Goal: Task Accomplishment & Management: Manage account settings

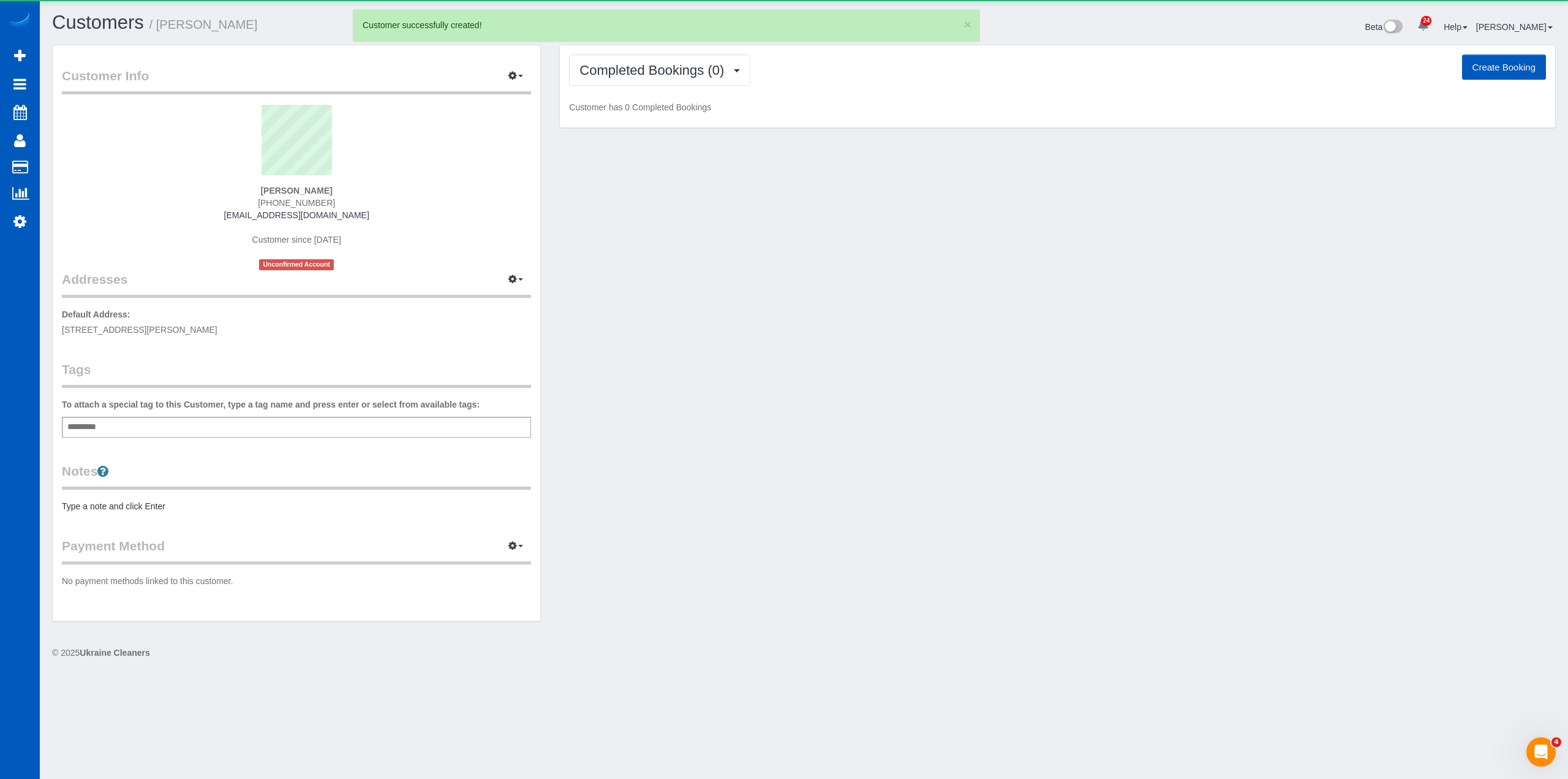
click at [1489, 70] on button "Create Booking" at bounding box center [1503, 67] width 84 height 26
select select "CO"
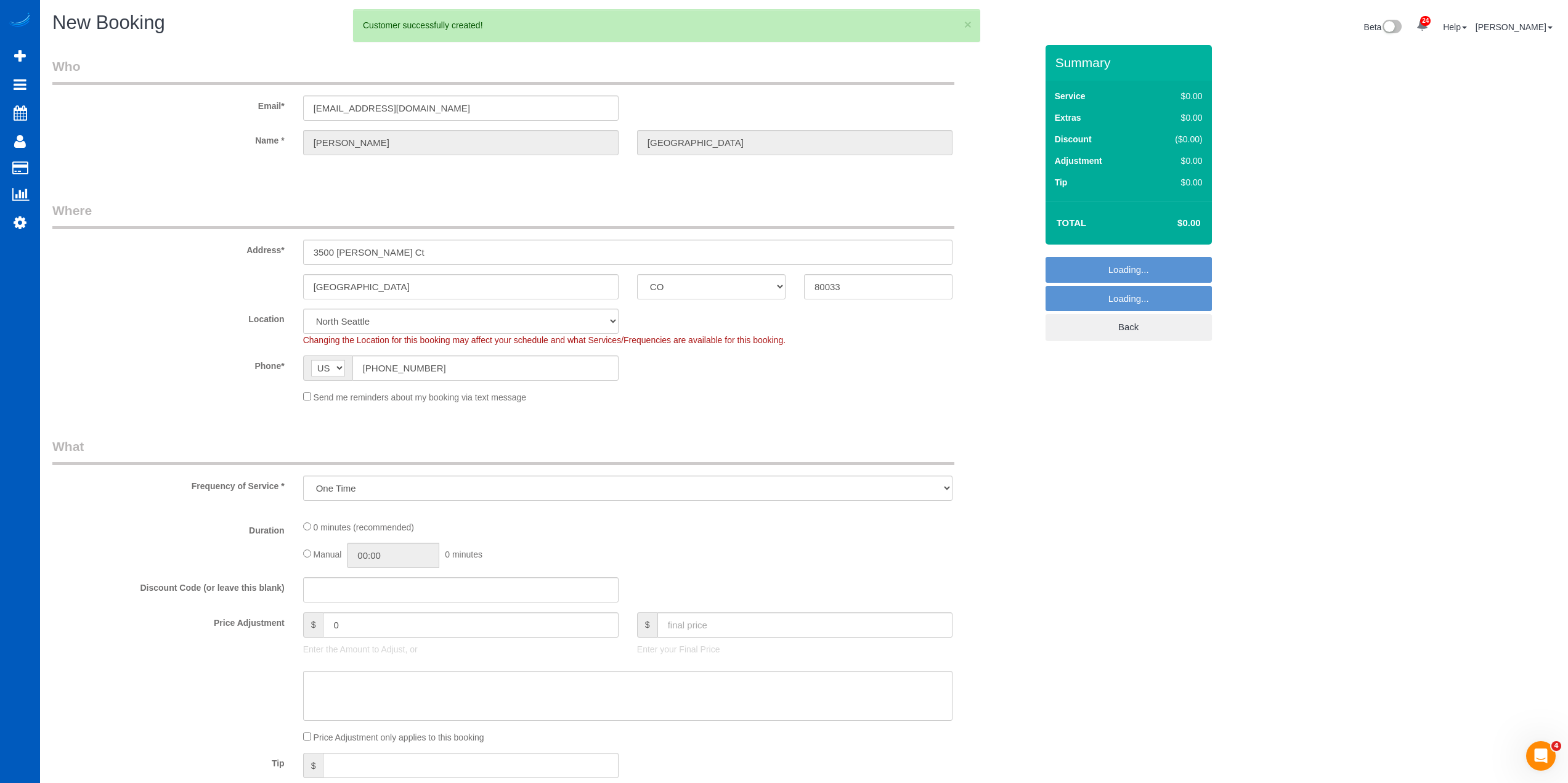
select select "object:2368"
select select "199"
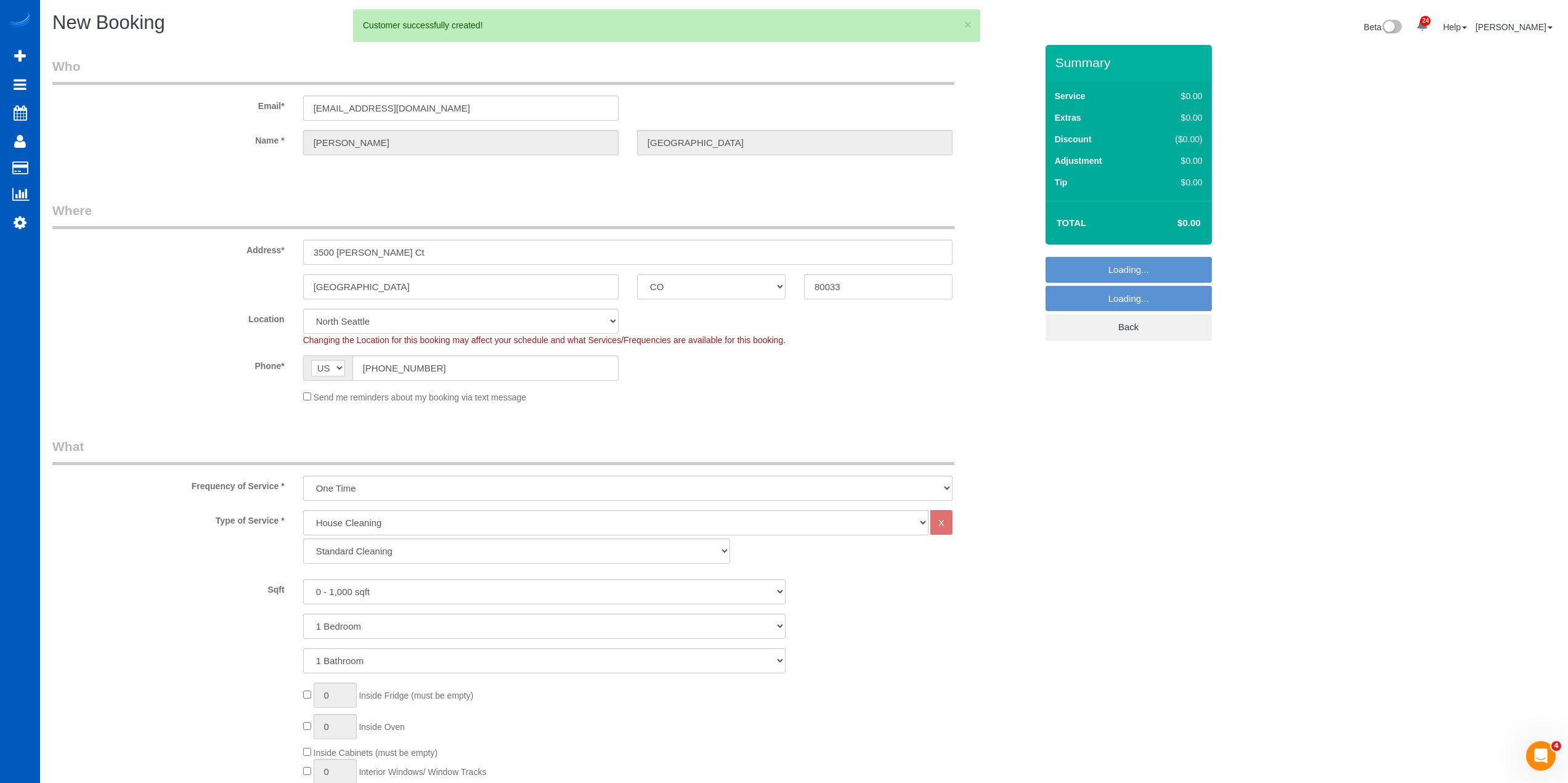
select select "266"
select select "object:2457"
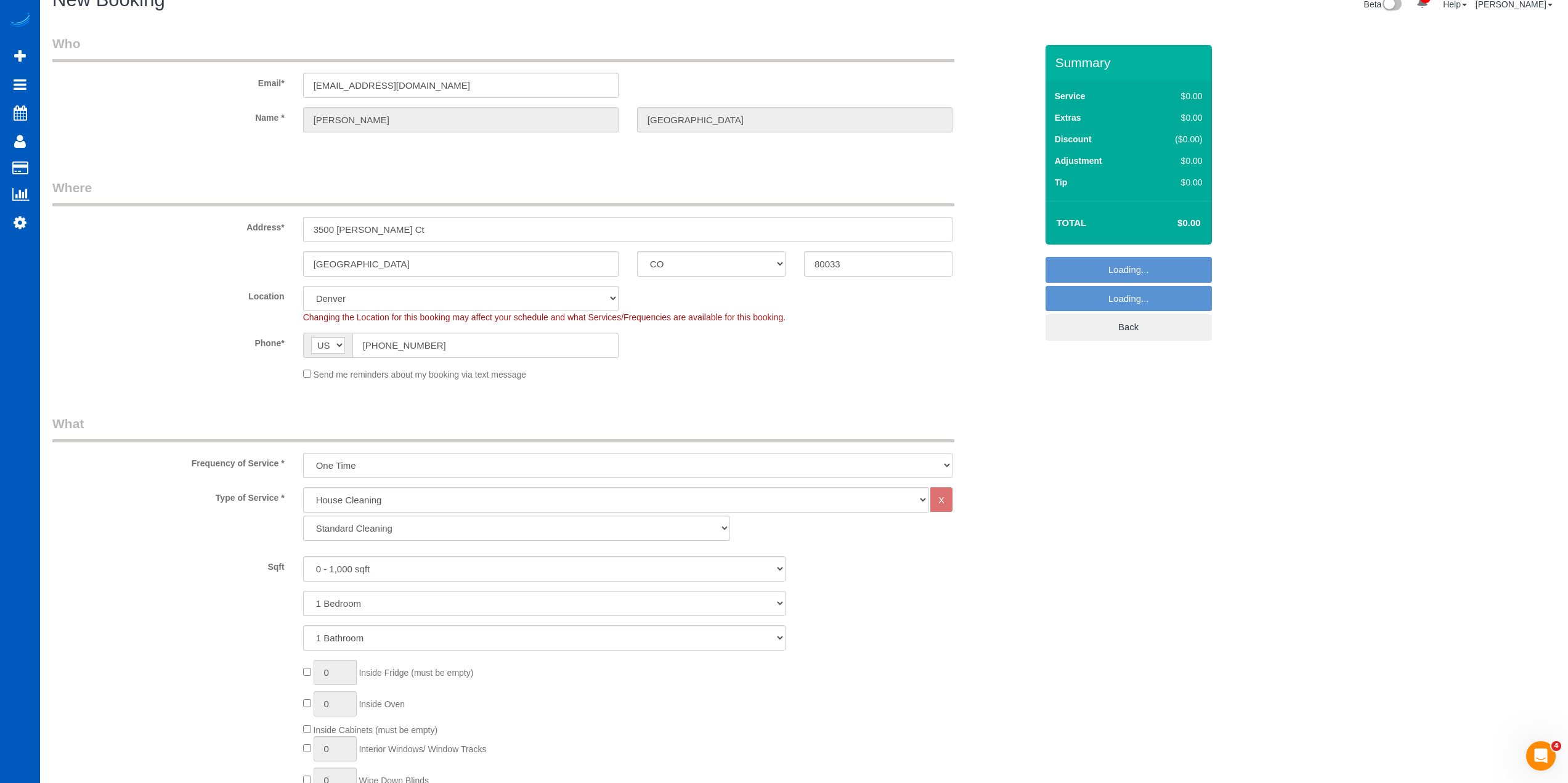
scroll to position [62, 0]
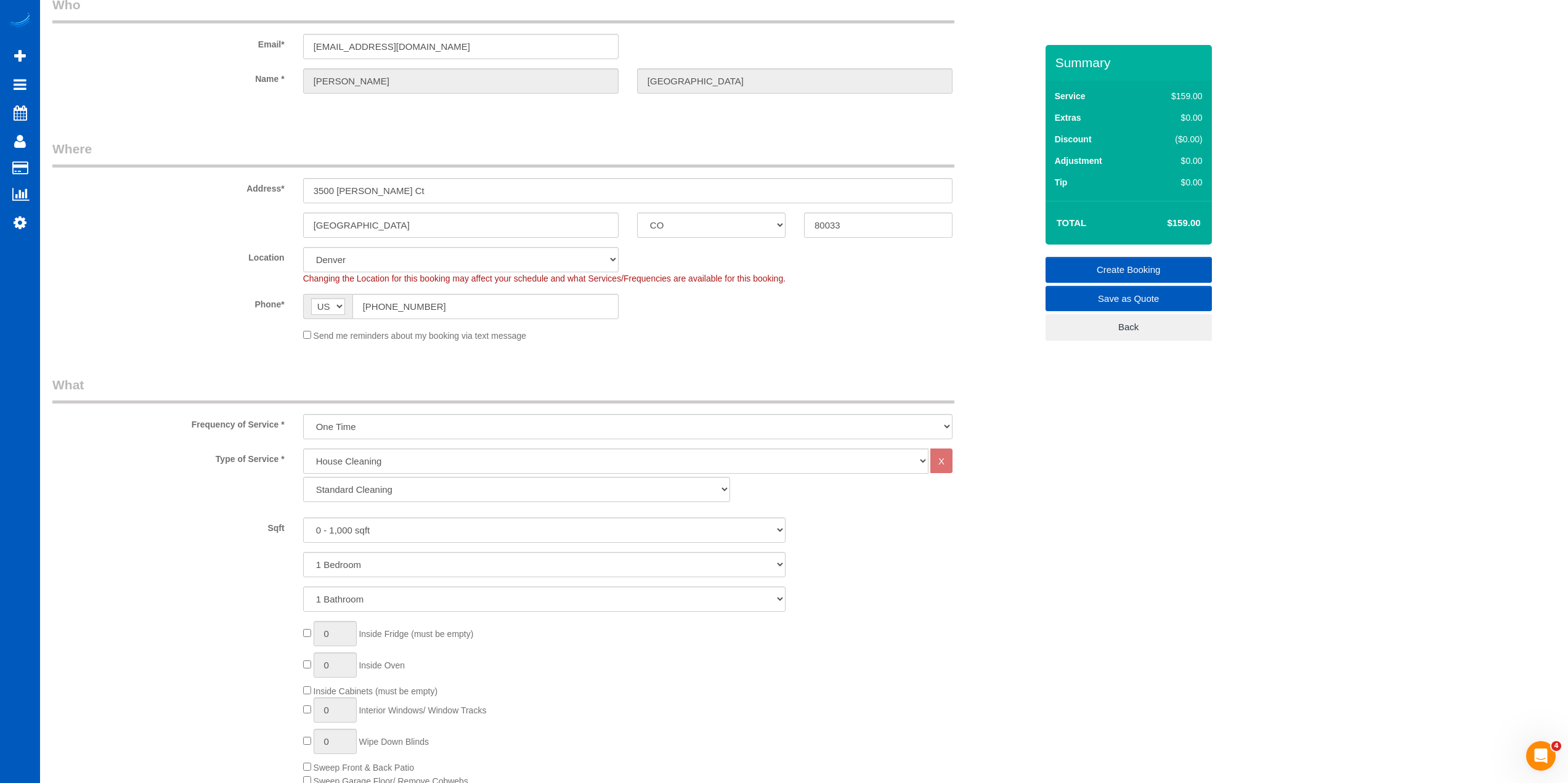
click at [691, 278] on span "Changing the Location for this booking may affect your schedule and what Servic…" at bounding box center [544, 278] width 483 height 10
click at [712, 252] on div "Location [GEOGRAPHIC_DATA] [GEOGRAPHIC_DATA] [GEOGRAPHIC_DATA] [GEOGRAPHIC_DATA…" at bounding box center [544, 266] width 1003 height 38
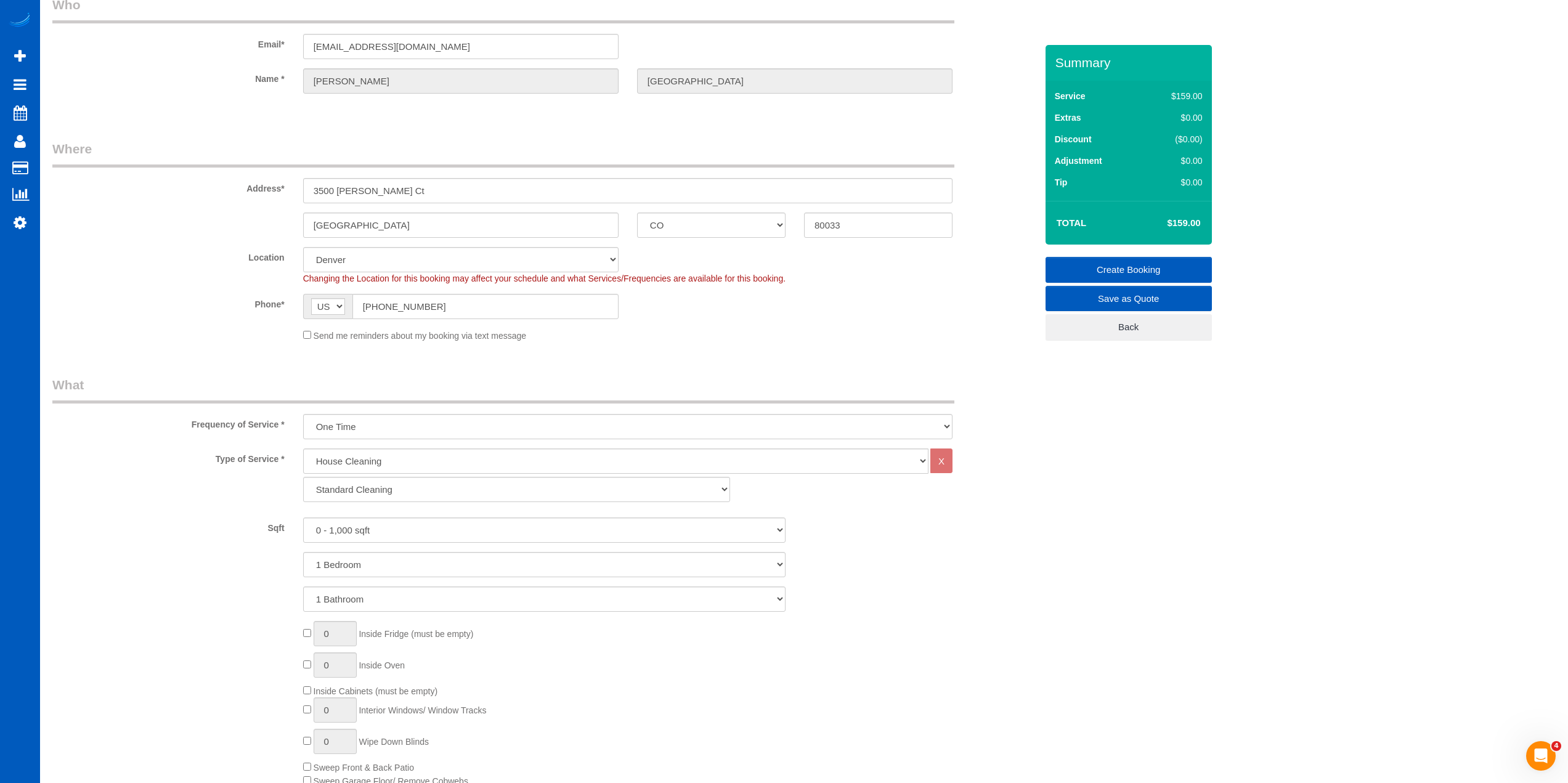
click at [703, 246] on fieldset "Where Address* [STREET_ADDRESS][PERSON_NAME] [GEOGRAPHIC_DATA] AK AL AR AZ CA C…" at bounding box center [544, 246] width 984 height 211
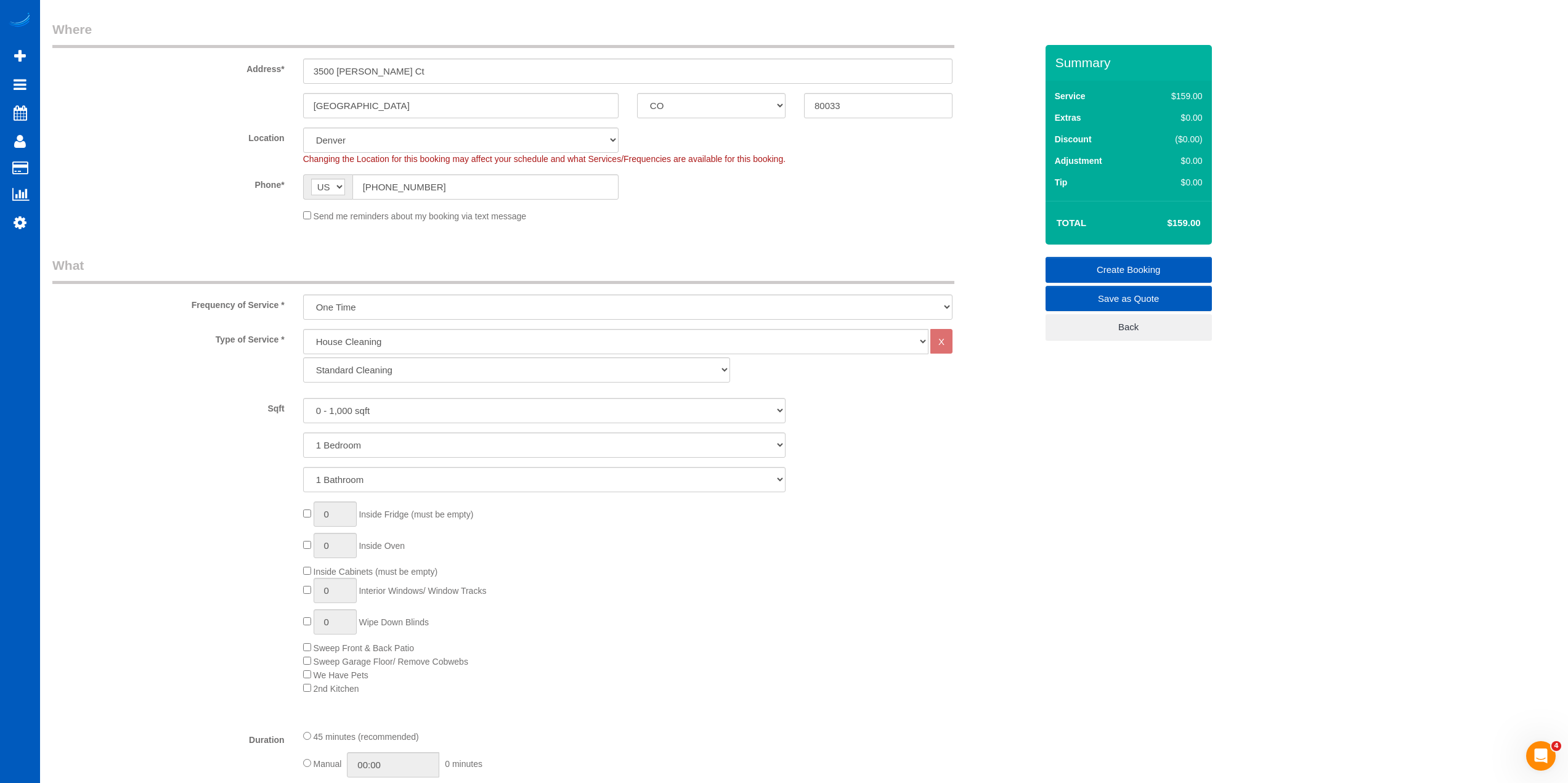
scroll to position [308, 0]
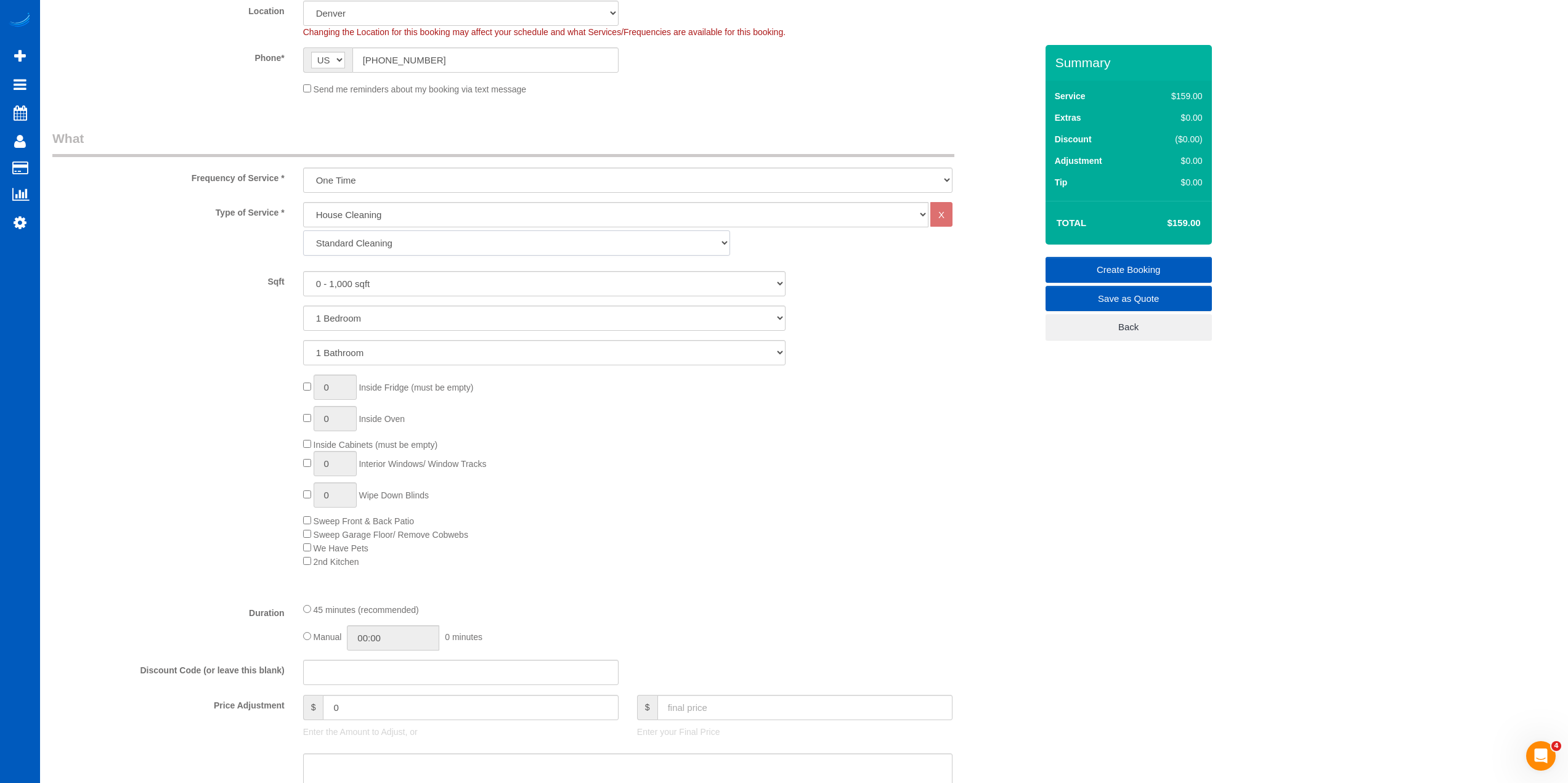
click at [435, 236] on select "Standard Cleaning Deep Cleaning Move In/ Out Cleaning" at bounding box center [517, 242] width 427 height 25
select select "367"
click at [303, 230] on select "Standard Cleaning Deep Cleaning Move In/ Out Cleaning" at bounding box center [517, 242] width 427 height 25
click at [536, 259] on div "House Cleaning X Standard Cleaning Deep Cleaning Move In/ Out Cleaning" at bounding box center [628, 232] width 668 height 60
click at [520, 259] on div "House Cleaning X Standard Cleaning Deep Cleaning Move In/ Out Cleaning" at bounding box center [628, 232] width 668 height 60
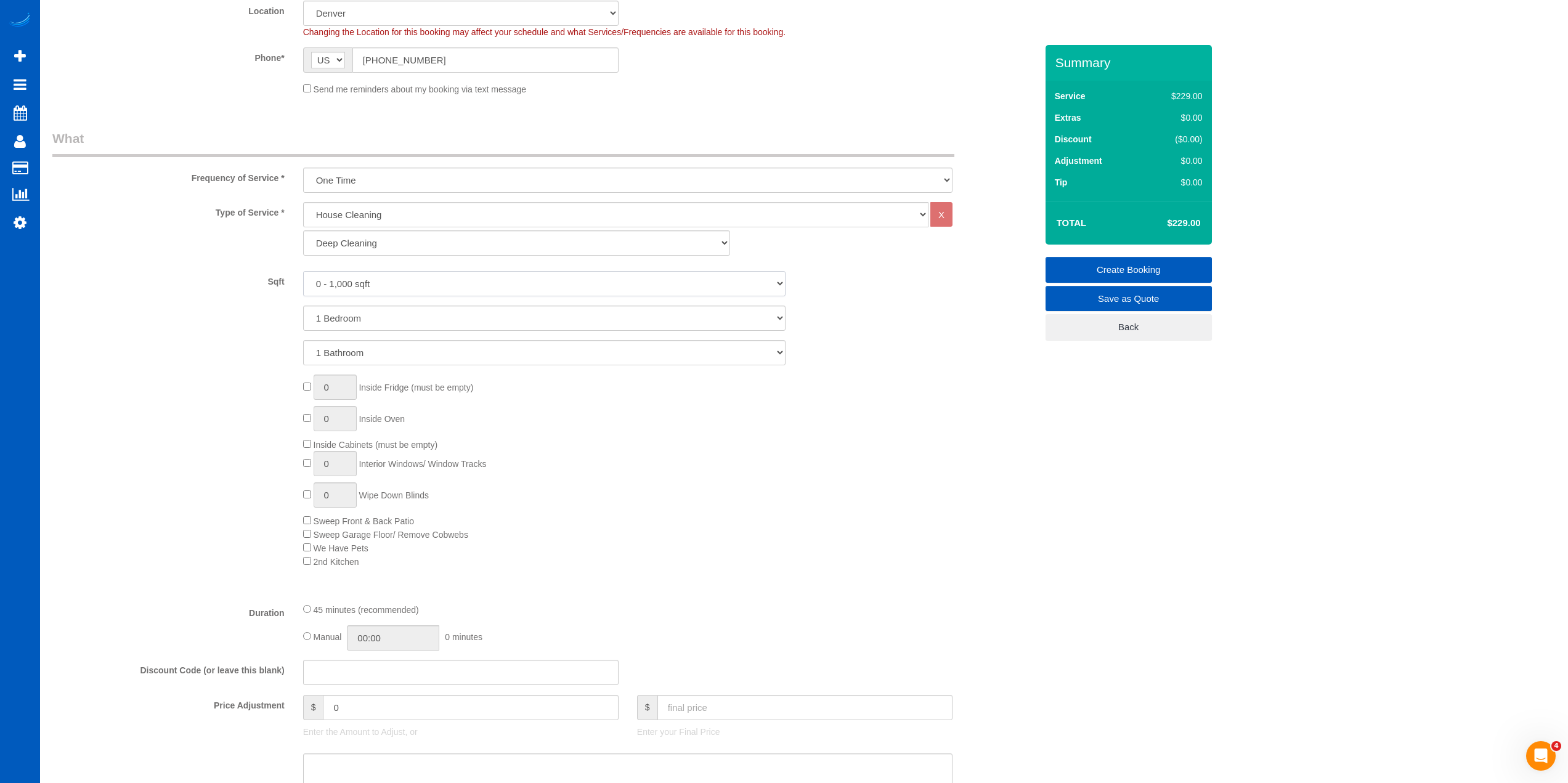
click at [511, 284] on select "0 - 1,000 sqft 1,001 - 1,500 sqft 1,501 - 2,000 sqft 2,001 - 2,500 sqft 2,501 -…" at bounding box center [544, 283] width 483 height 25
select select "2001"
click at [303, 271] on select "0 - 1,000 sqft 1,001 - 1,500 sqft 1,501 - 2,000 sqft 2,001 - 2,500 sqft 2,501 -…" at bounding box center [544, 283] width 483 height 25
click at [410, 319] on select "1 Bedroom 2 Bedrooms 3 Bedrooms 4 Bedrooms 5 Bedrooms 6 Bedrooms 7 Bedrooms" at bounding box center [544, 317] width 483 height 25
select select "2"
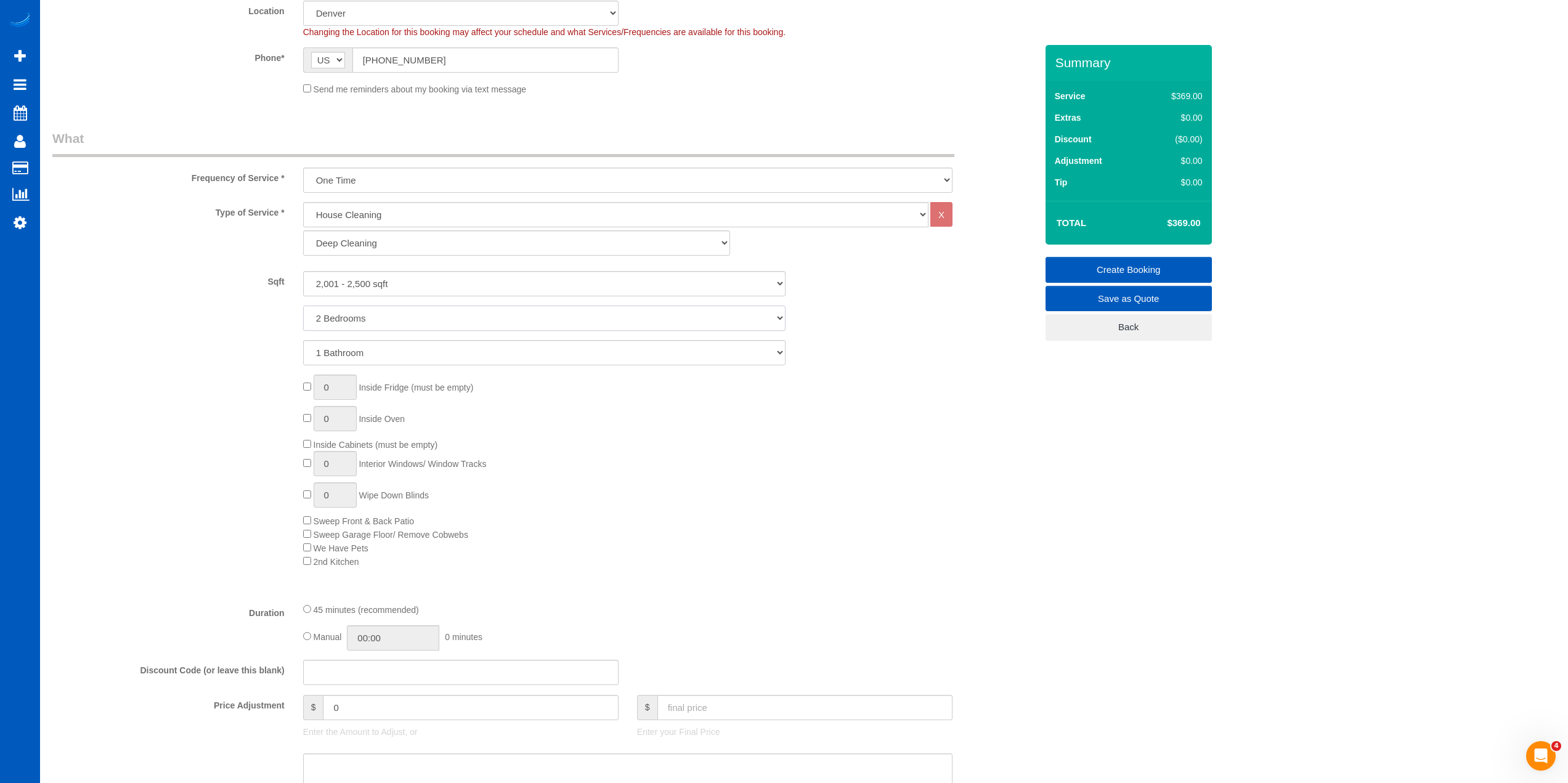
click at [303, 305] on select "1 Bedroom 2 Bedrooms 3 Bedrooms 4 Bedrooms 5 Bedrooms 6 Bedrooms 7 Bedrooms" at bounding box center [544, 317] width 483 height 25
click at [448, 355] on select "1 Bathroom 2 Bathrooms 3 Bathrooms 4 Bathrooms 5 Bathrooms 6 Bathrooms 7 Bathro…" at bounding box center [544, 352] width 483 height 25
select select "2"
click at [303, 340] on select "1 Bathroom 2 Bathrooms 3 Bathrooms 4 Bathrooms 5 Bathrooms 6 Bathrooms 7 Bathro…" at bounding box center [544, 352] width 483 height 25
click at [691, 495] on div "0 Inside Fridge (must be empty) 0 Inside Oven Inside Cabinets (must be empty) 0…" at bounding box center [670, 471] width 752 height 194
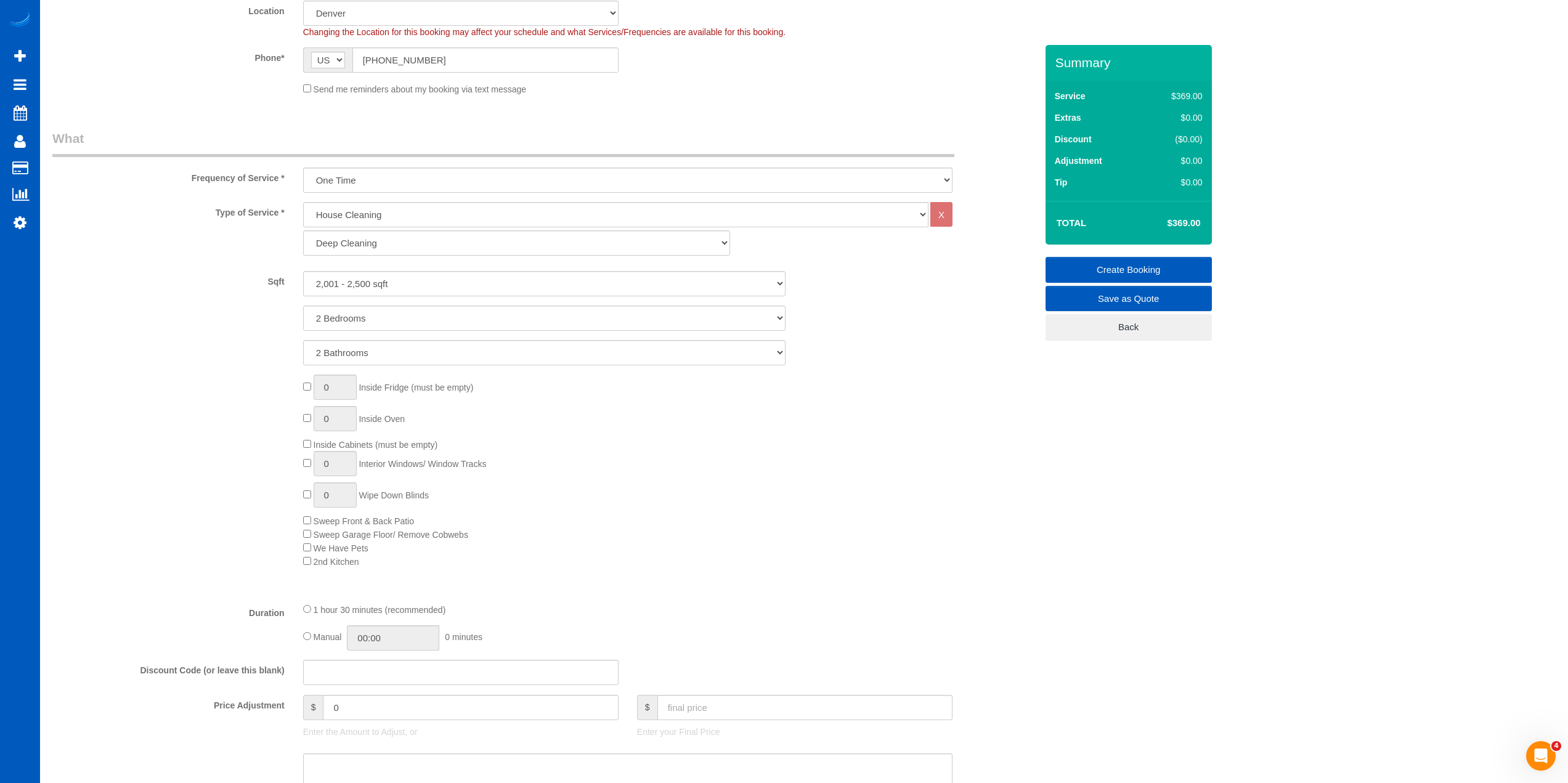
click at [691, 495] on div "0 Inside Fridge (must be empty) 0 Inside Oven Inside Cabinets (must be empty) 0…" at bounding box center [670, 471] width 752 height 194
type input "1"
click at [305, 462] on span "1 Interior Windows/ Window Tracks" at bounding box center [395, 464] width 183 height 10
type input "8"
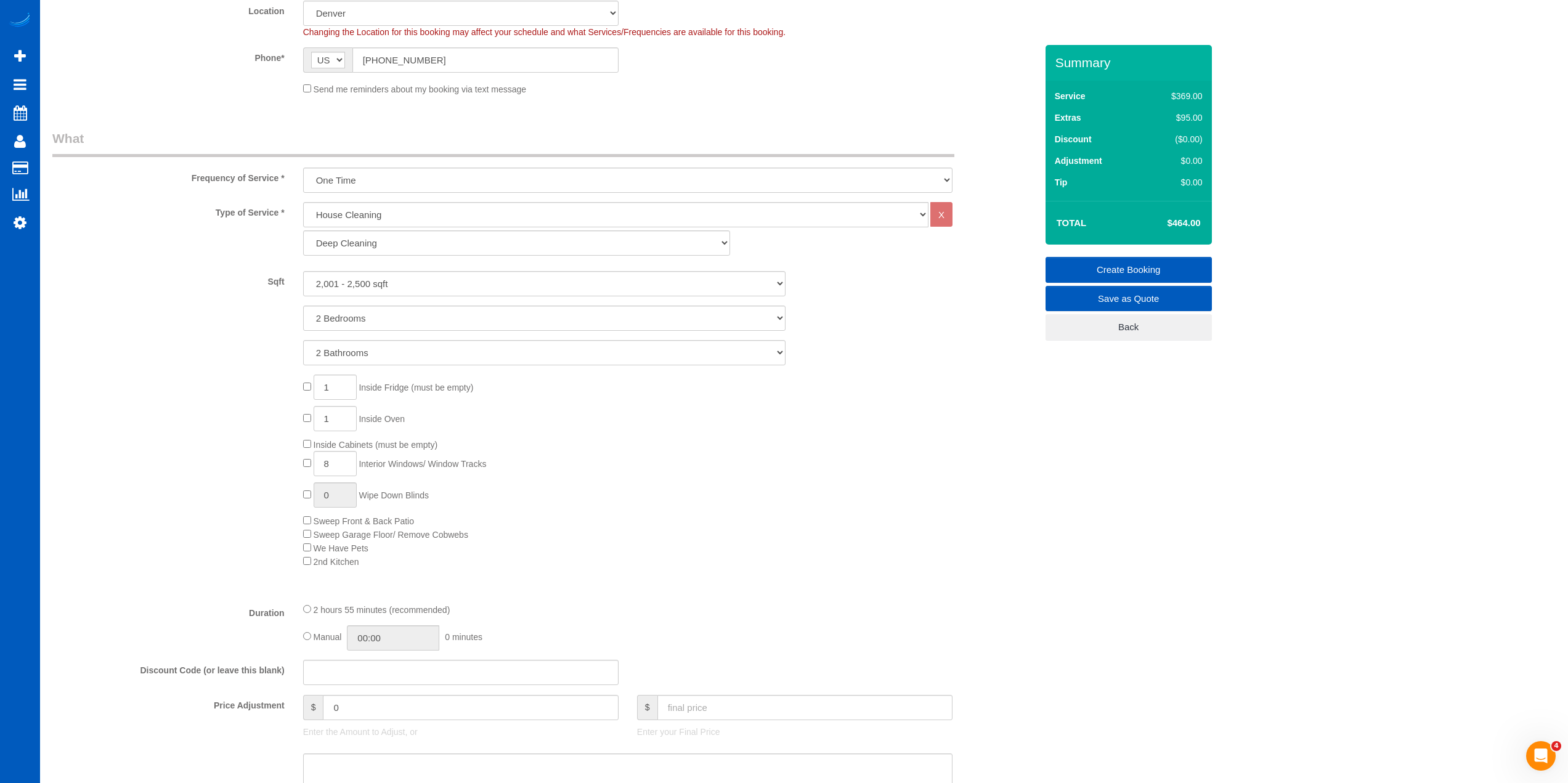
click at [884, 458] on div "1 Inside Fridge (must be empty) 1 Inside Oven Inside Cabinets (must be empty) 8…" at bounding box center [670, 471] width 752 height 194
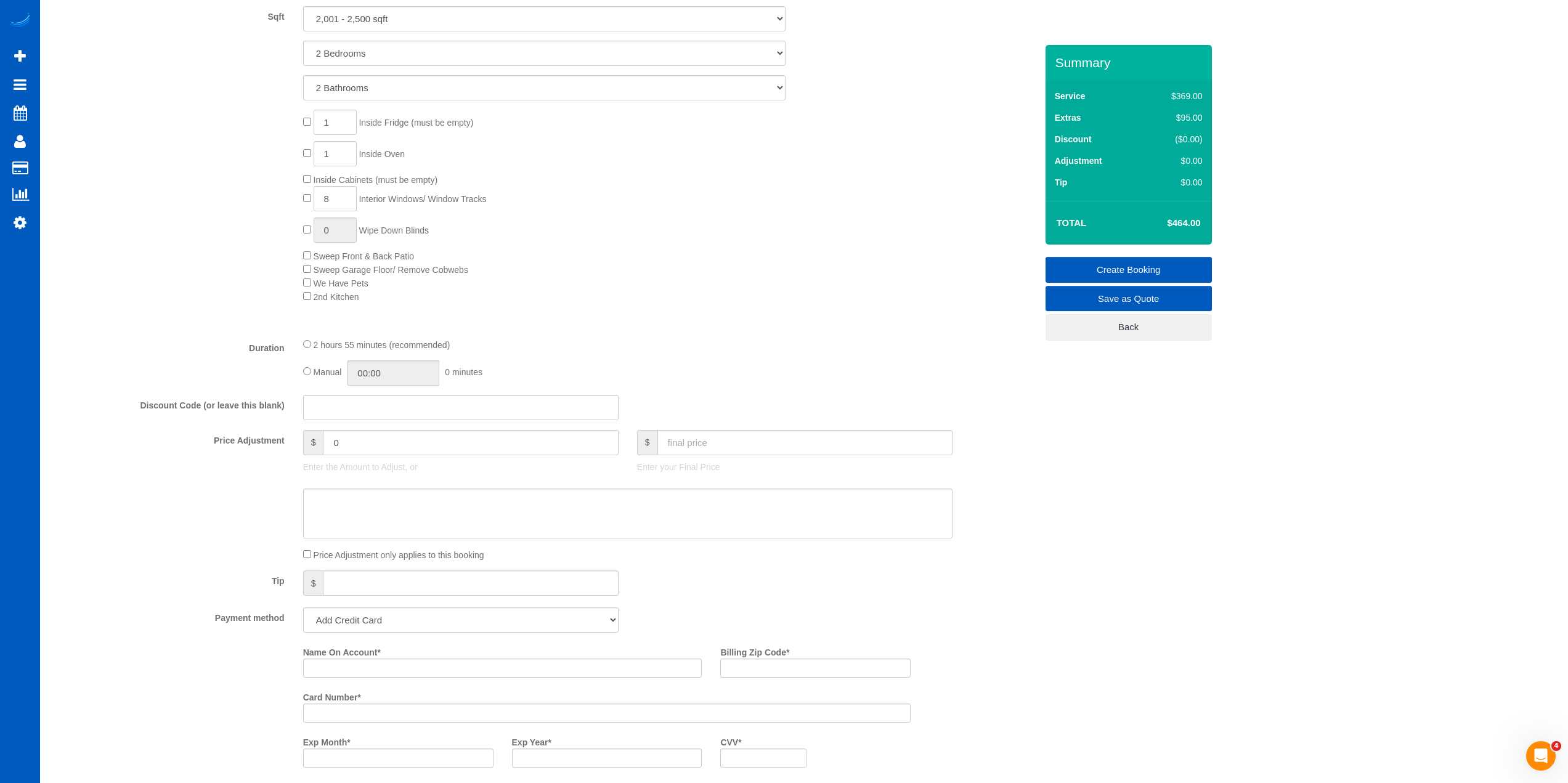
scroll to position [616, 0]
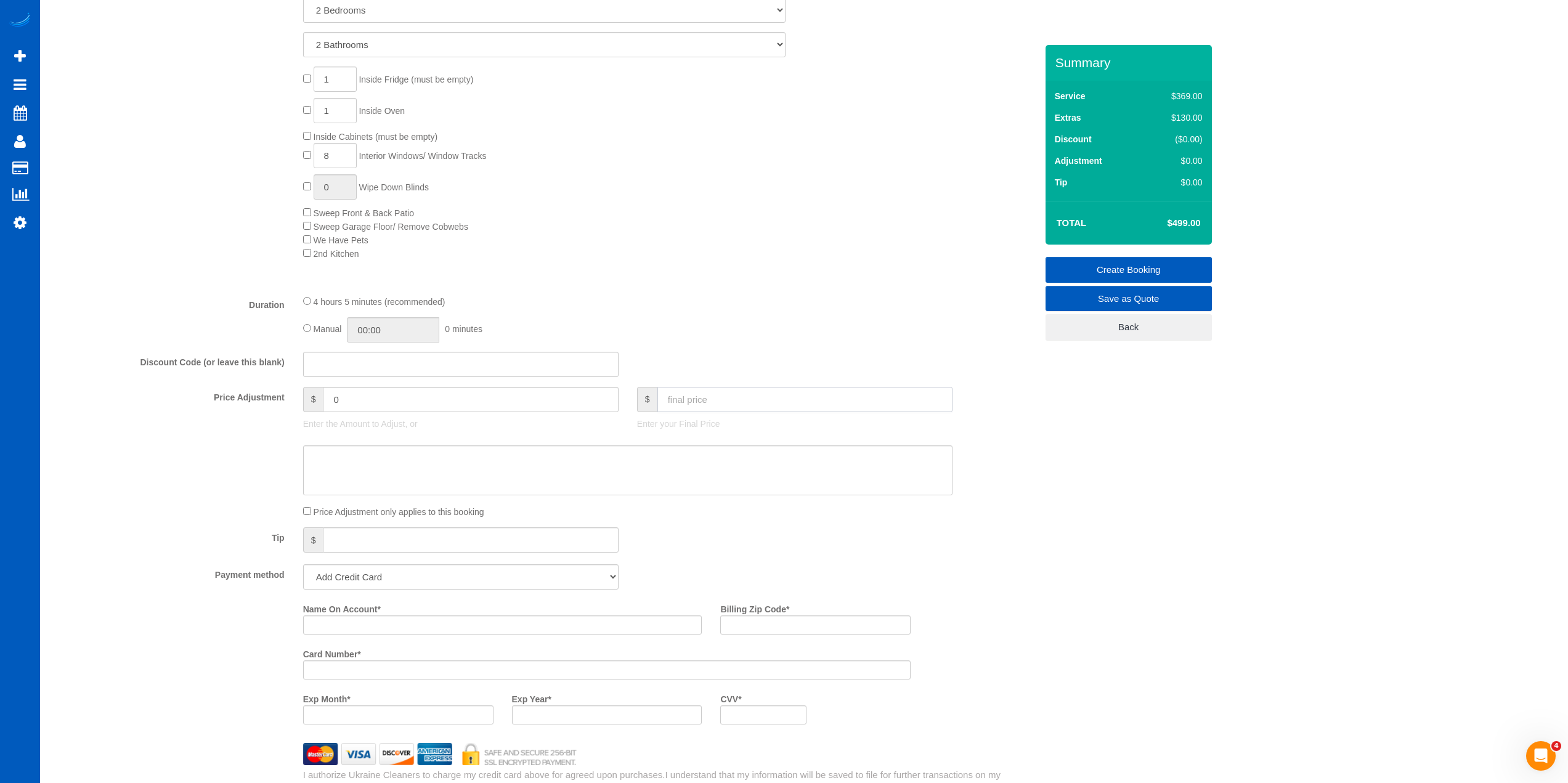
click at [810, 404] on input "text" at bounding box center [805, 399] width 295 height 25
type input "450"
click at [833, 315] on div "4 hours 5 minutes (recommended) Manual 00:00 0 minutes" at bounding box center [628, 318] width 668 height 48
type input "-49"
click at [778, 532] on div "Tip $" at bounding box center [544, 541] width 1003 height 28
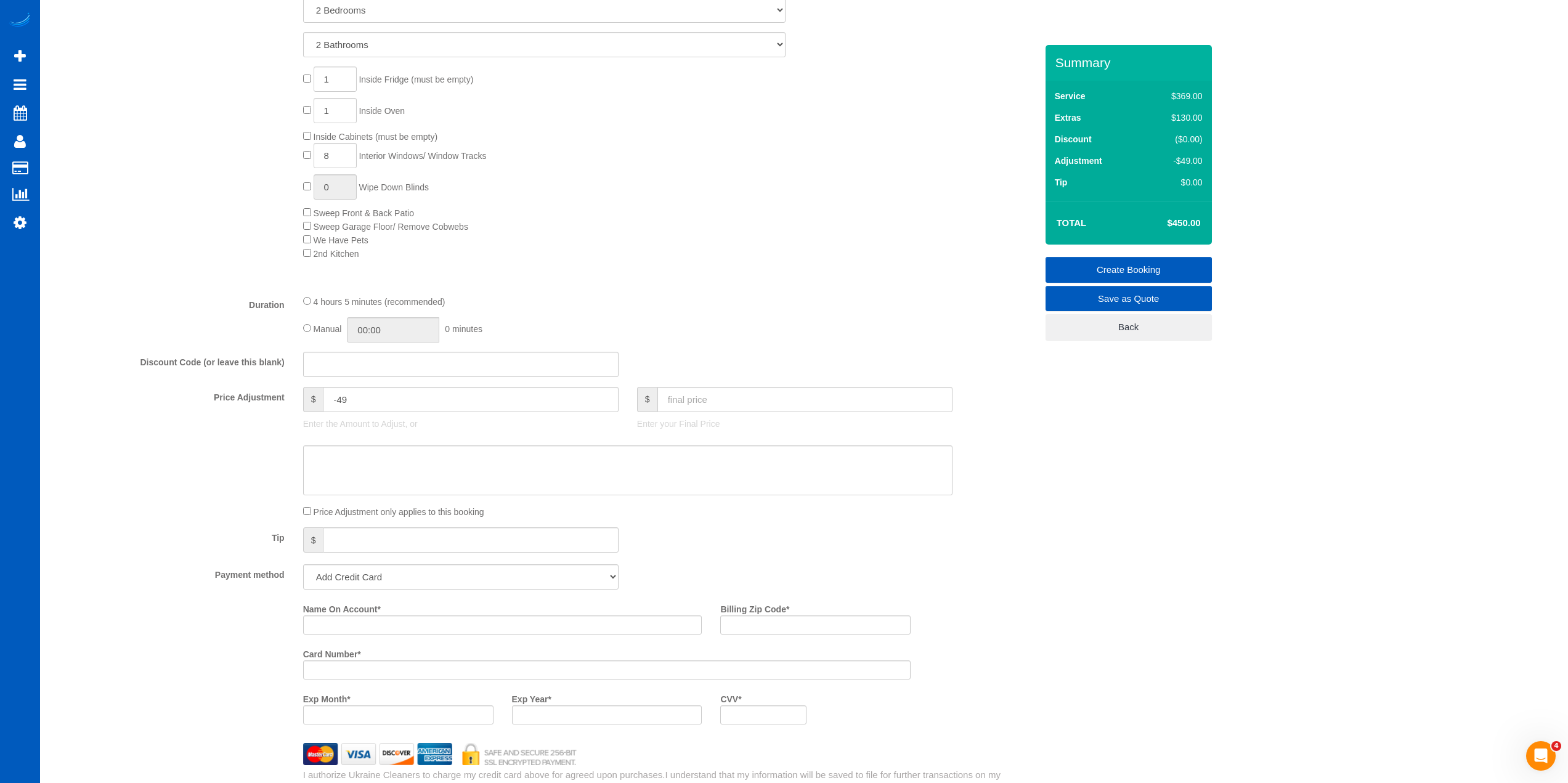
click at [1101, 459] on div "Who Email* [EMAIL_ADDRESS][DOMAIN_NAME] Name * [PERSON_NAME][GEOGRAPHIC_DATA] W…" at bounding box center [804, 502] width 1504 height 2147
click at [1155, 435] on div "Who Email* [EMAIL_ADDRESS][DOMAIN_NAME] Name * [PERSON_NAME][GEOGRAPHIC_DATA] W…" at bounding box center [804, 502] width 1504 height 2147
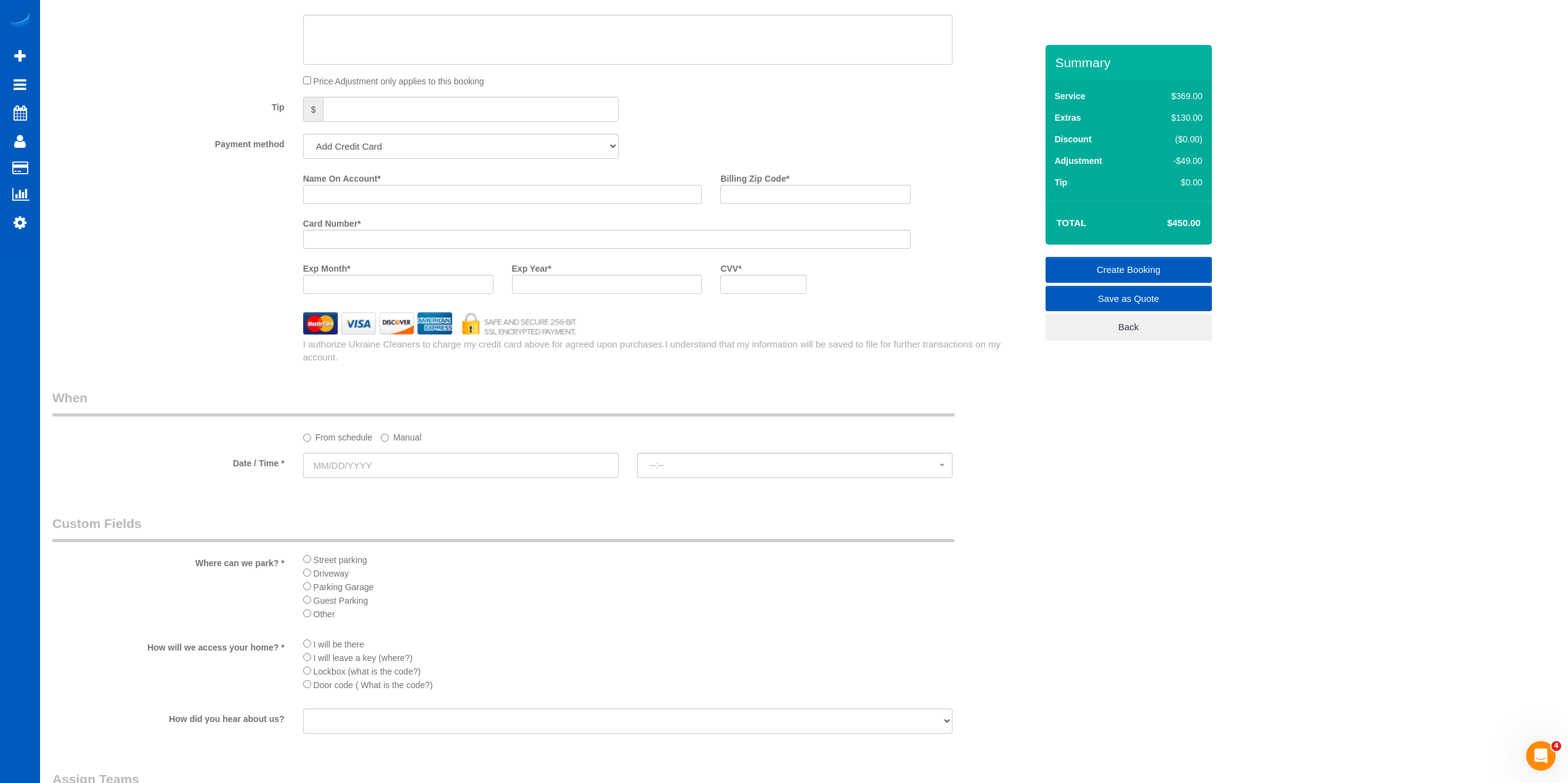
scroll to position [1047, 0]
click at [399, 468] on input "text" at bounding box center [461, 464] width 315 height 25
drag, startPoint x: 554, startPoint y: 491, endPoint x: 512, endPoint y: 558, distance: 79.1
click at [554, 491] on div "Who Email* [EMAIL_ADDRESS][DOMAIN_NAME] Name * [PERSON_NAME][GEOGRAPHIC_DATA] W…" at bounding box center [544, 71] width 1003 height 2147
click at [385, 471] on input "text" at bounding box center [461, 464] width 315 height 25
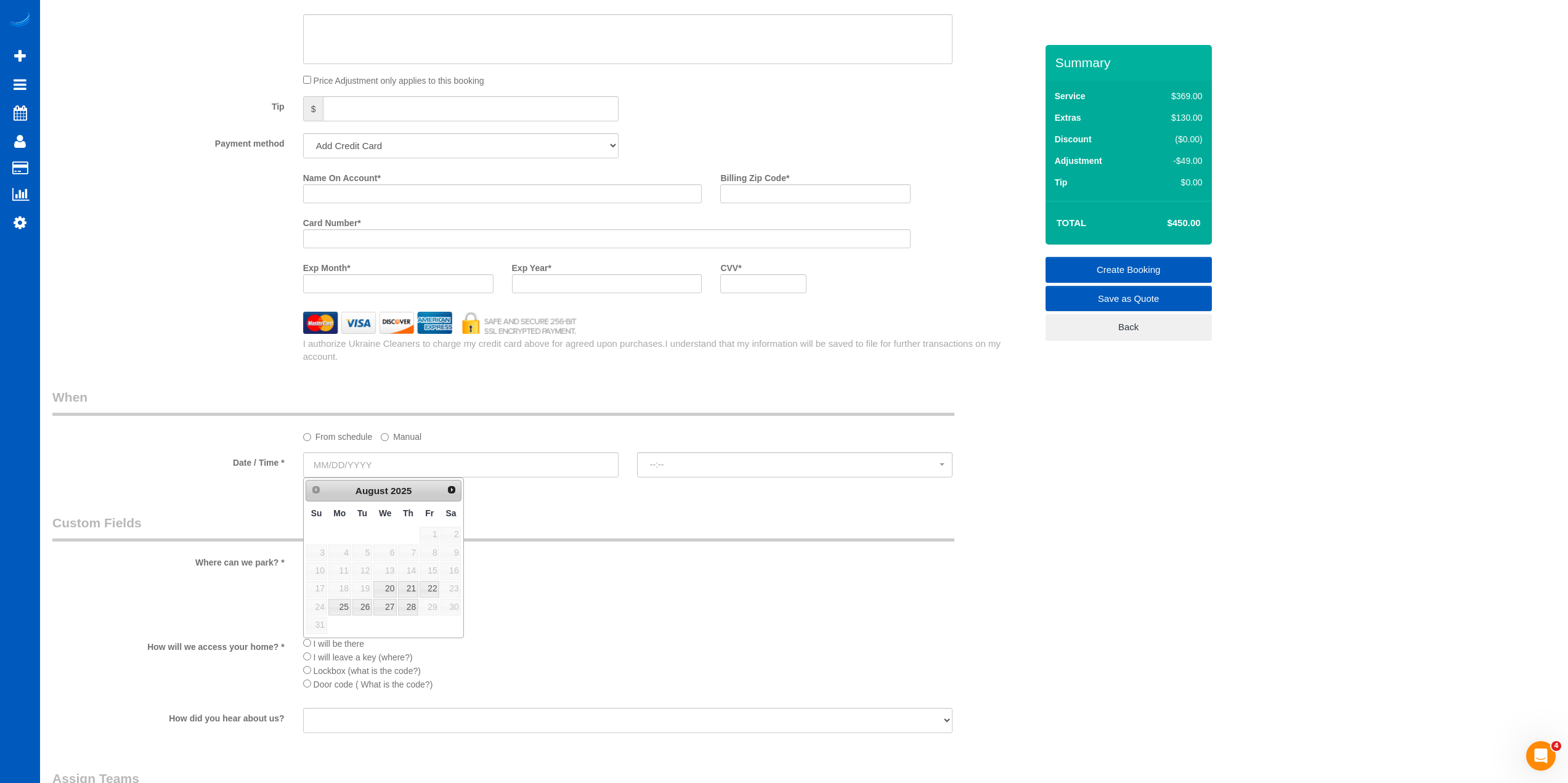
click at [626, 526] on legend "Custom Fields" at bounding box center [503, 527] width 902 height 28
click at [333, 460] on input "text" at bounding box center [461, 464] width 315 height 25
click at [385, 581] on link "20" at bounding box center [385, 589] width 24 height 17
type input "[DATE]"
select select "spot1"
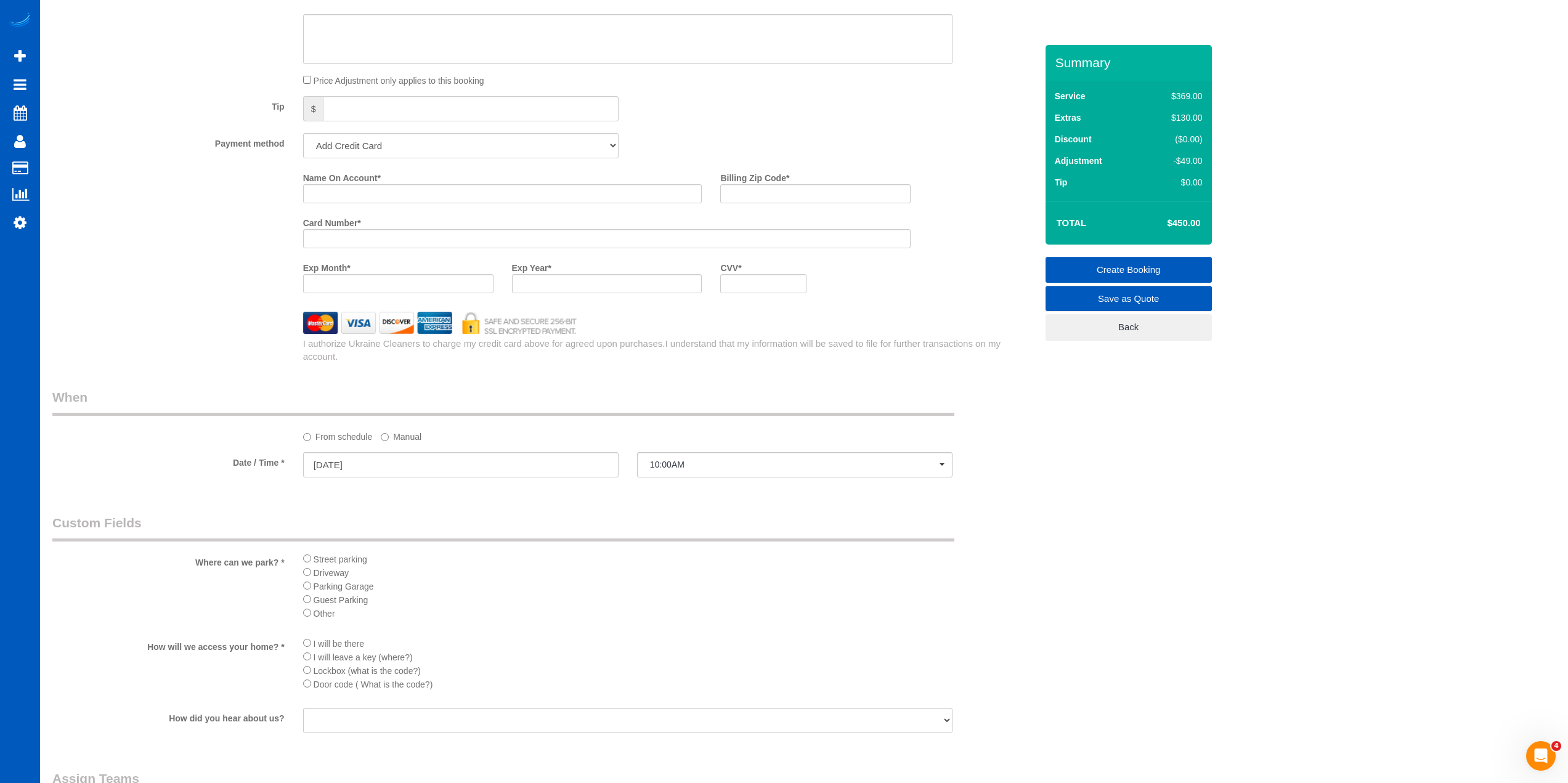
click at [517, 514] on legend "Custom Fields" at bounding box center [503, 527] width 902 height 28
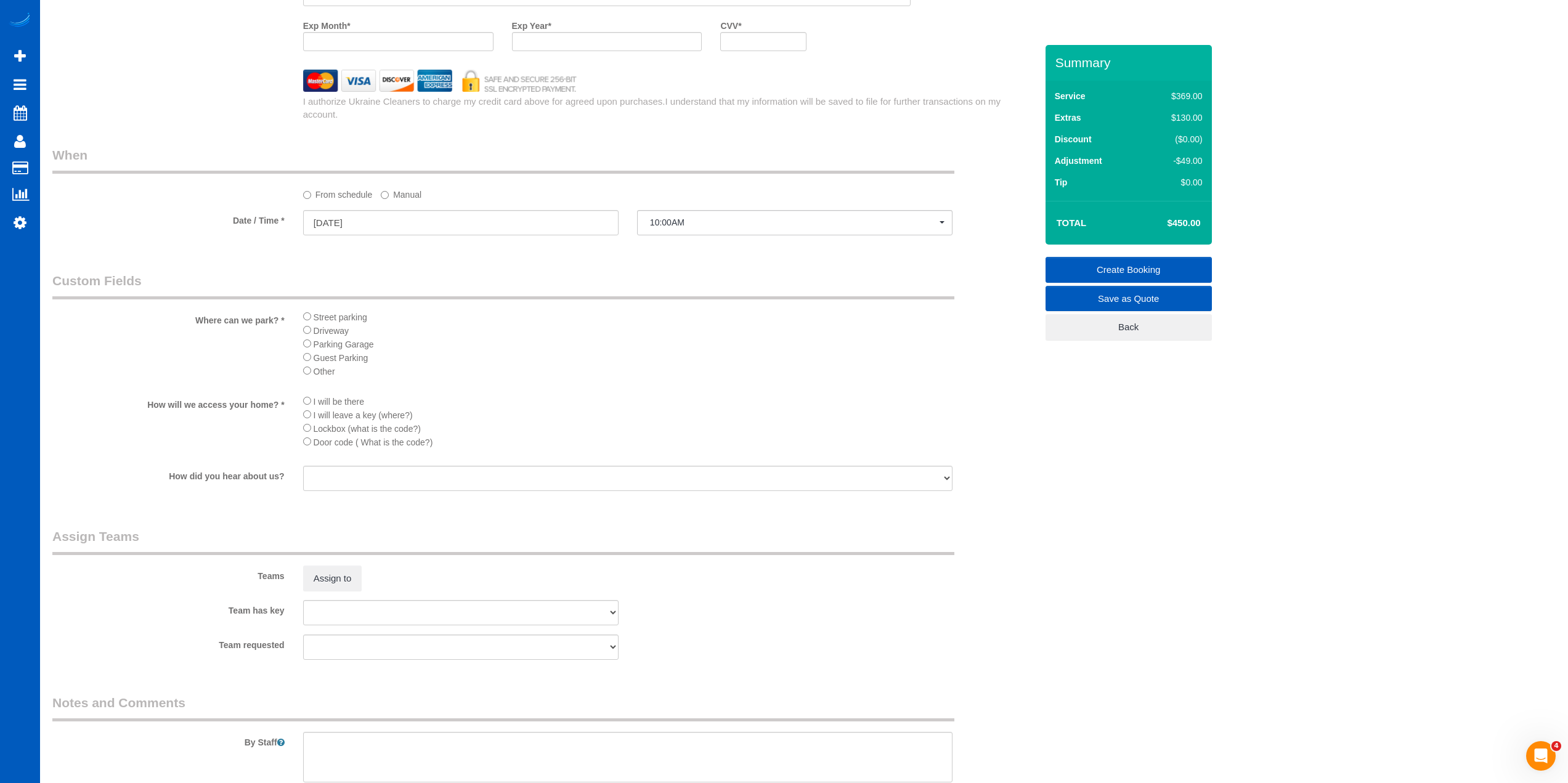
scroll to position [1293, 0]
click at [345, 570] on button "Assign to" at bounding box center [332, 574] width 59 height 26
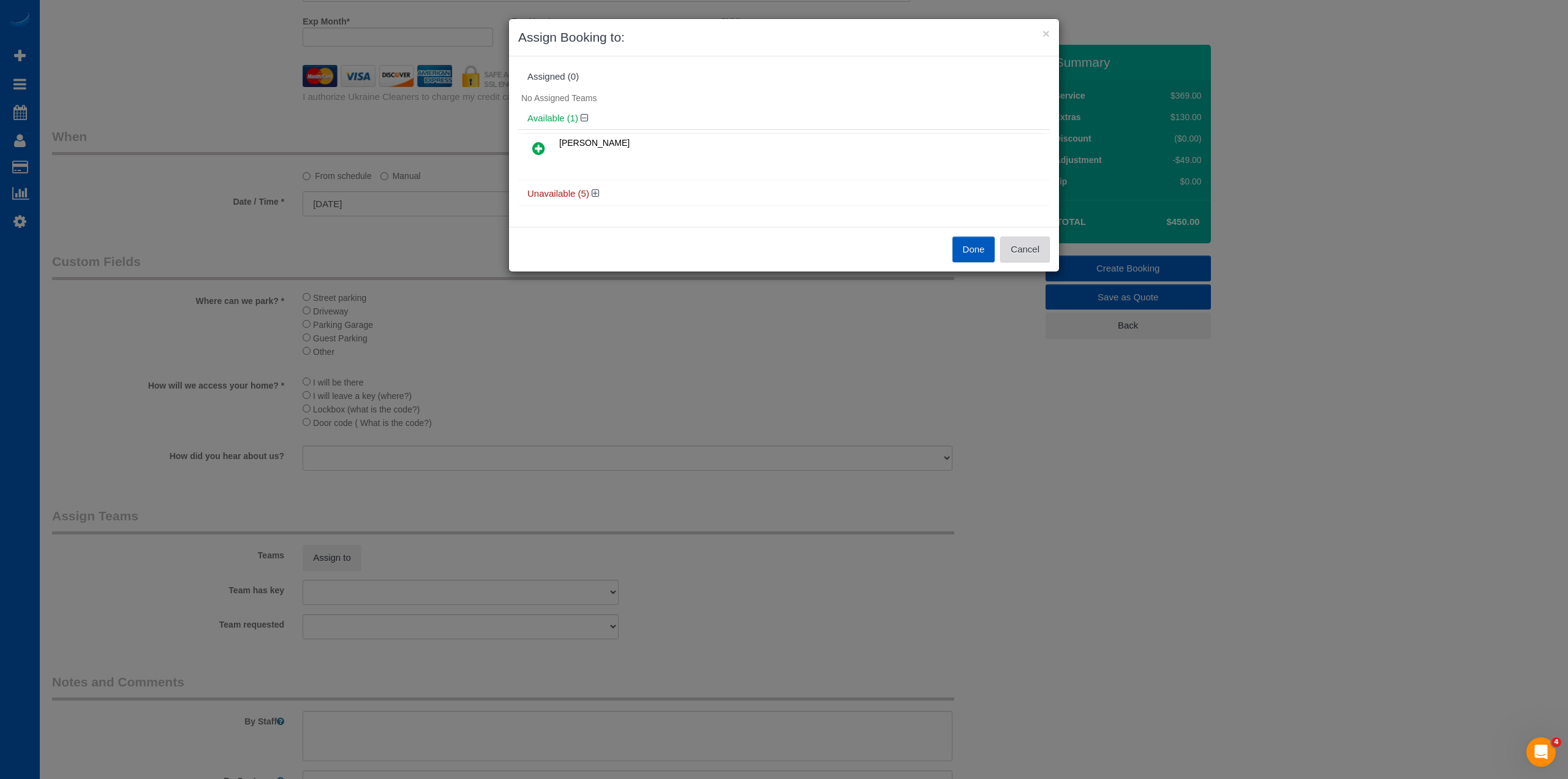
click at [1015, 243] on button "Cancel" at bounding box center [1025, 249] width 50 height 26
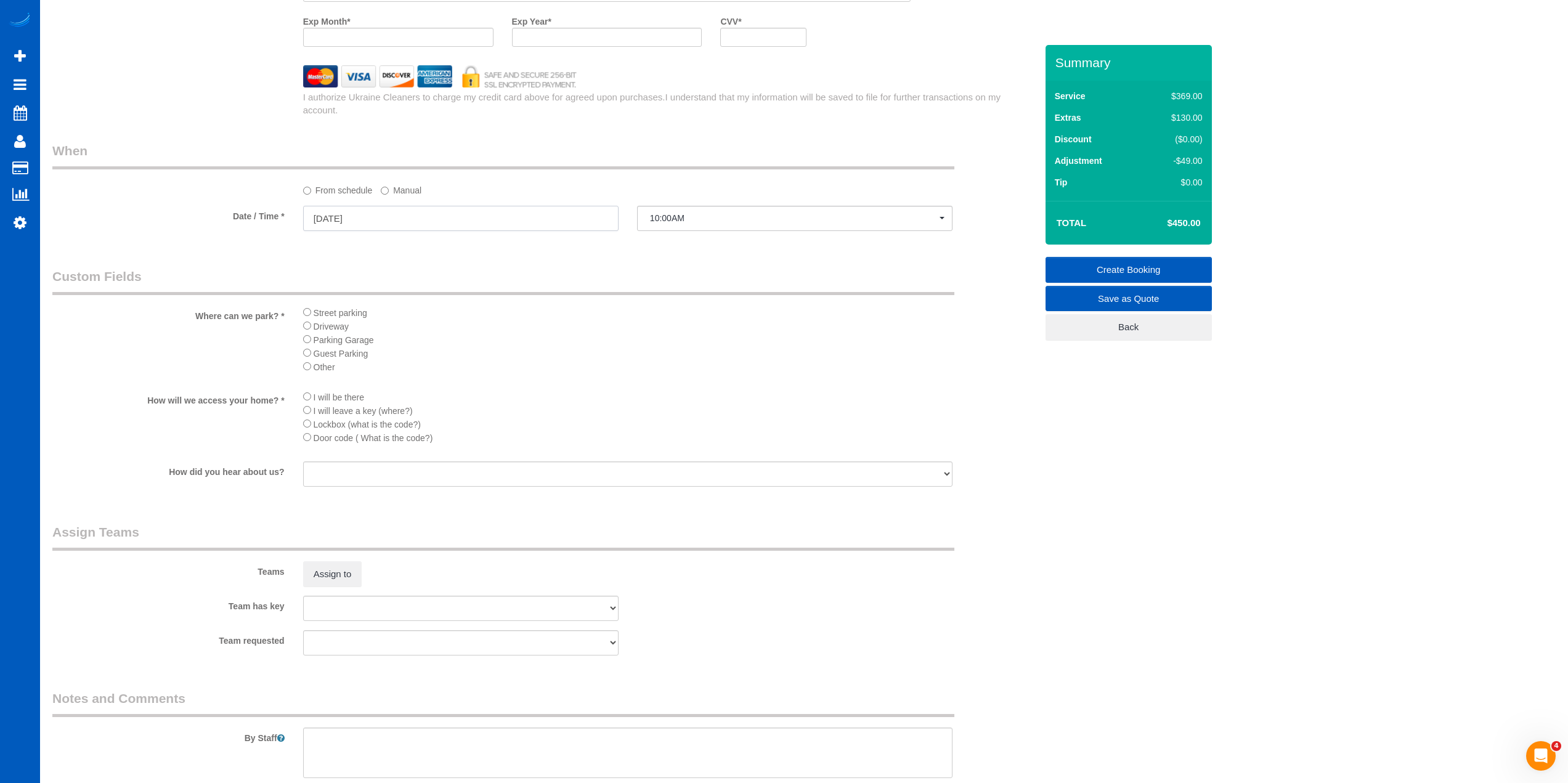
click at [404, 209] on input "[DATE]" at bounding box center [461, 218] width 315 height 25
click at [412, 336] on link "21" at bounding box center [408, 342] width 20 height 17
type input "[DATE]"
select select "spot3"
click at [329, 579] on button "Assign to" at bounding box center [332, 574] width 59 height 26
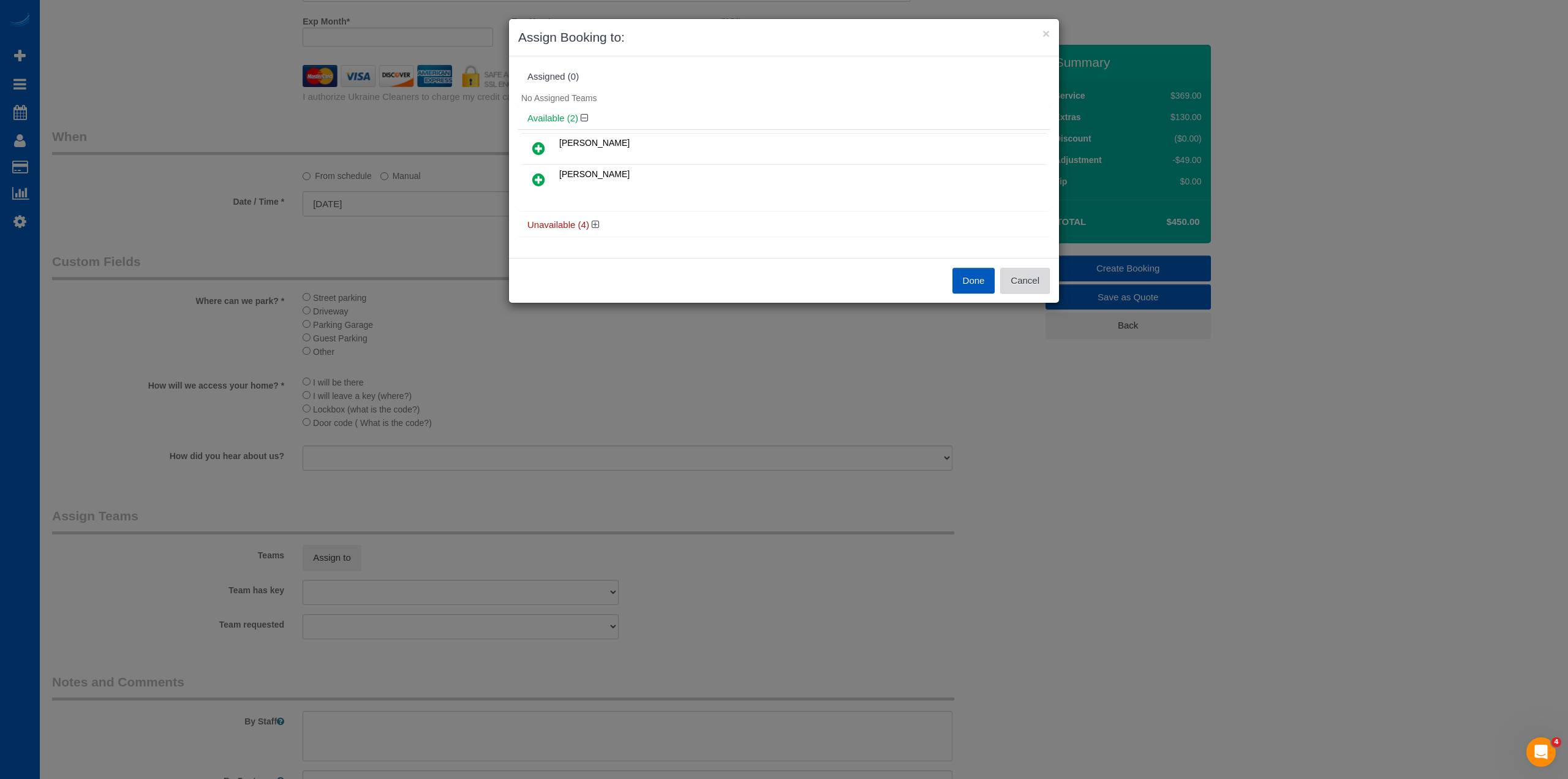
click at [1028, 278] on button "Cancel" at bounding box center [1025, 281] width 50 height 26
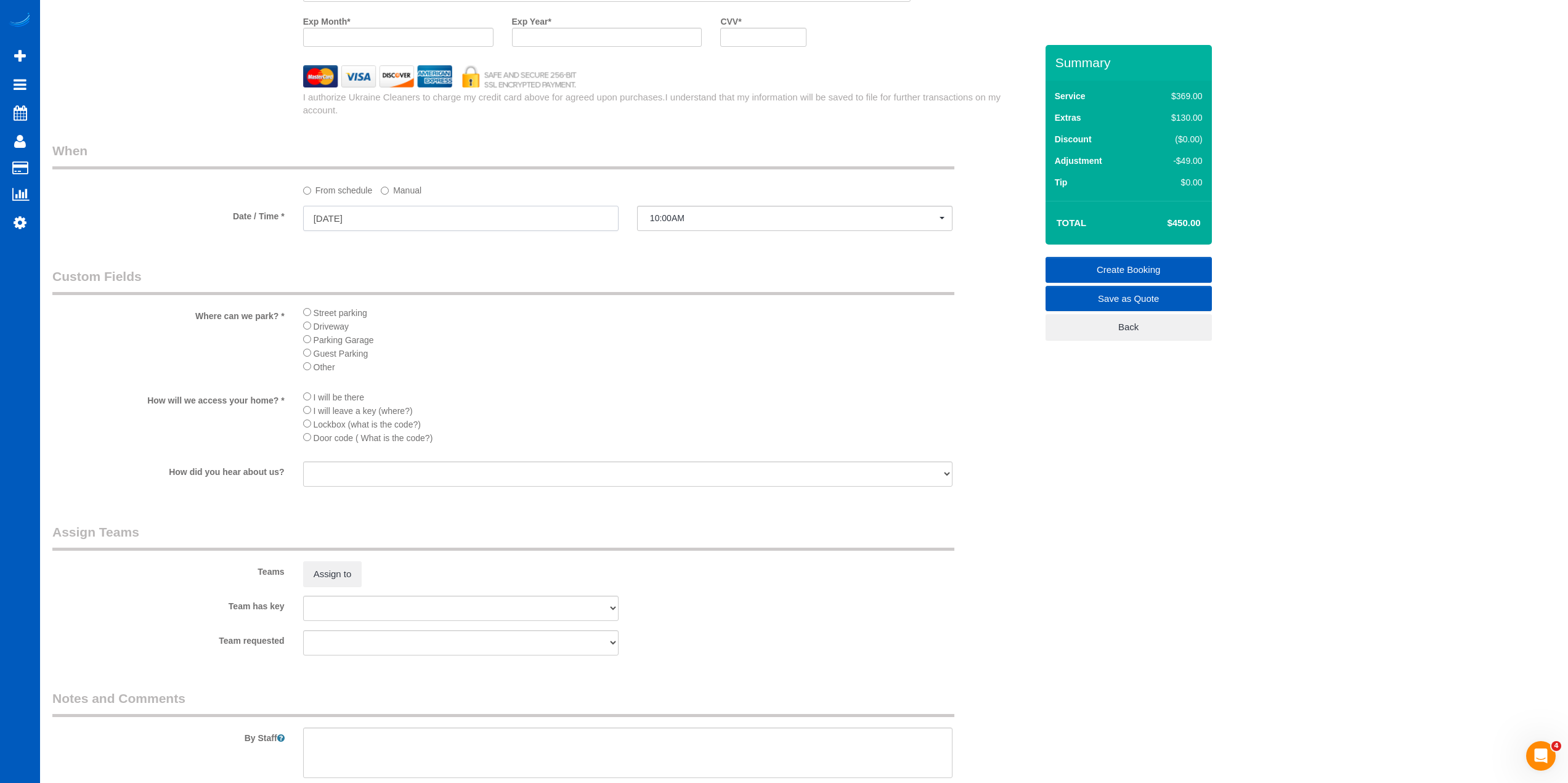
click at [429, 223] on input "[DATE]" at bounding box center [461, 218] width 315 height 25
click at [429, 345] on link "22" at bounding box center [429, 342] width 20 height 17
type input "[DATE]"
select select "spot6"
click at [334, 576] on button "Assign to" at bounding box center [332, 574] width 59 height 26
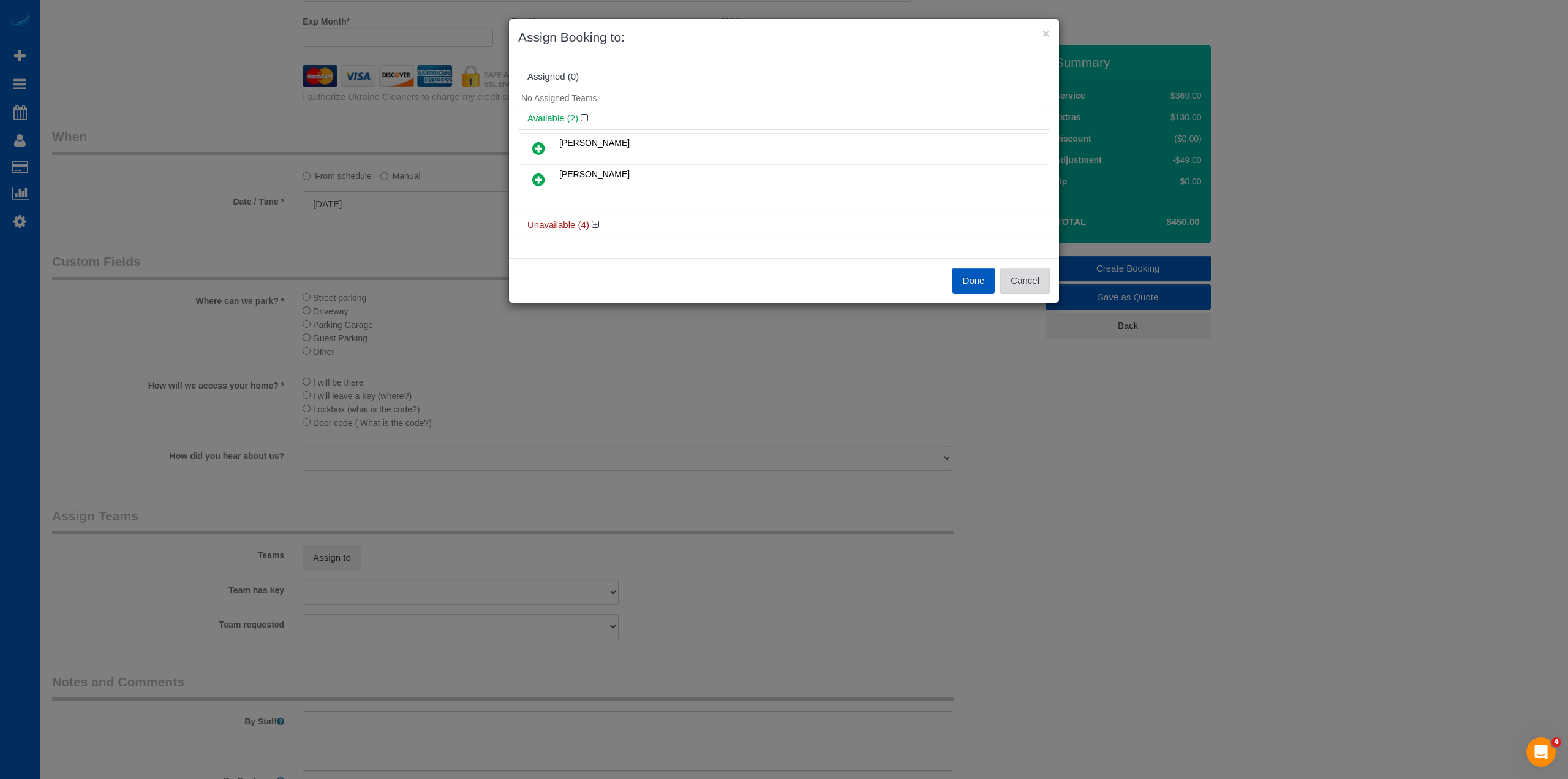
click at [1035, 285] on button "Cancel" at bounding box center [1025, 281] width 50 height 26
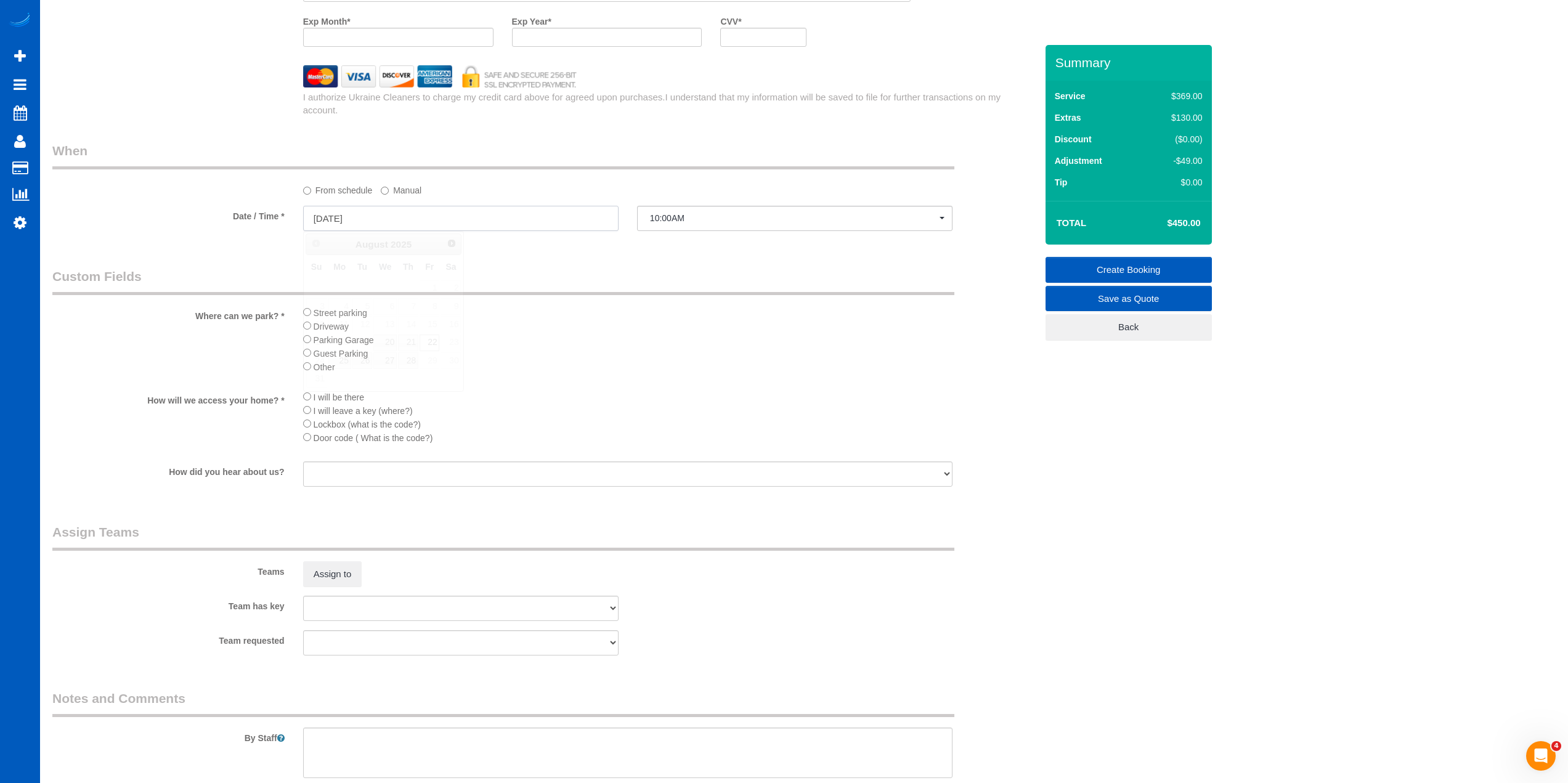
click at [503, 224] on input "[DATE]" at bounding box center [461, 218] width 315 height 25
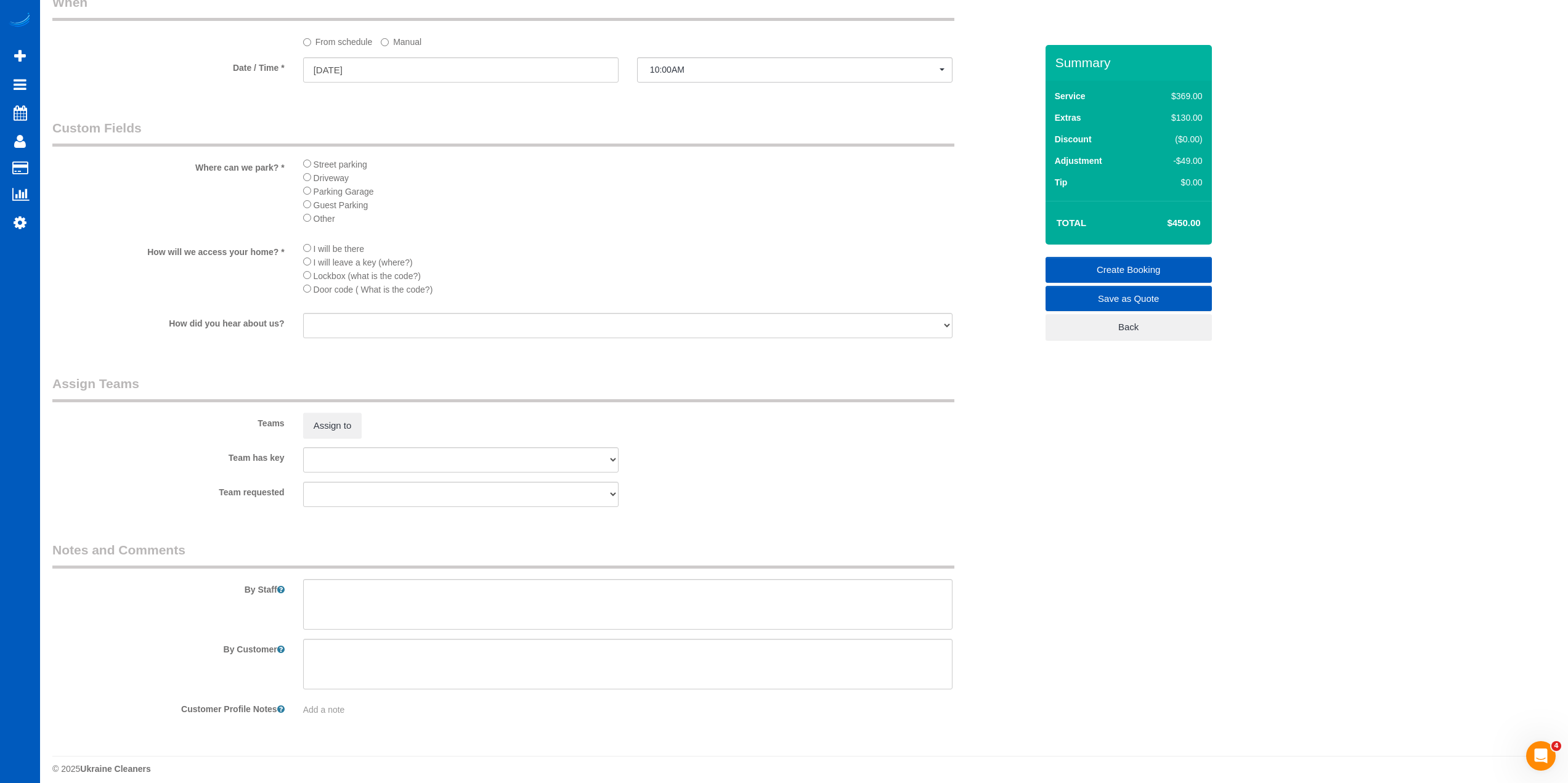
scroll to position [1452, 0]
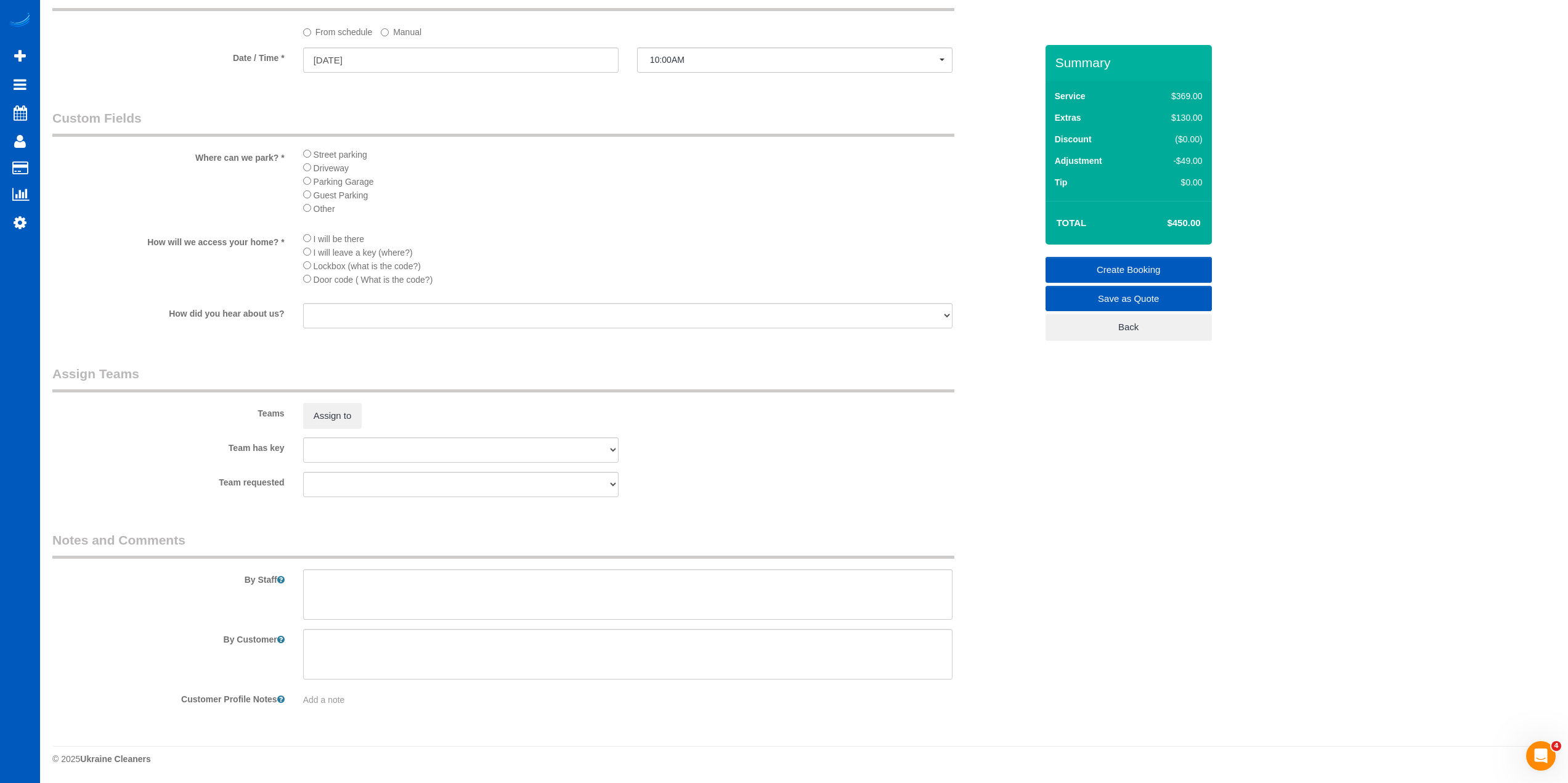
click at [622, 207] on li "Other" at bounding box center [628, 208] width 649 height 14
click at [450, 397] on div "Teams Assign to" at bounding box center [544, 397] width 1003 height 64
click at [627, 202] on li "Other" at bounding box center [628, 208] width 649 height 14
click at [630, 208] on li "Other" at bounding box center [628, 208] width 649 height 14
click at [630, 210] on li "Other" at bounding box center [628, 208] width 649 height 14
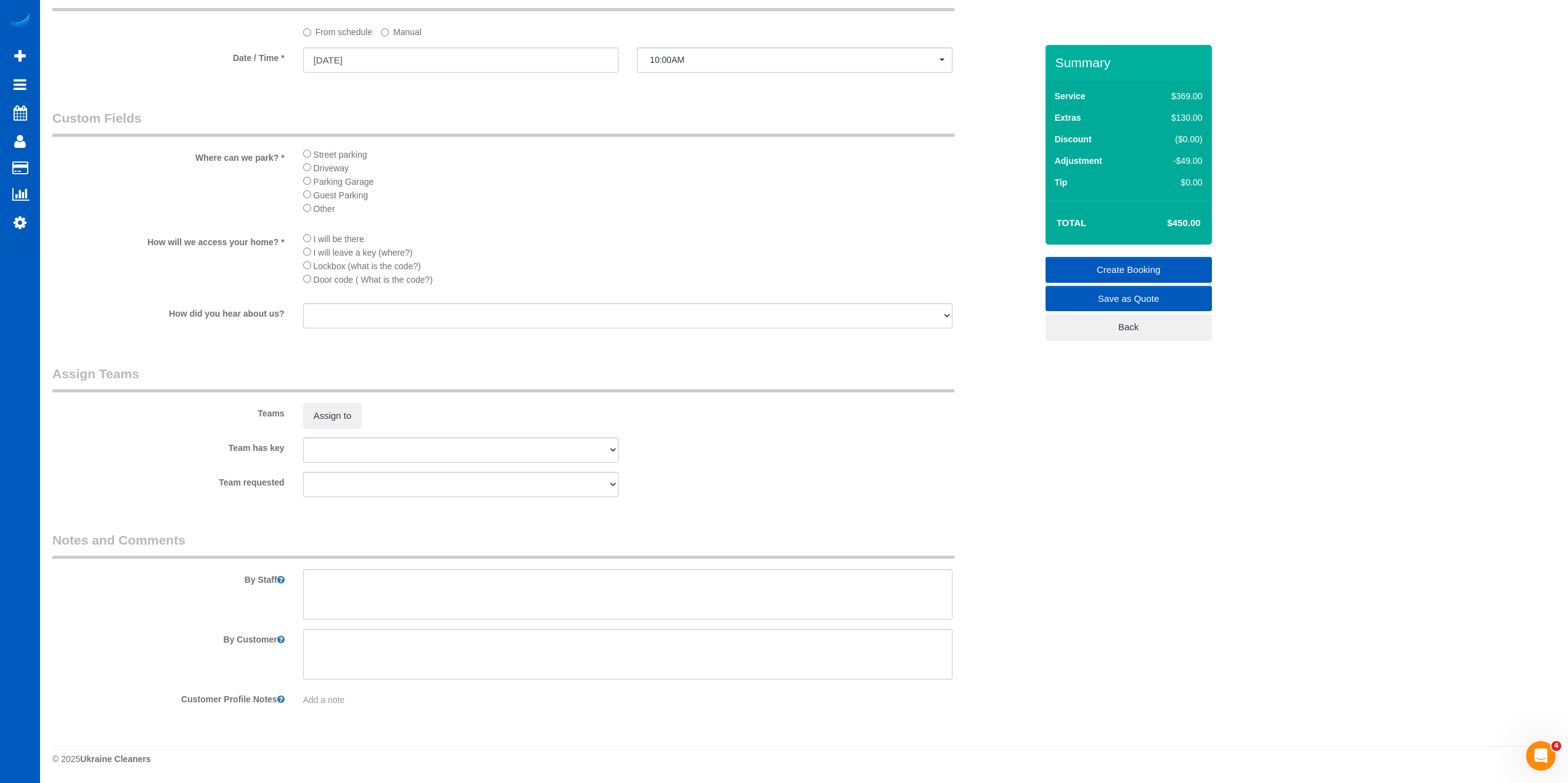
click at [613, 216] on div "Street parking Driveway Parking Garage Guest Parking Other" at bounding box center [628, 185] width 649 height 76
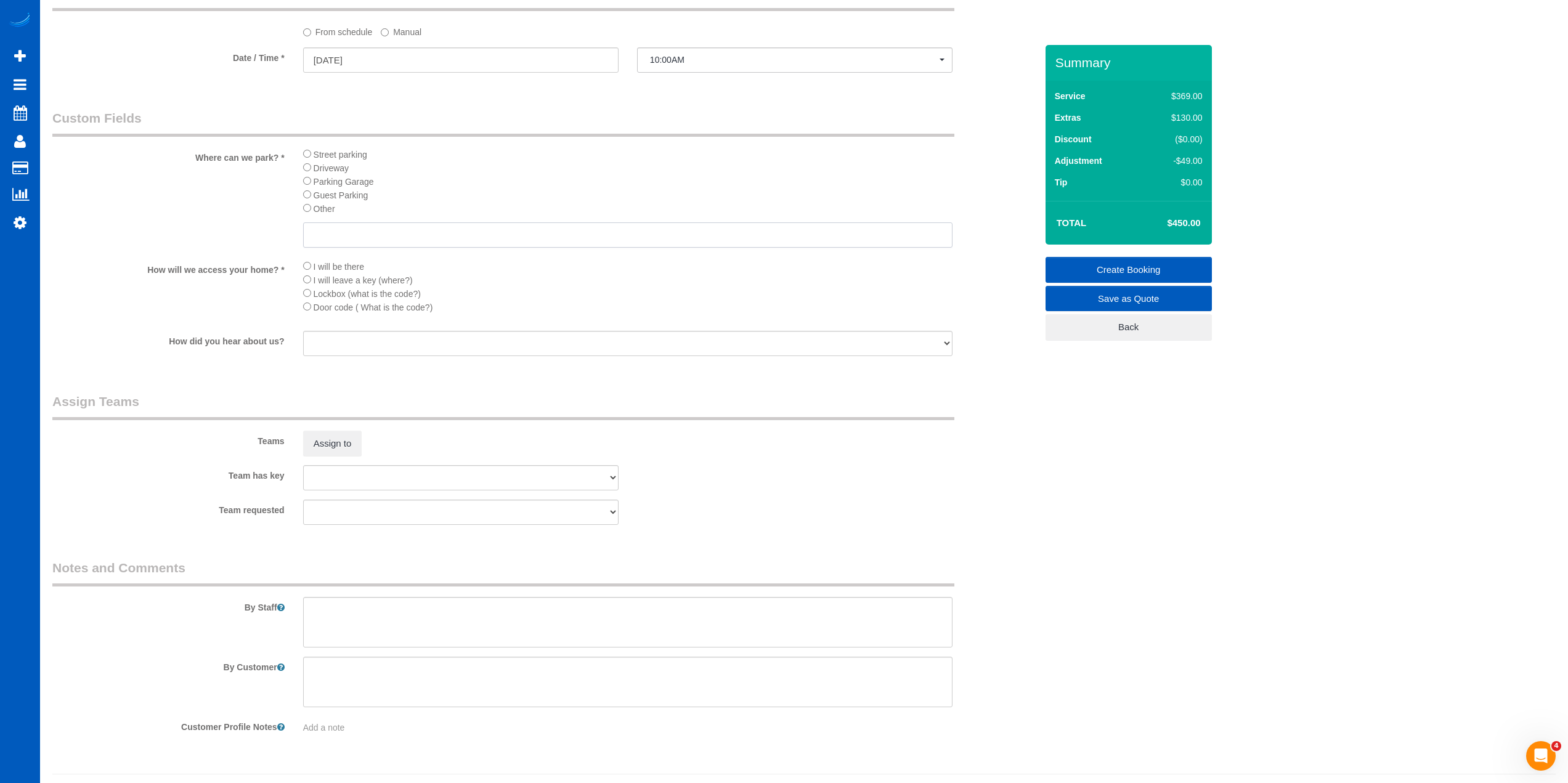
click at [360, 225] on input "text" at bounding box center [628, 235] width 649 height 25
type input "in the front by the mailbox - its closer to the front door"
click at [712, 460] on sui-booking-teams "Teams Assign to Team has key [PERSON_NAME] [PERSON_NAME] [PERSON_NAME] [PERSON_…" at bounding box center [544, 459] width 984 height 133
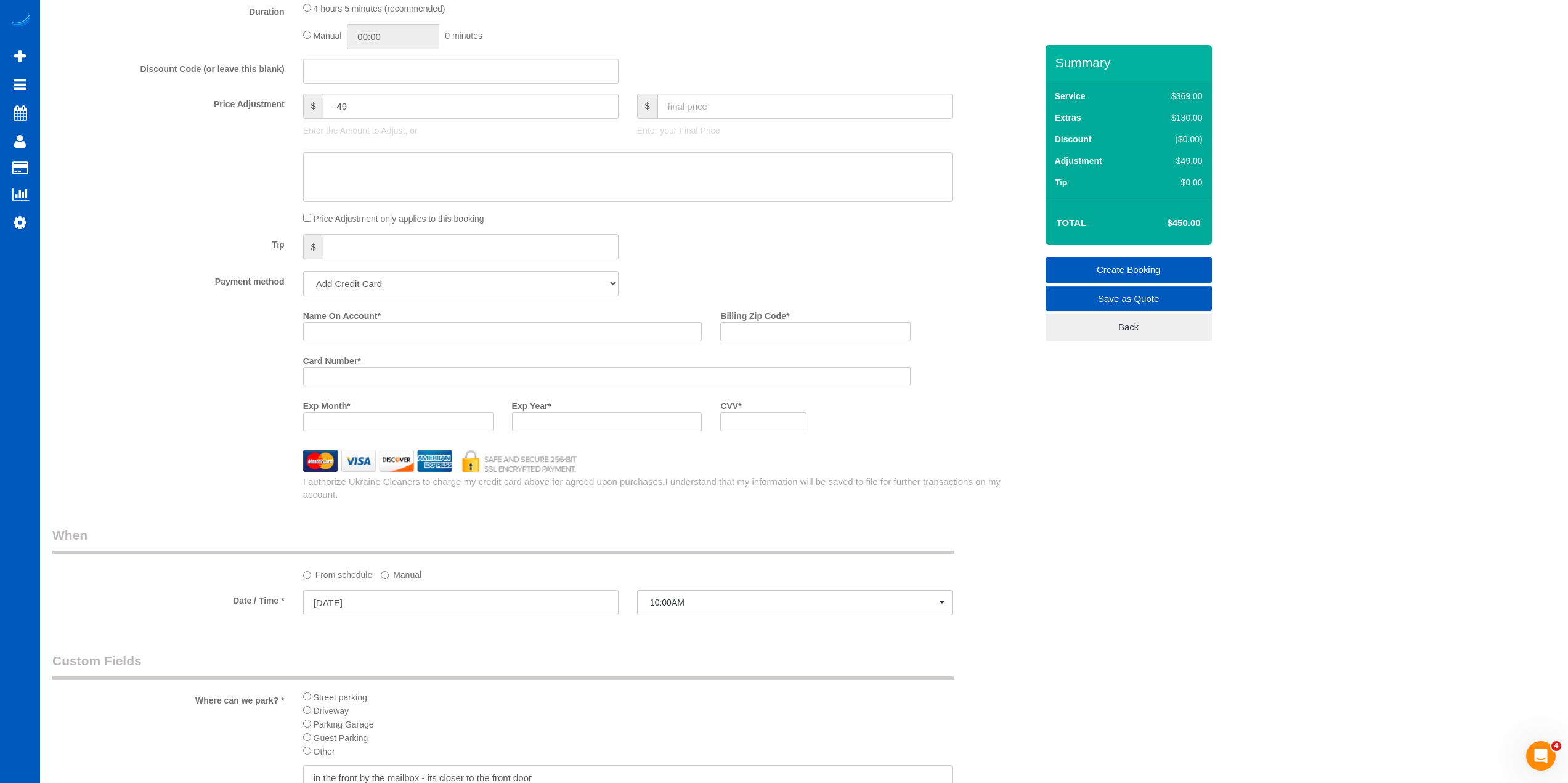
scroll to position [897, 0]
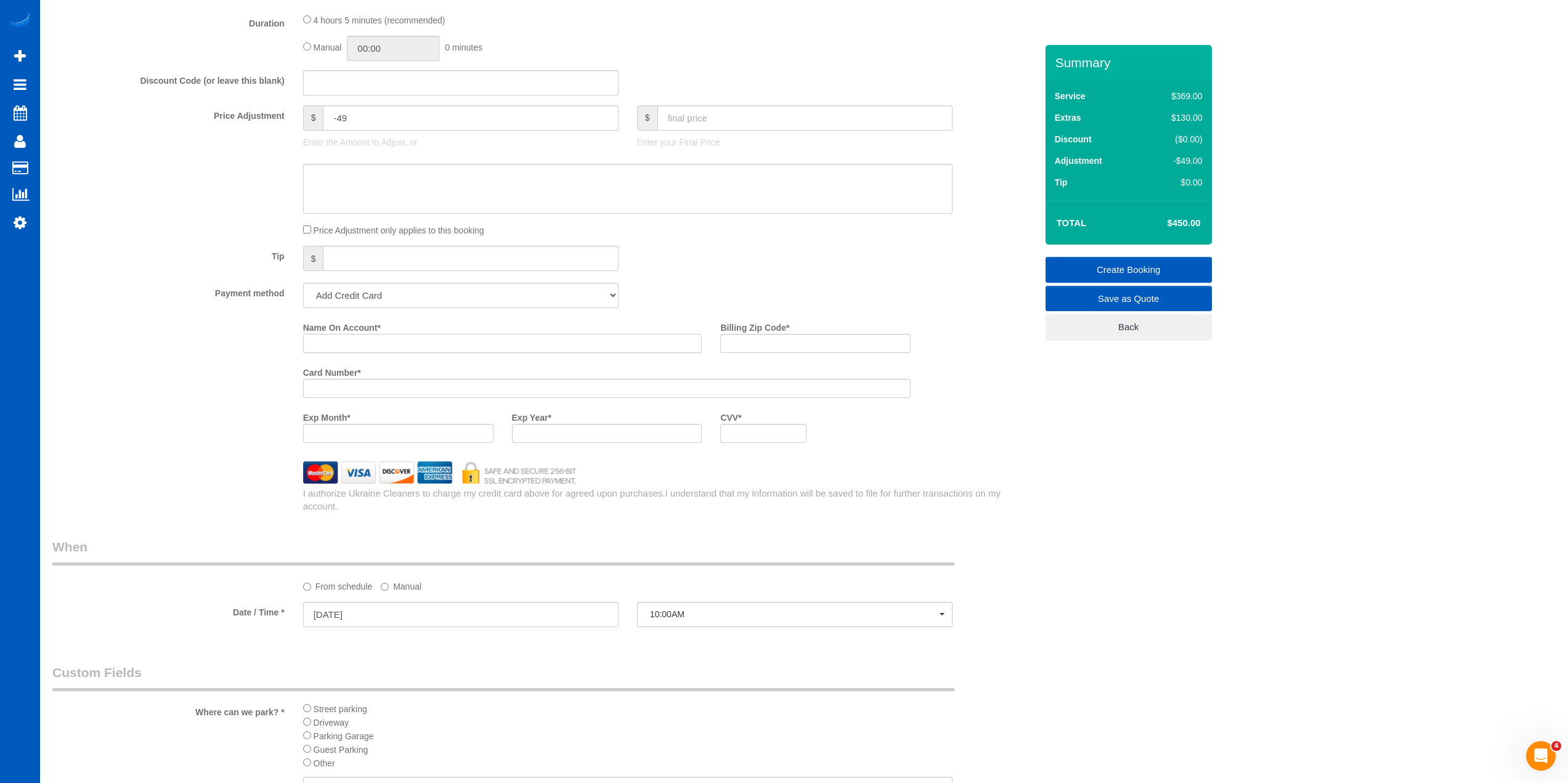
click at [589, 346] on input "Name On Account *" at bounding box center [503, 343] width 399 height 19
click at [491, 341] on input "Name On Account *" at bounding box center [503, 343] width 399 height 19
click at [766, 271] on div "Tip $" at bounding box center [544, 259] width 1003 height 28
click at [766, 259] on div "Tip $" at bounding box center [544, 259] width 1003 height 28
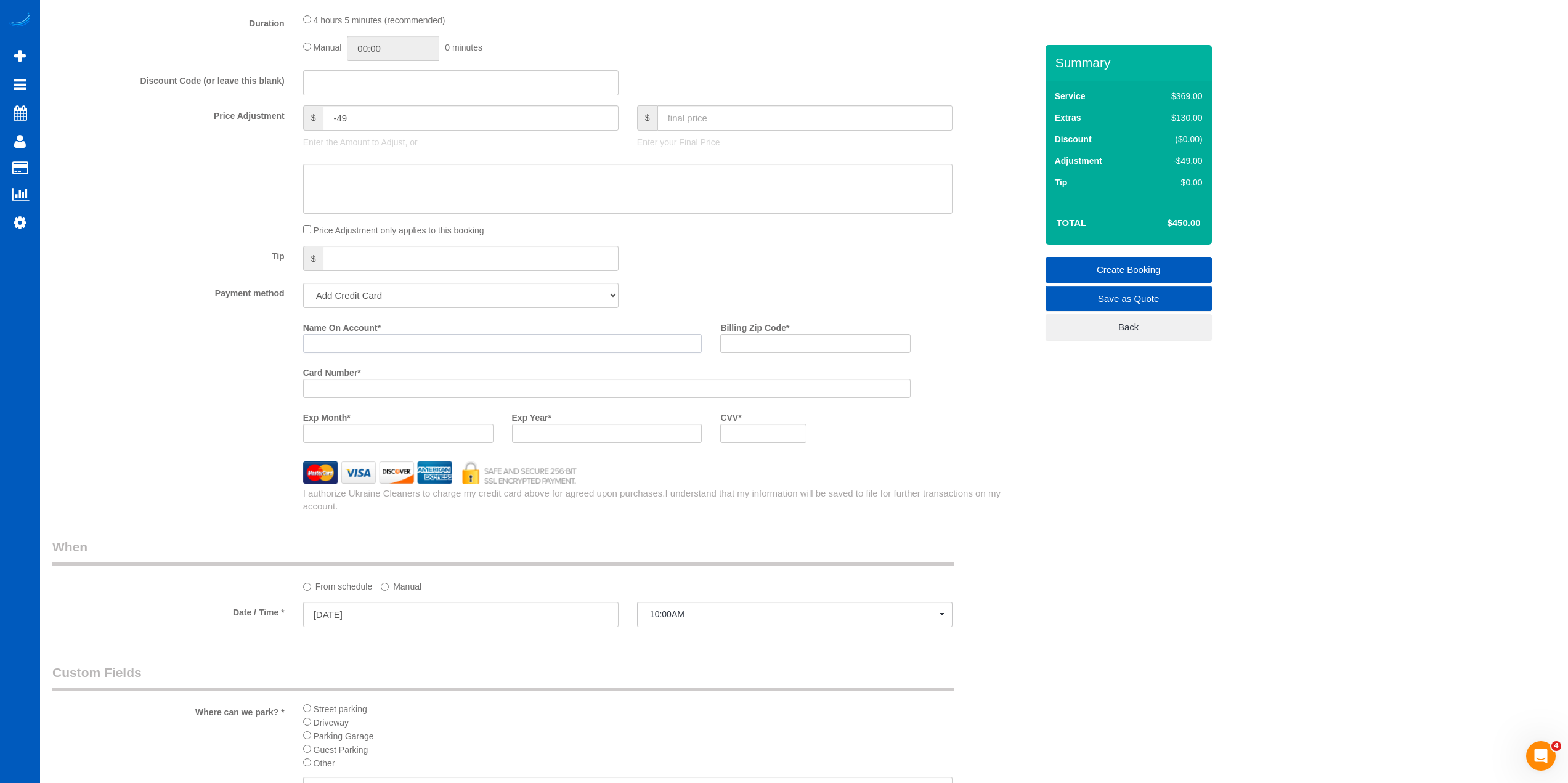
click at [528, 342] on input "Name On Account *" at bounding box center [503, 343] width 399 height 19
click at [334, 344] on input "[PERSON_NAME]" at bounding box center [503, 343] width 399 height 19
type input "[PERSON_NAME]"
click at [344, 424] on label "Exp Month *" at bounding box center [327, 416] width 47 height 17
click at [771, 347] on input "Billing Zip Code *" at bounding box center [815, 343] width 190 height 19
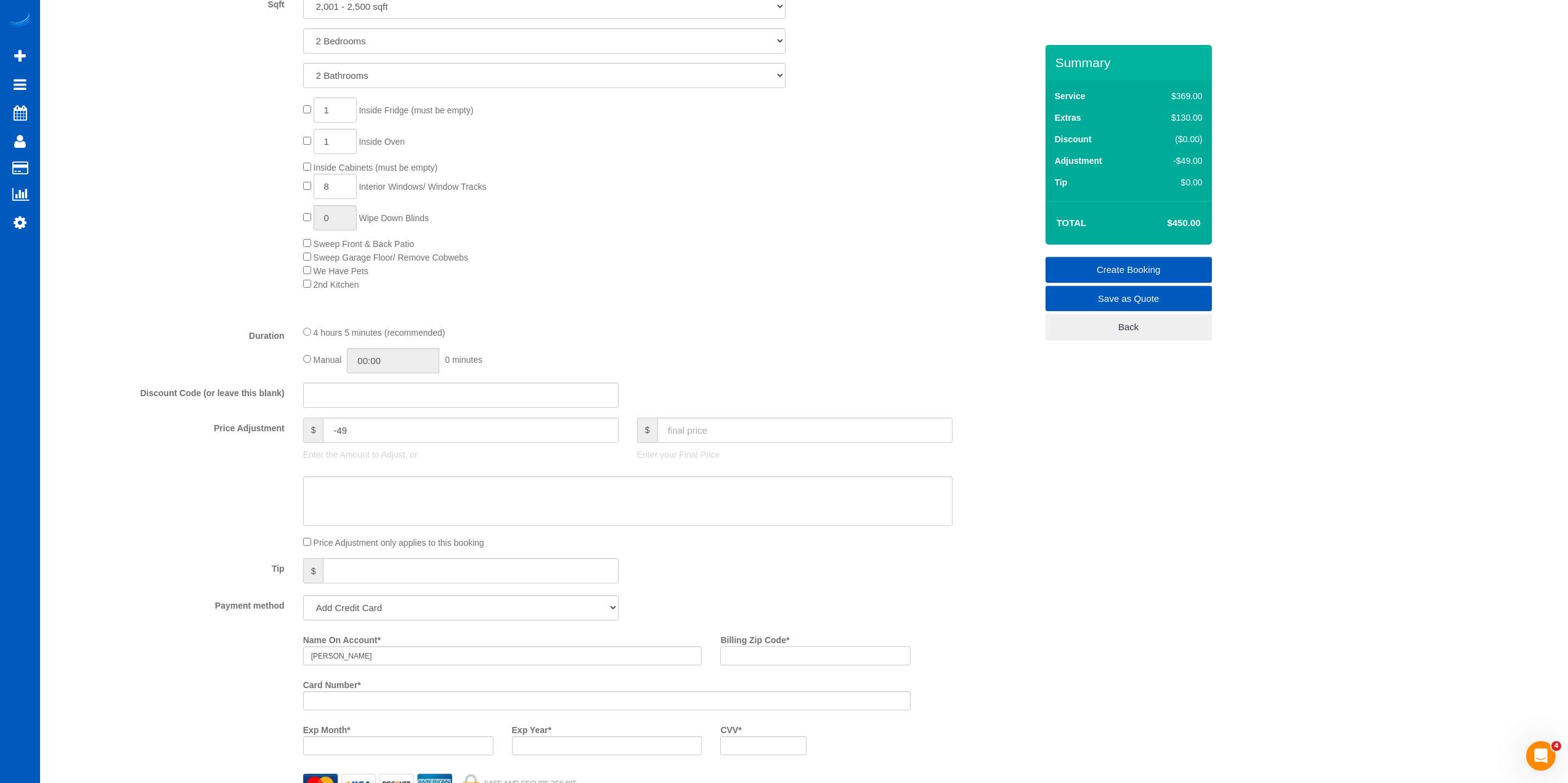
scroll to position [801, 0]
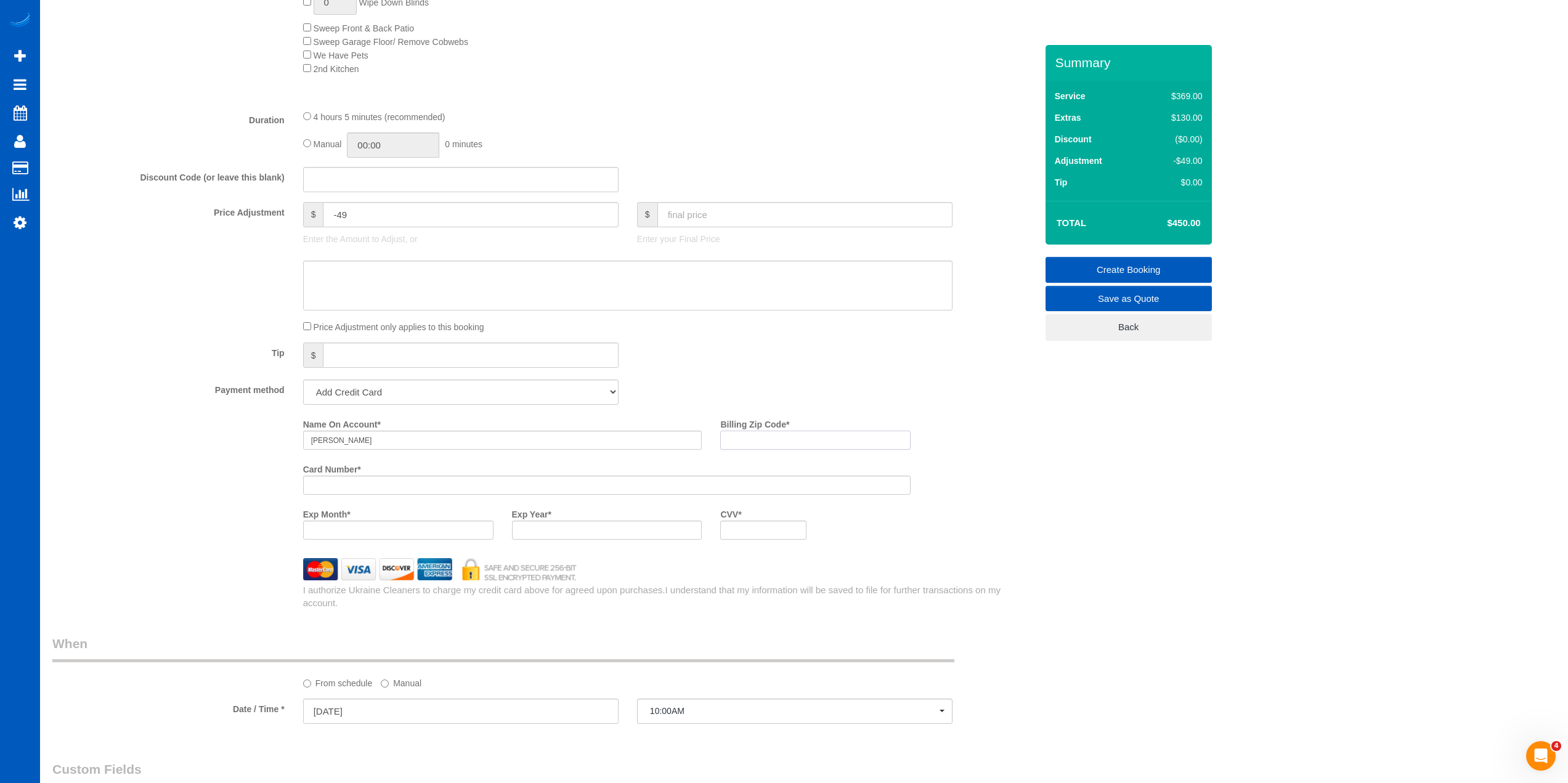
click at [774, 442] on input "Billing Zip Code *" at bounding box center [815, 440] width 190 height 19
type input "80033"
click at [785, 367] on div "Tip $" at bounding box center [544, 356] width 1003 height 28
click at [1074, 263] on link "Create Booking" at bounding box center [1129, 270] width 167 height 26
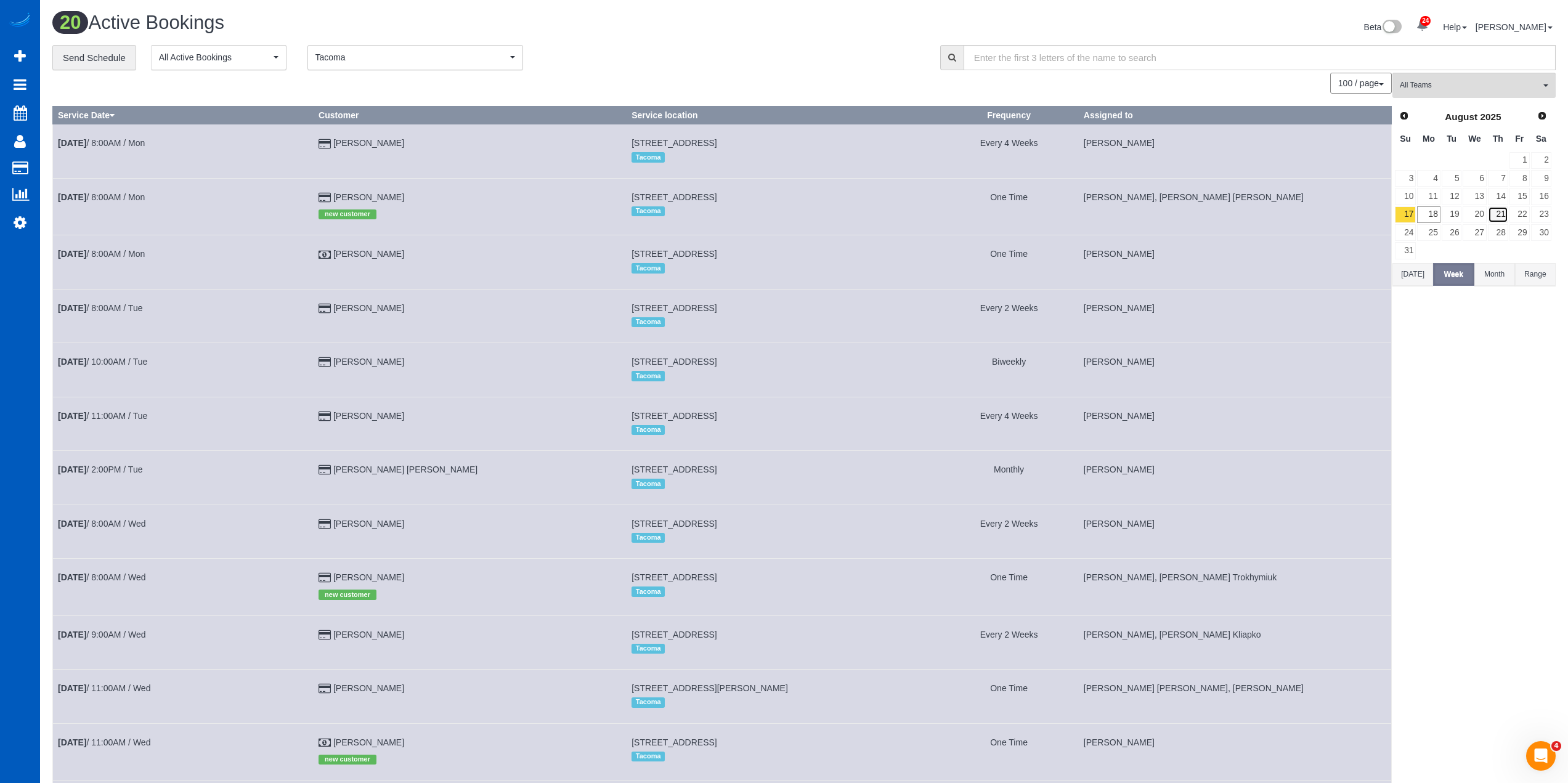
click at [1504, 215] on link "21" at bounding box center [1498, 215] width 20 height 17
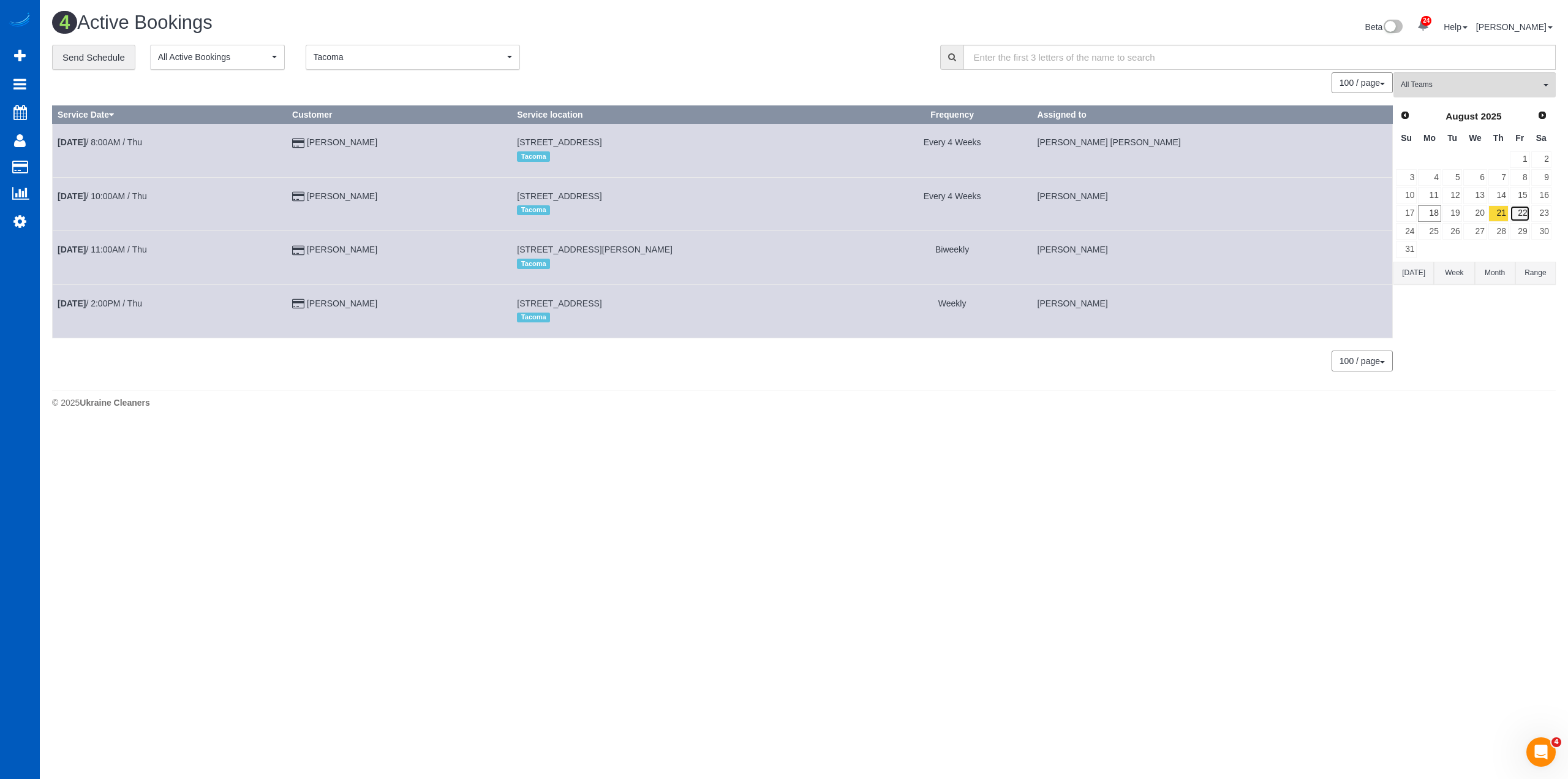
click at [1522, 208] on link "22" at bounding box center [1520, 213] width 20 height 17
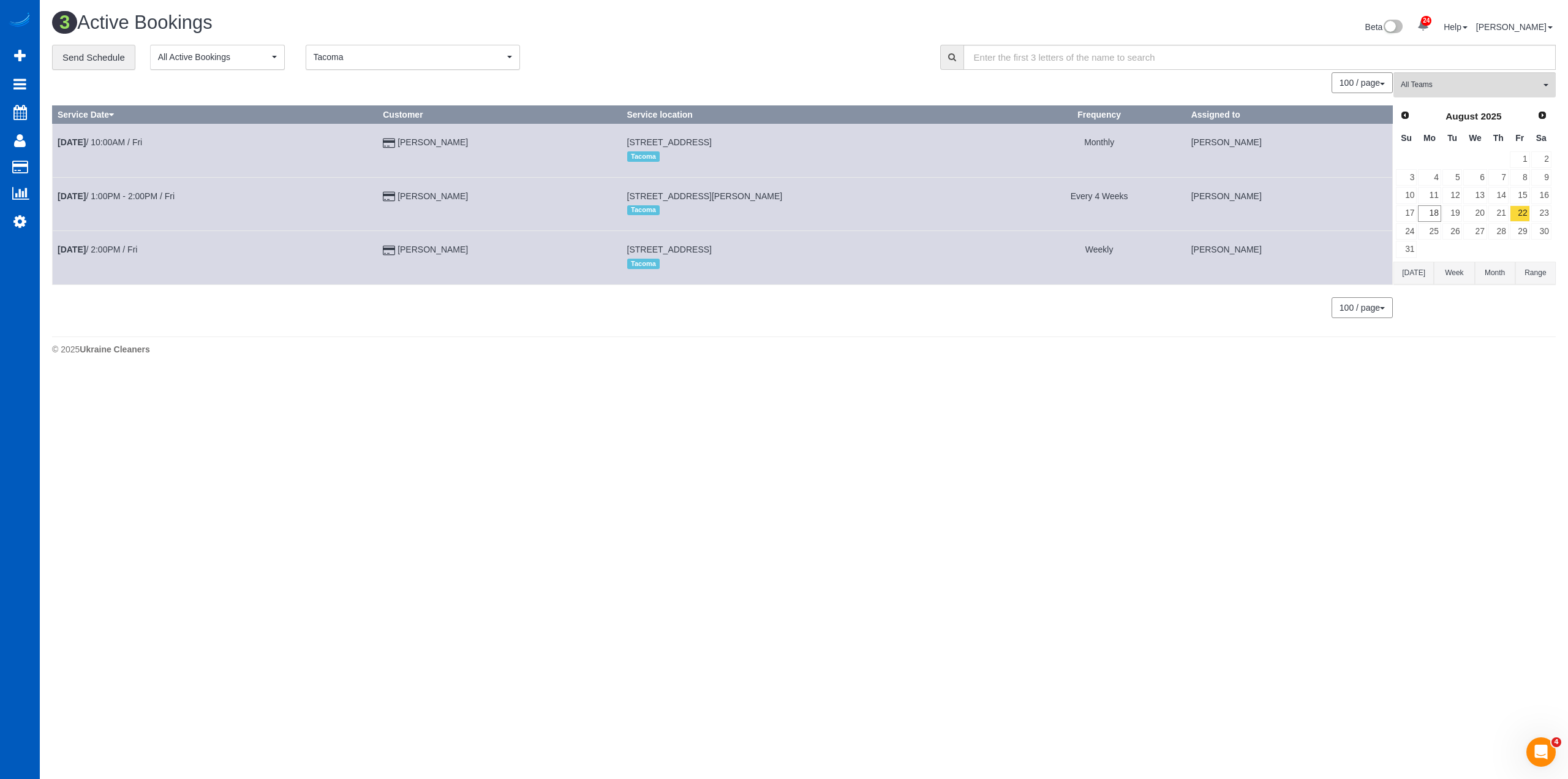
click at [451, 65] on button "Tacoma Tacoma" at bounding box center [413, 57] width 215 height 25
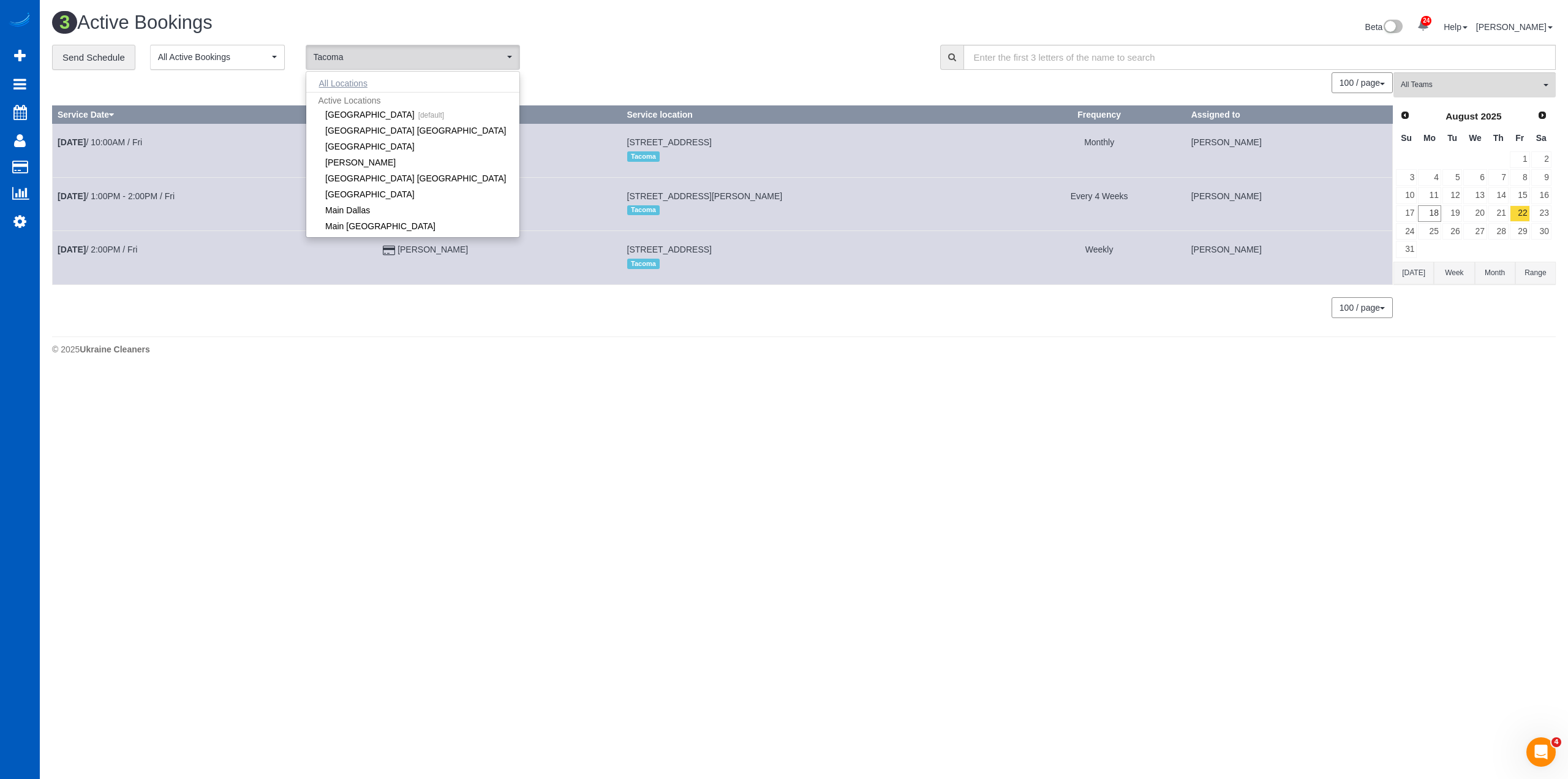
click at [348, 83] on button "All Locations" at bounding box center [343, 83] width 74 height 17
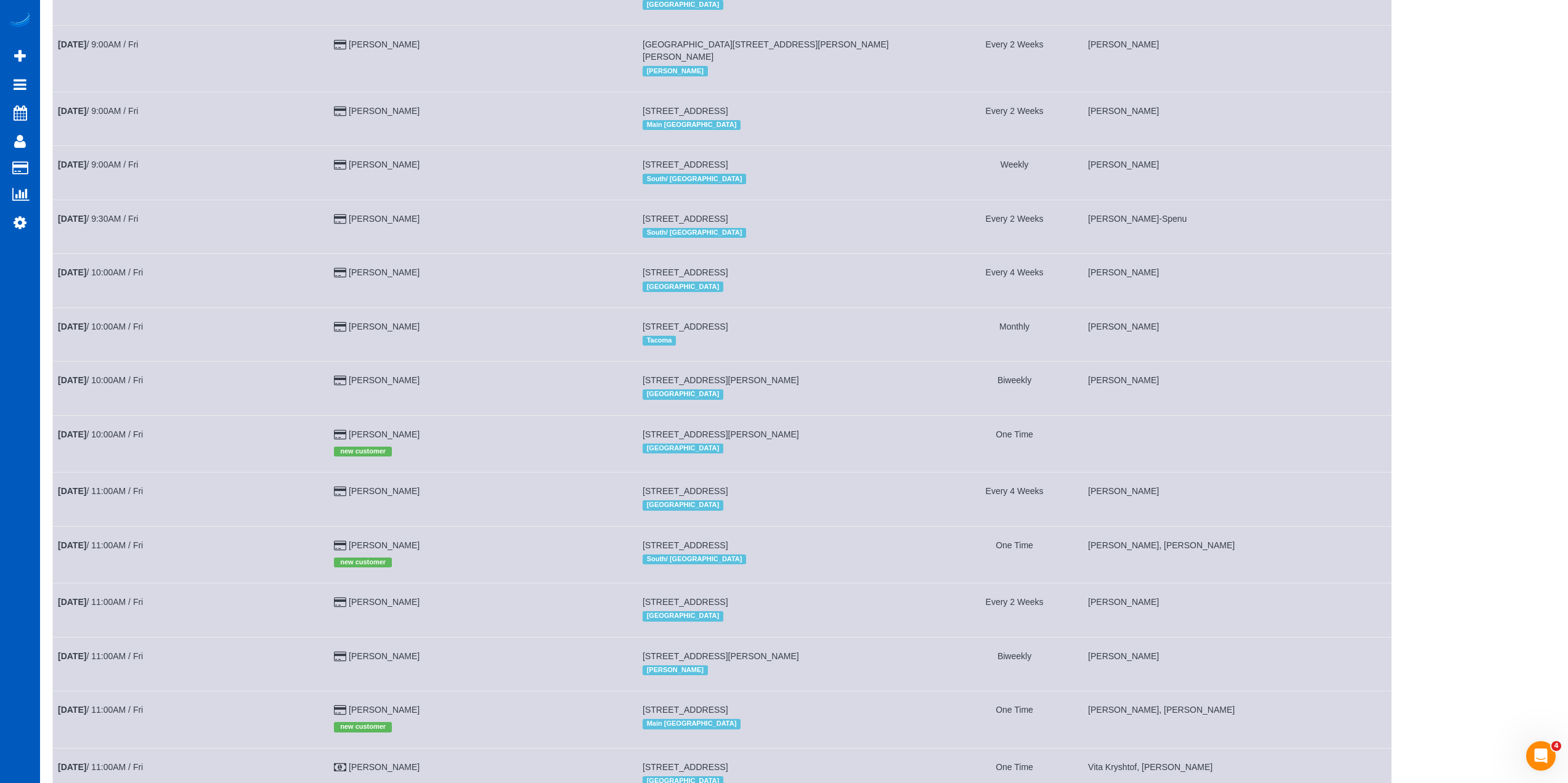
scroll to position [308, 0]
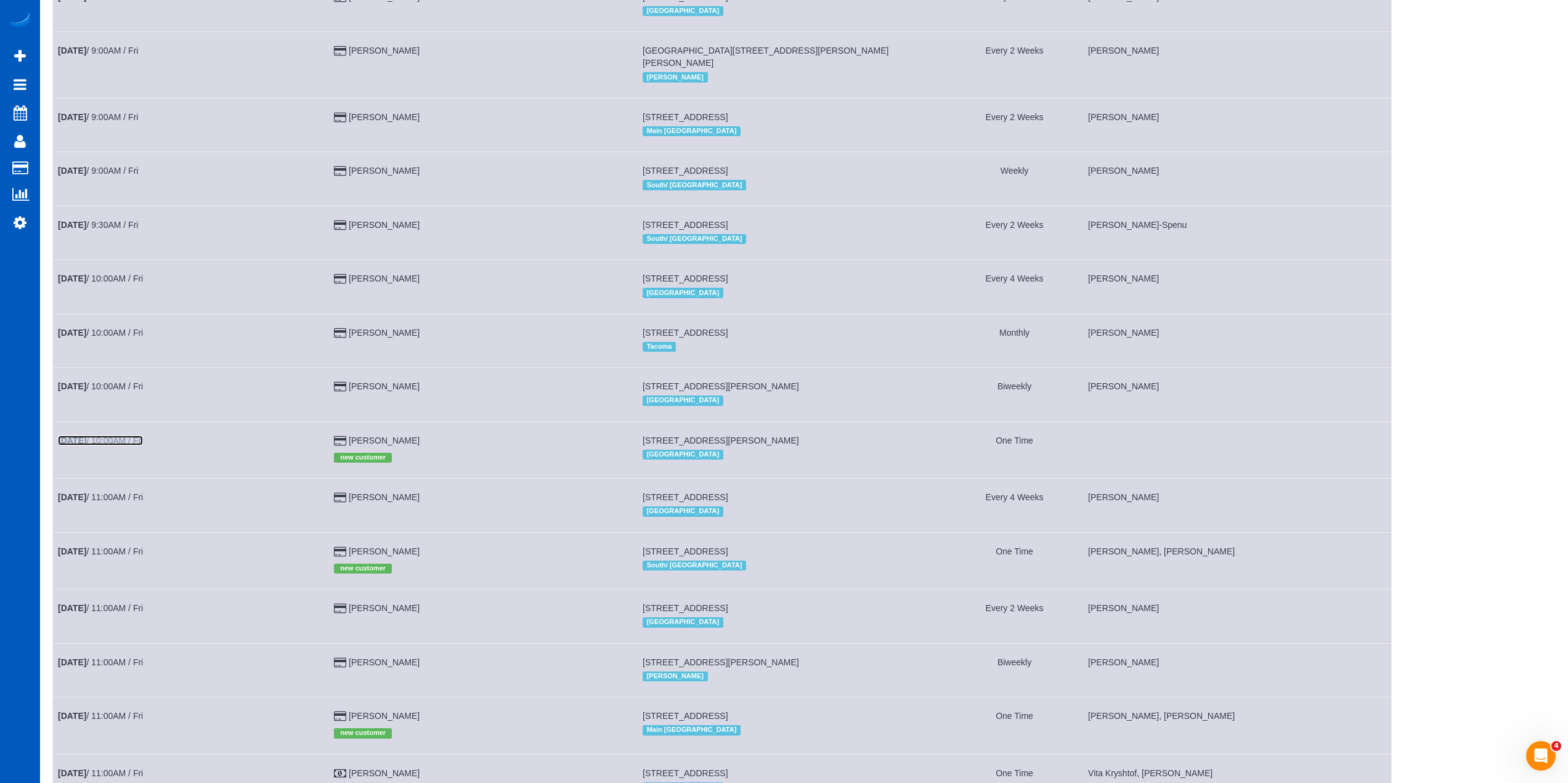
click at [141, 435] on link "[DATE] 10:00AM / Fri" at bounding box center [101, 440] width 85 height 10
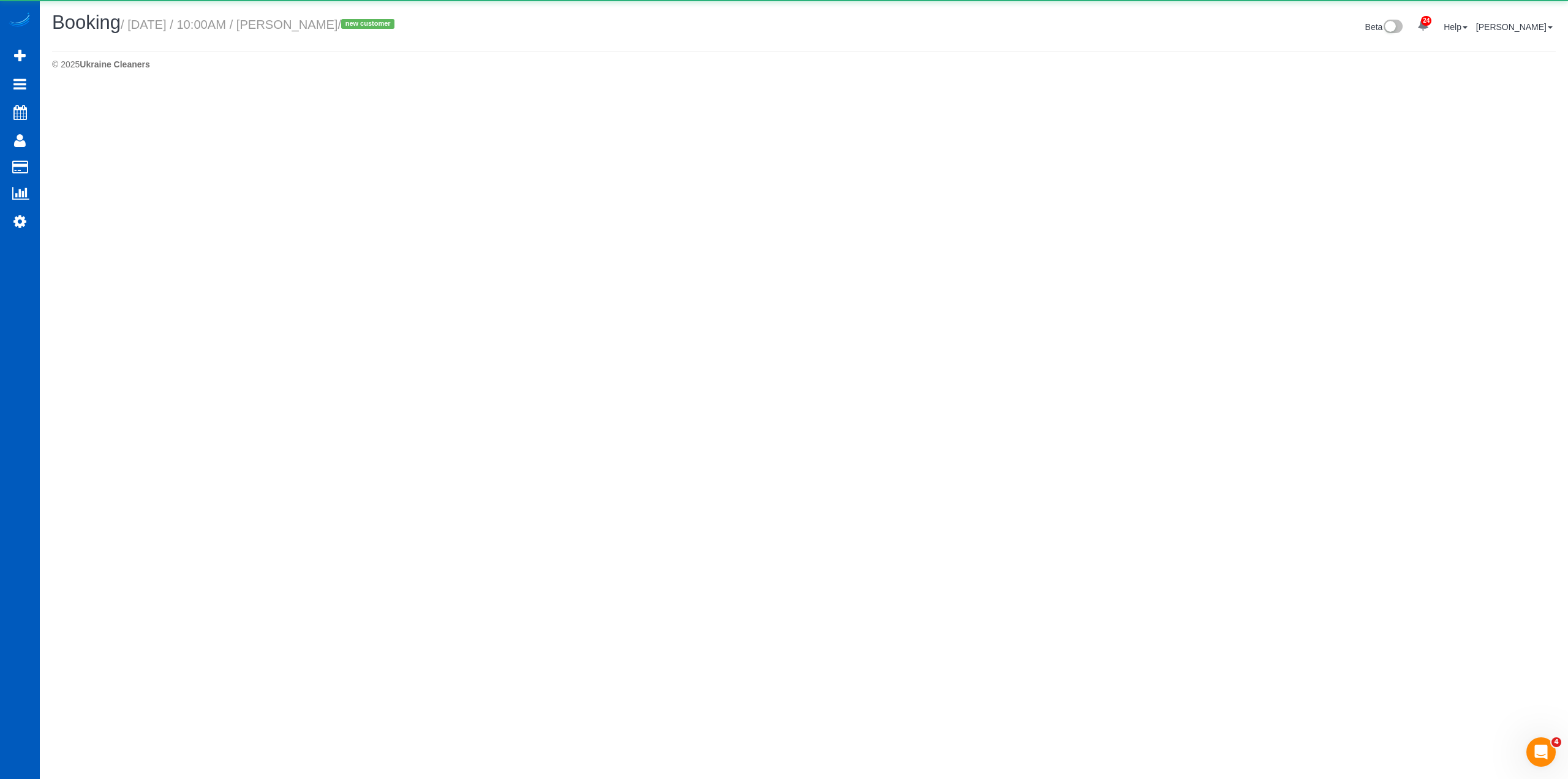
select select "CO"
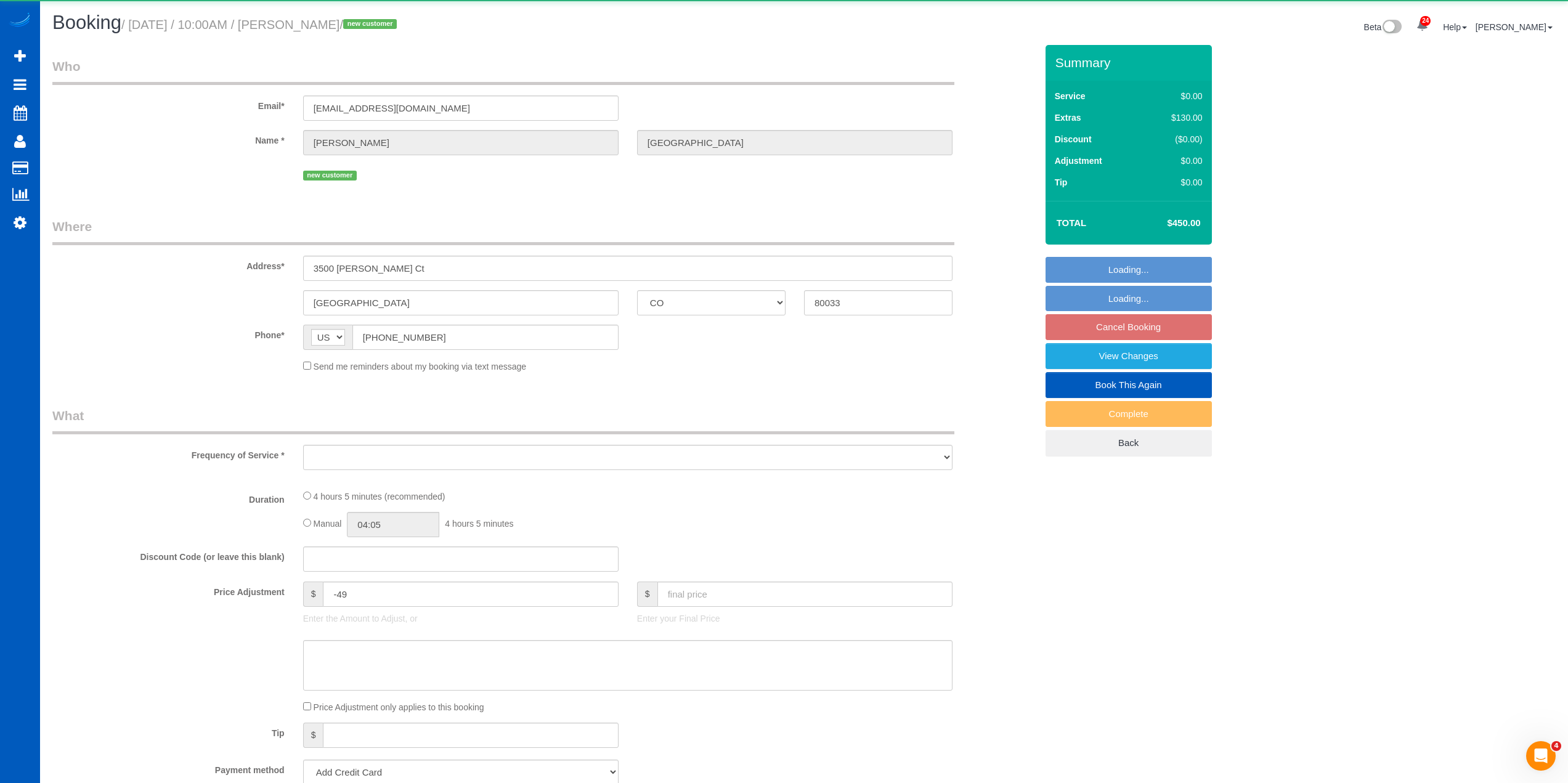
select select "object:4713"
select select "string:fspay-300f4058-6068-422b-af90-0526f22966ef"
select select "199"
select select "2001"
select select "2"
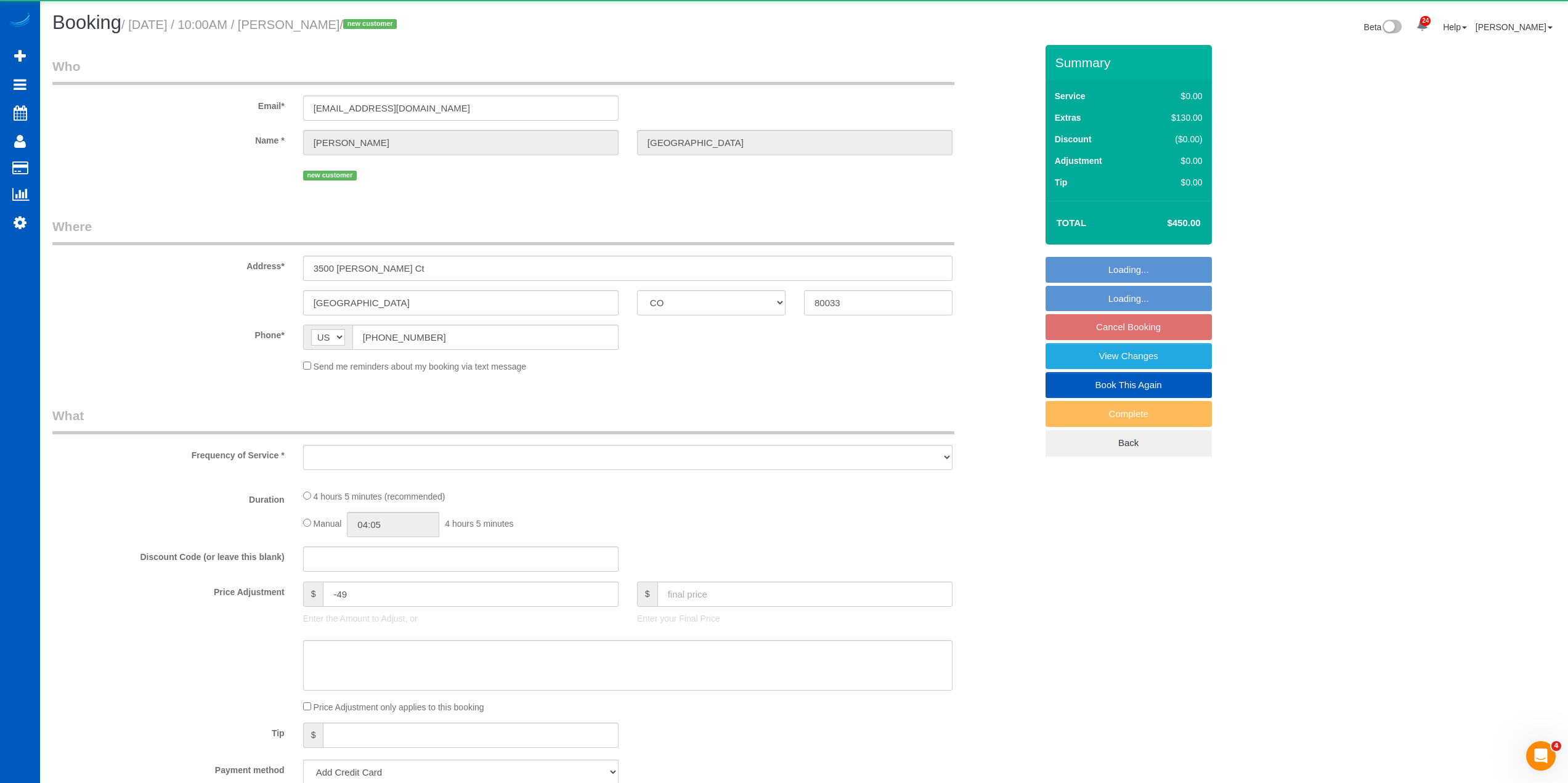
select select "2"
select select "spot10"
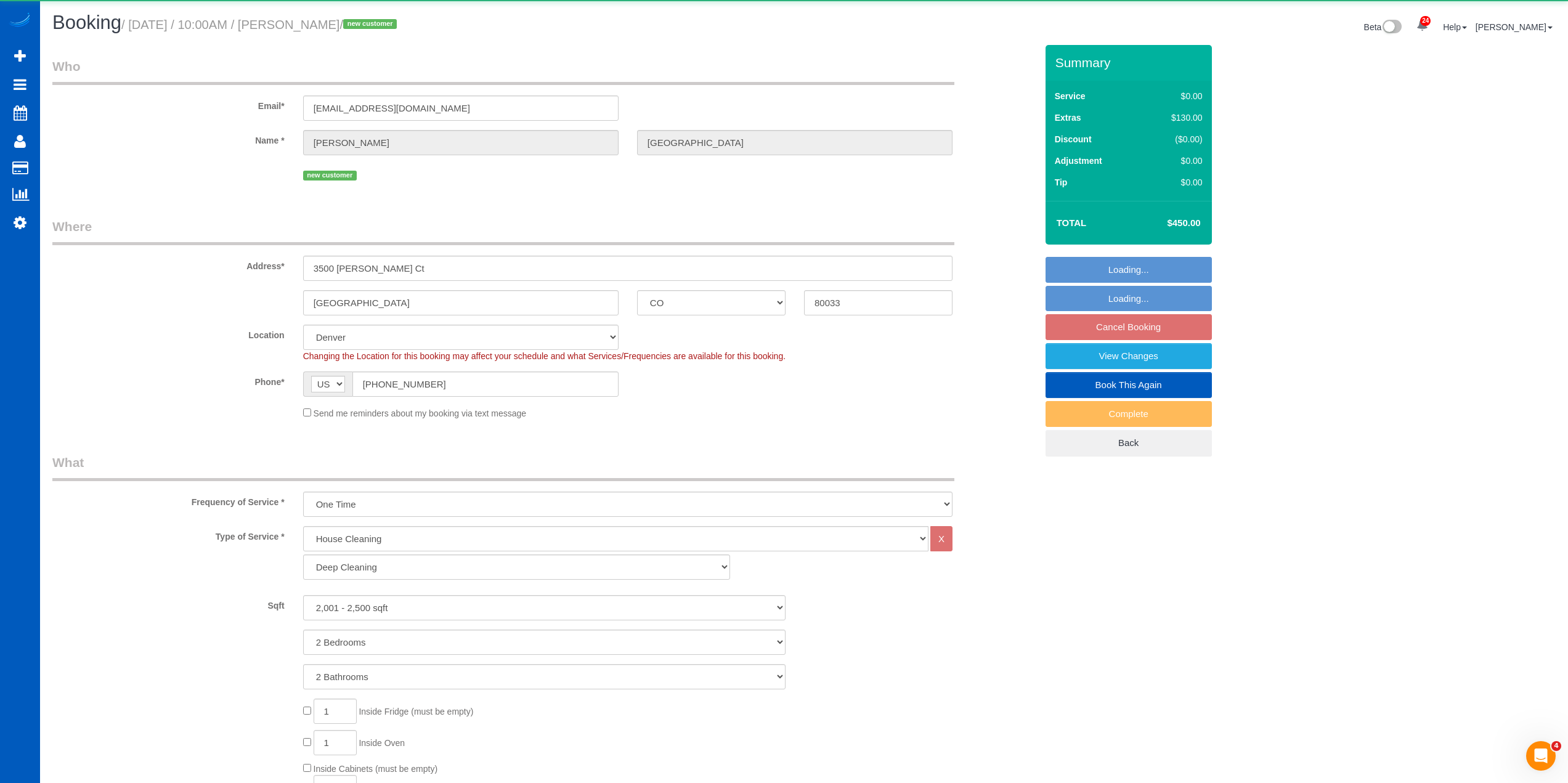
select select "spot18"
select select "object:4761"
select select "2001"
select select "2"
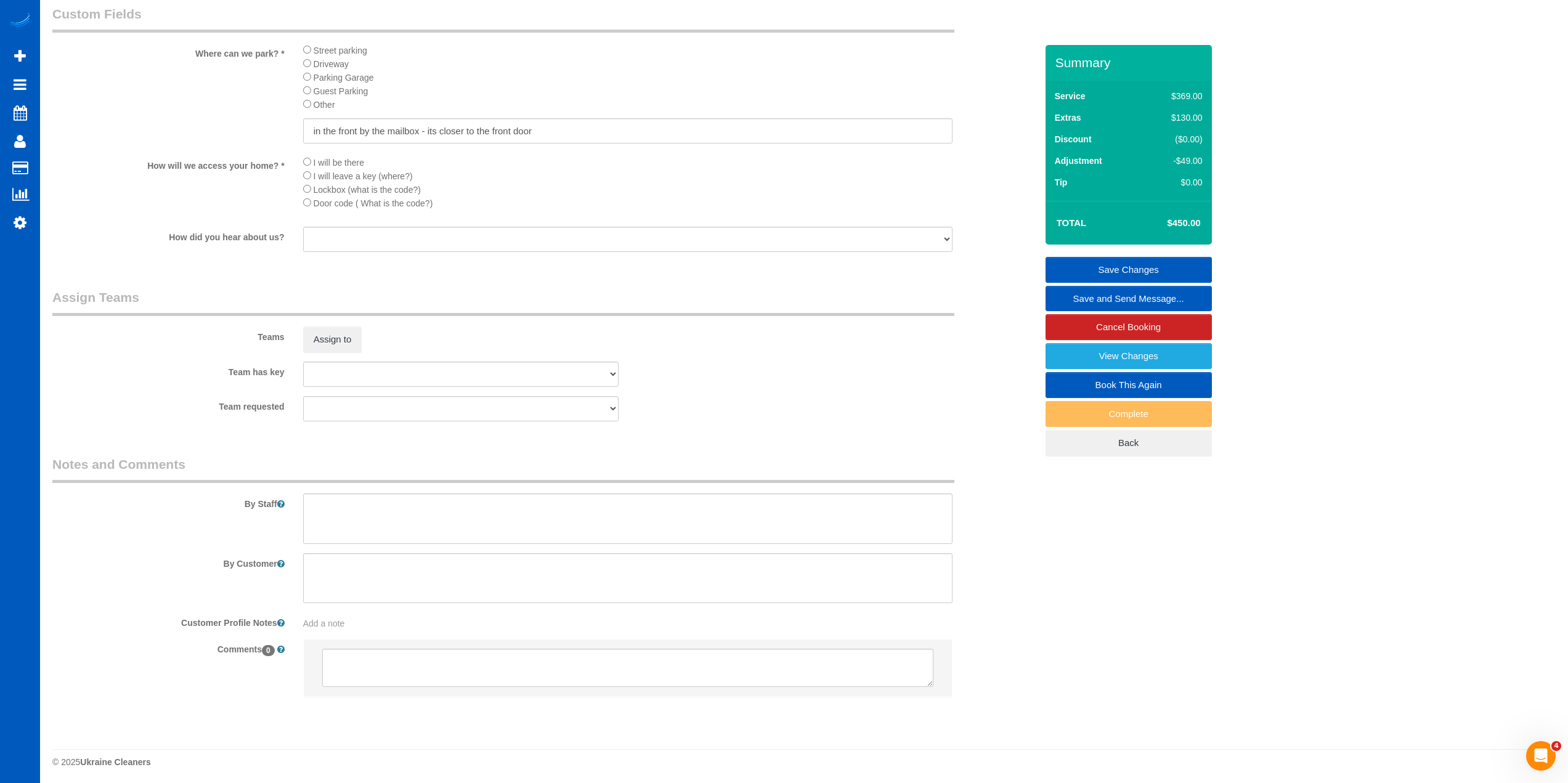
scroll to position [1380, 0]
click at [416, 561] on textarea at bounding box center [628, 575] width 649 height 51
click at [341, 333] on button "Assign to" at bounding box center [332, 336] width 59 height 26
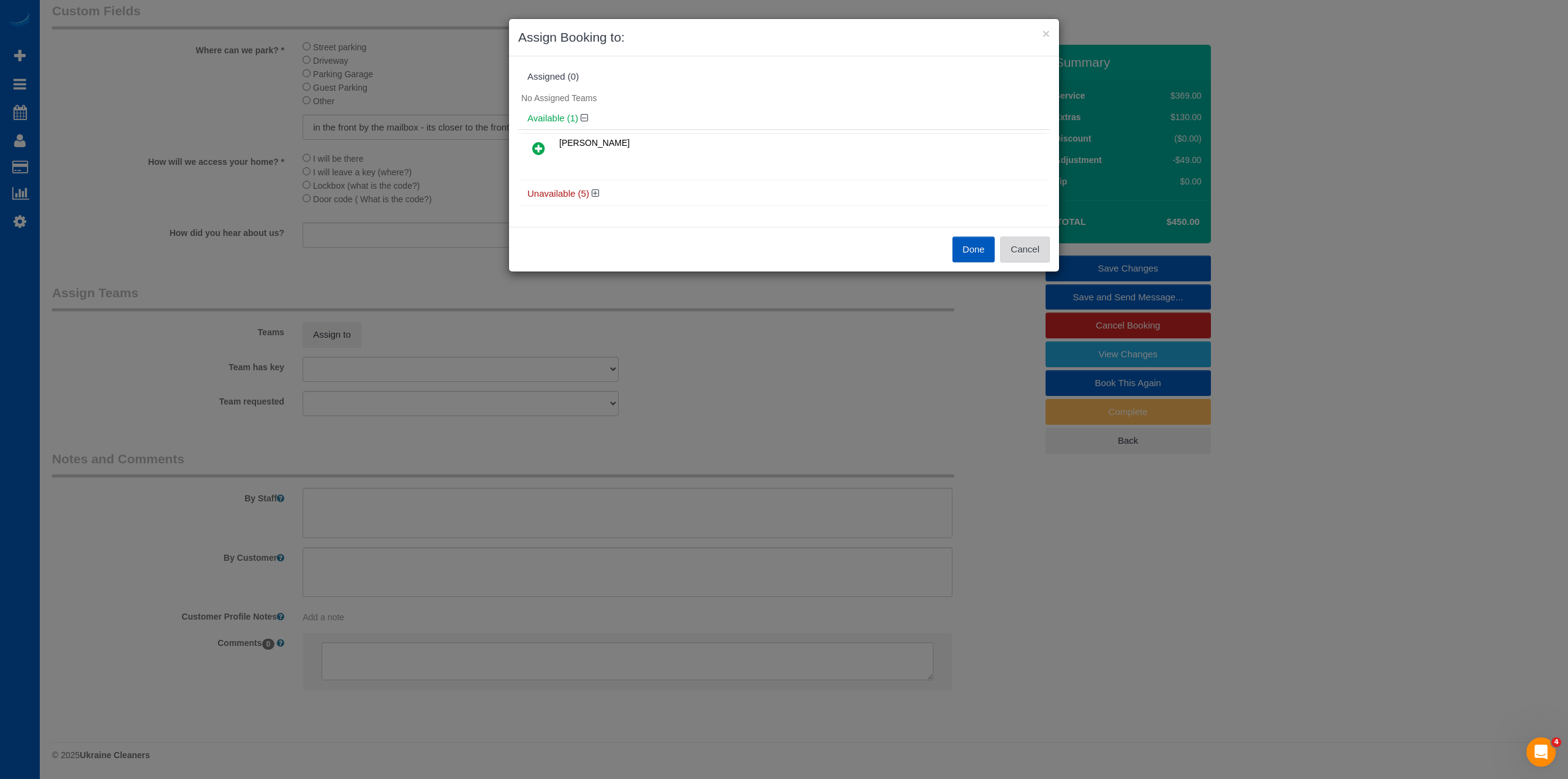
click at [1026, 248] on button "Cancel" at bounding box center [1025, 249] width 50 height 26
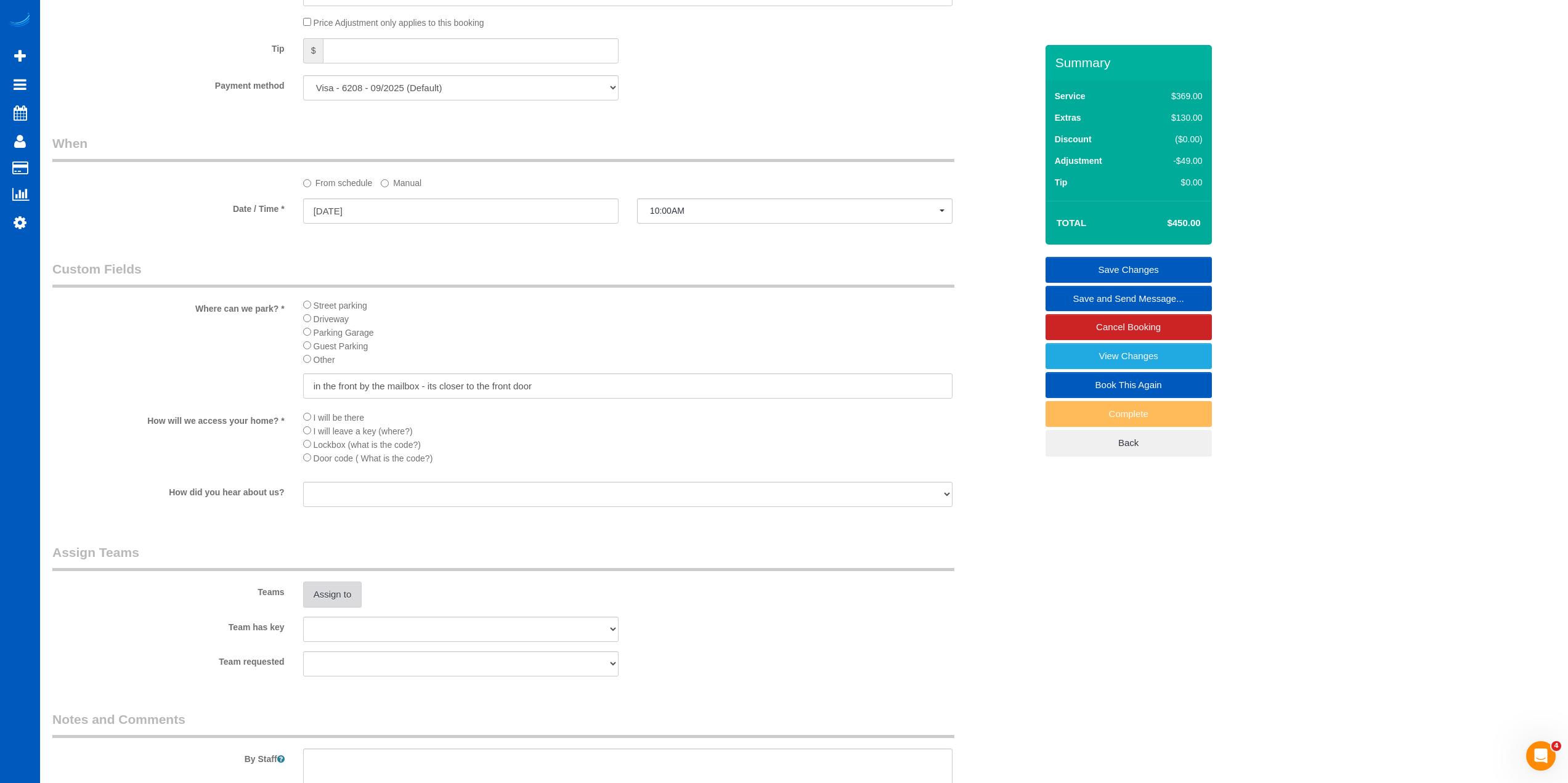
scroll to position [1072, 0]
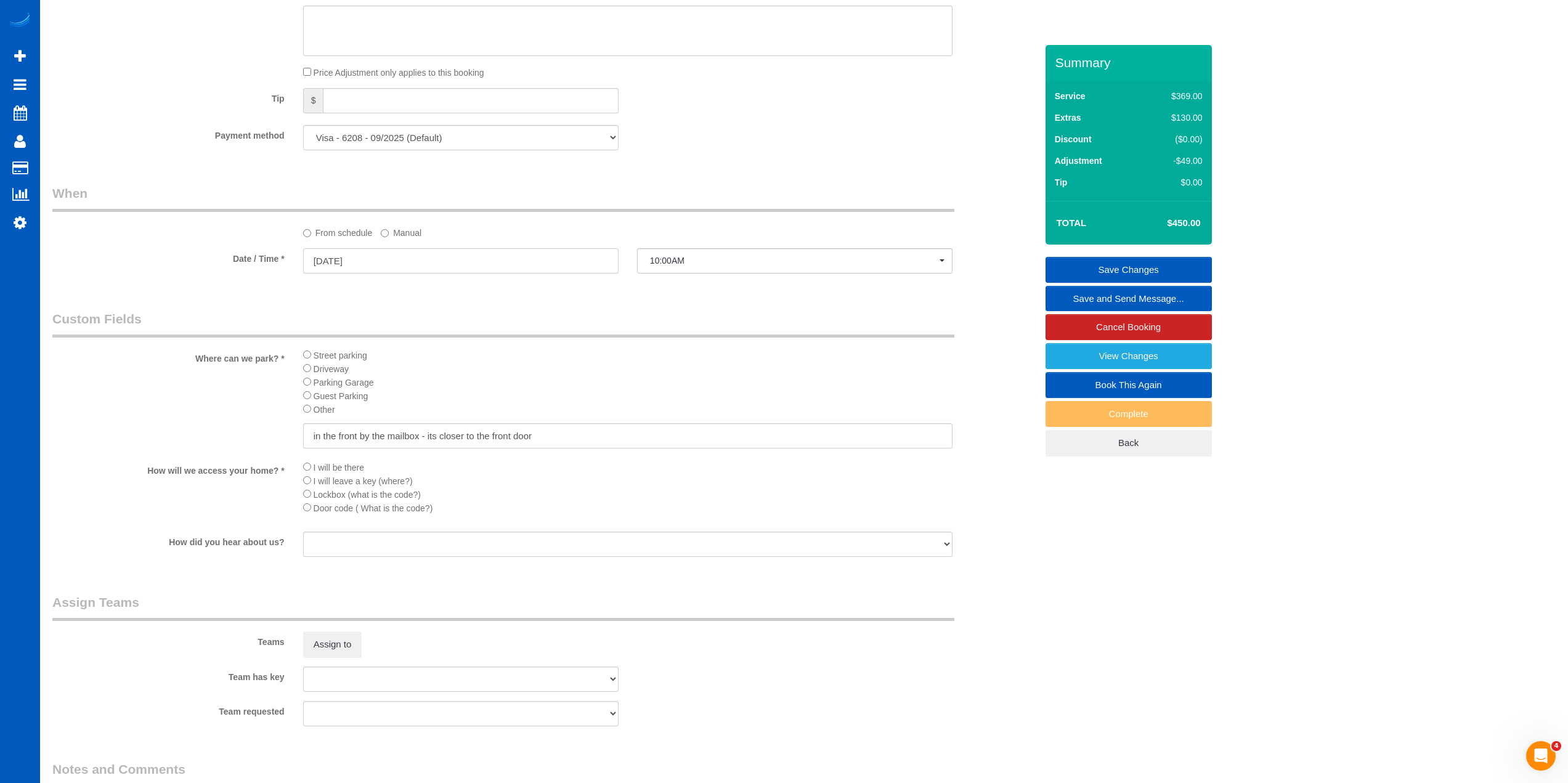
click at [387, 253] on input "[DATE]" at bounding box center [461, 261] width 315 height 25
click at [433, 385] on span "22" at bounding box center [429, 385] width 20 height 17
click at [693, 321] on legend "Custom Fields" at bounding box center [503, 323] width 902 height 28
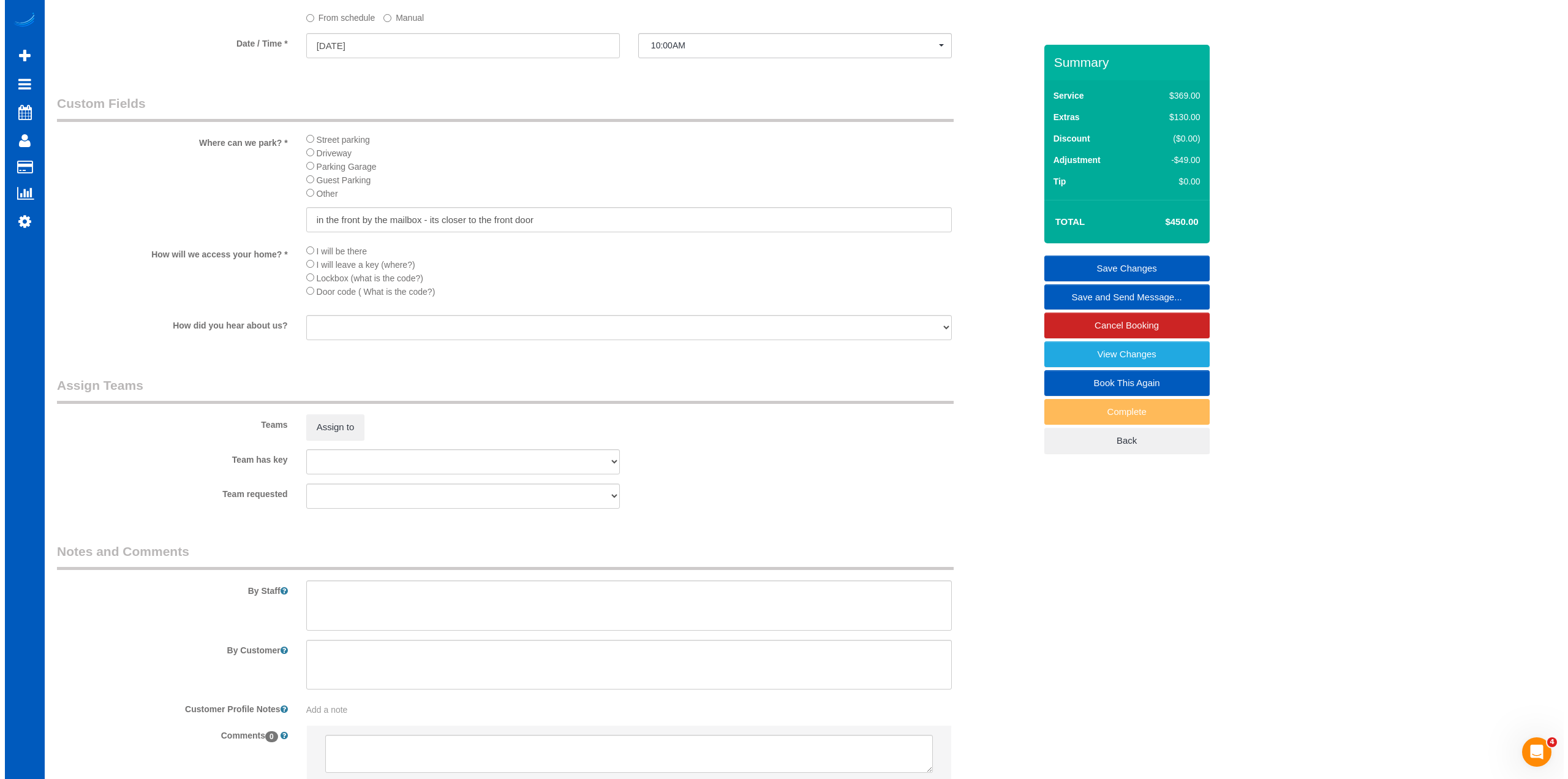
scroll to position [1373, 0]
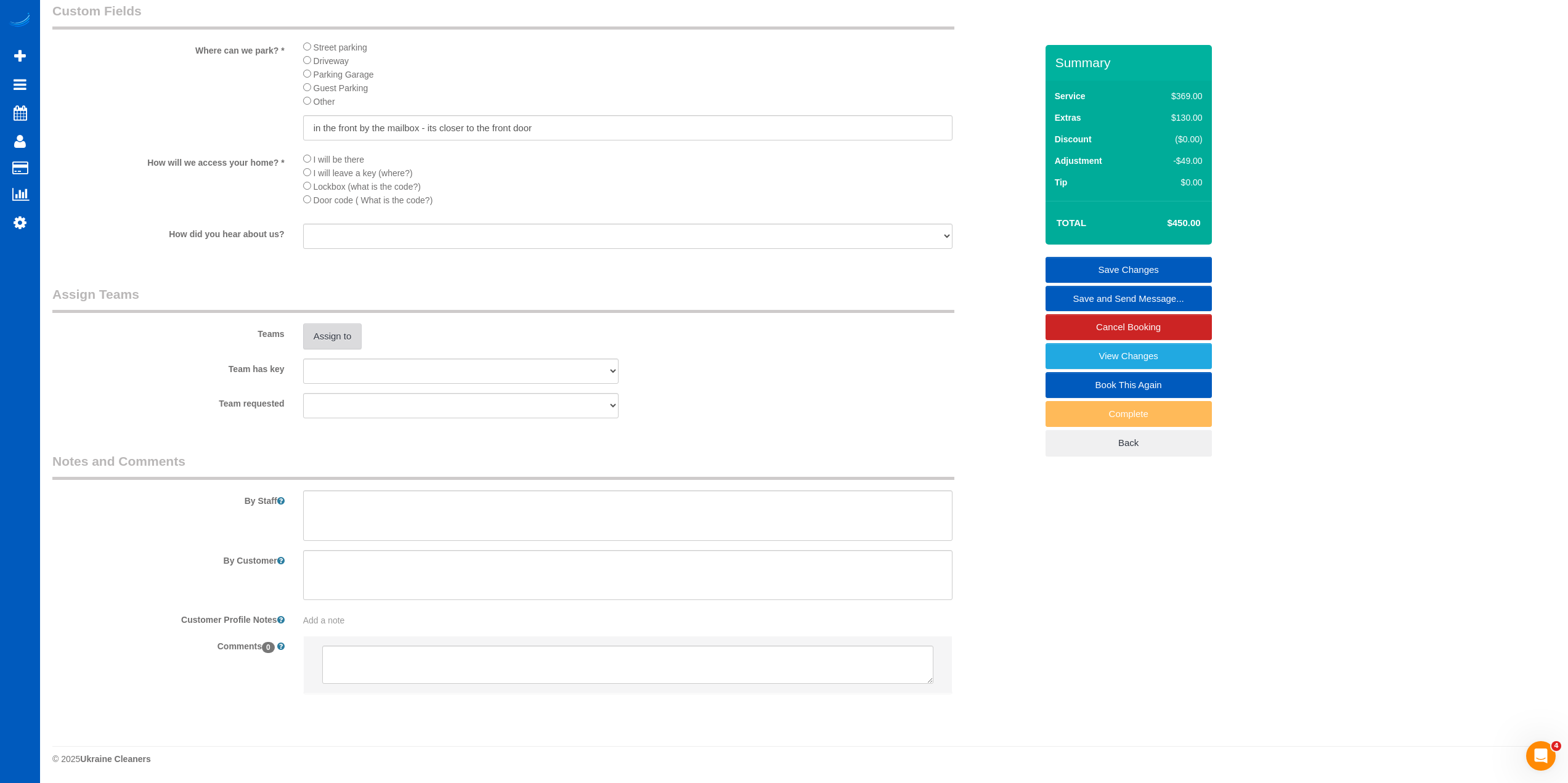
click at [345, 346] on button "Assign to" at bounding box center [332, 336] width 59 height 26
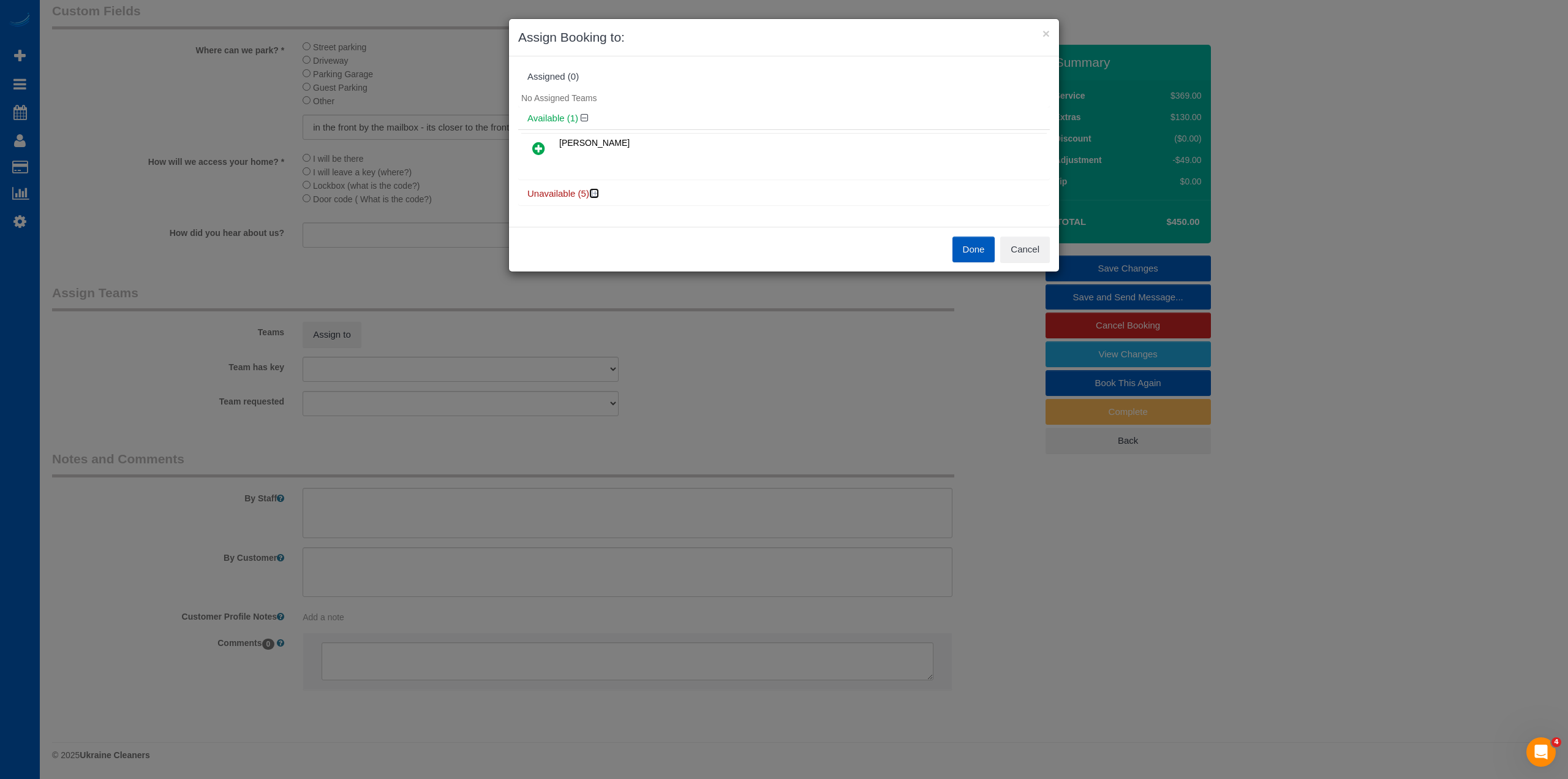
click at [596, 198] on icon at bounding box center [595, 193] width 7 height 9
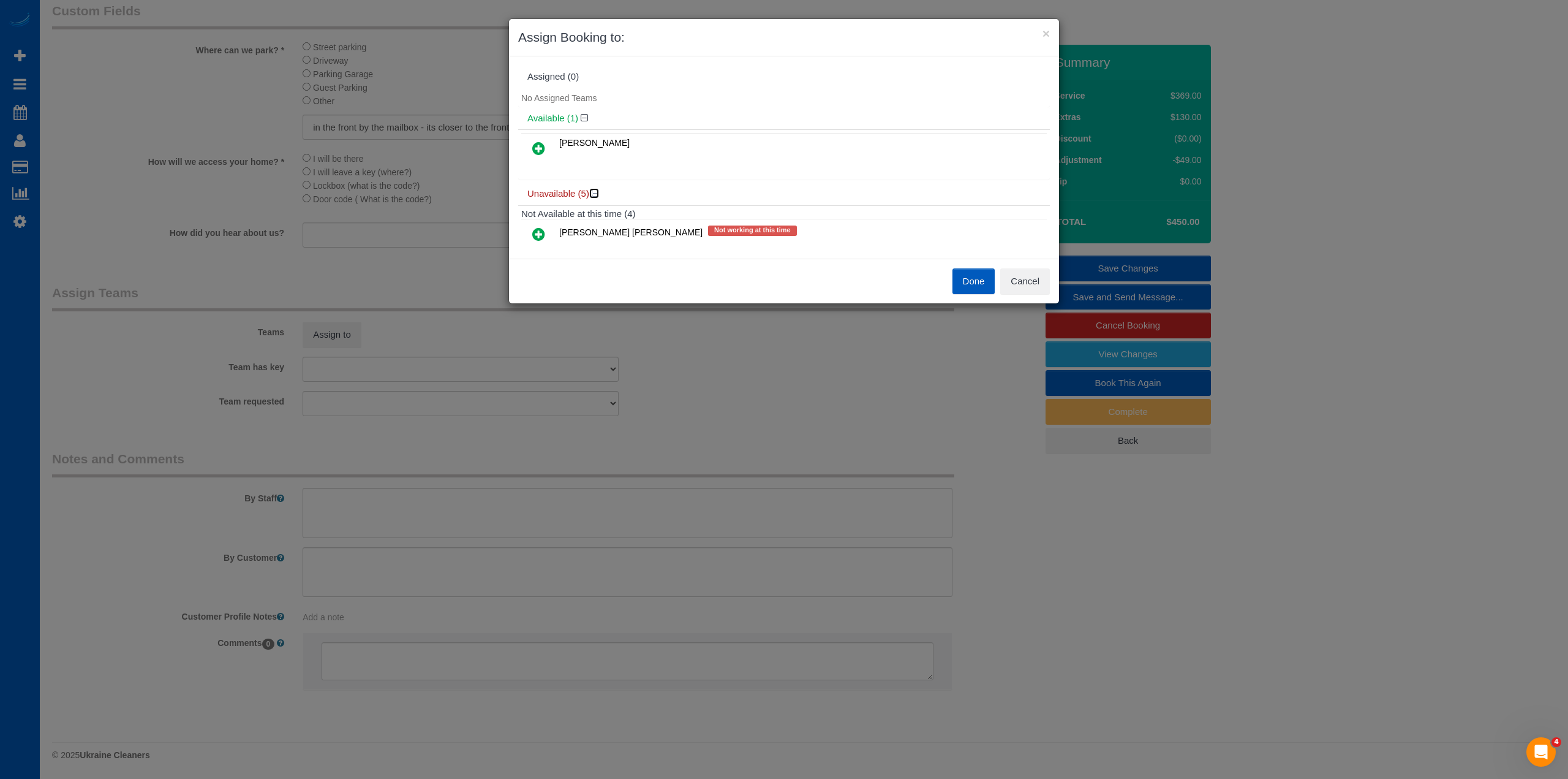
click at [596, 198] on icon at bounding box center [595, 193] width 7 height 9
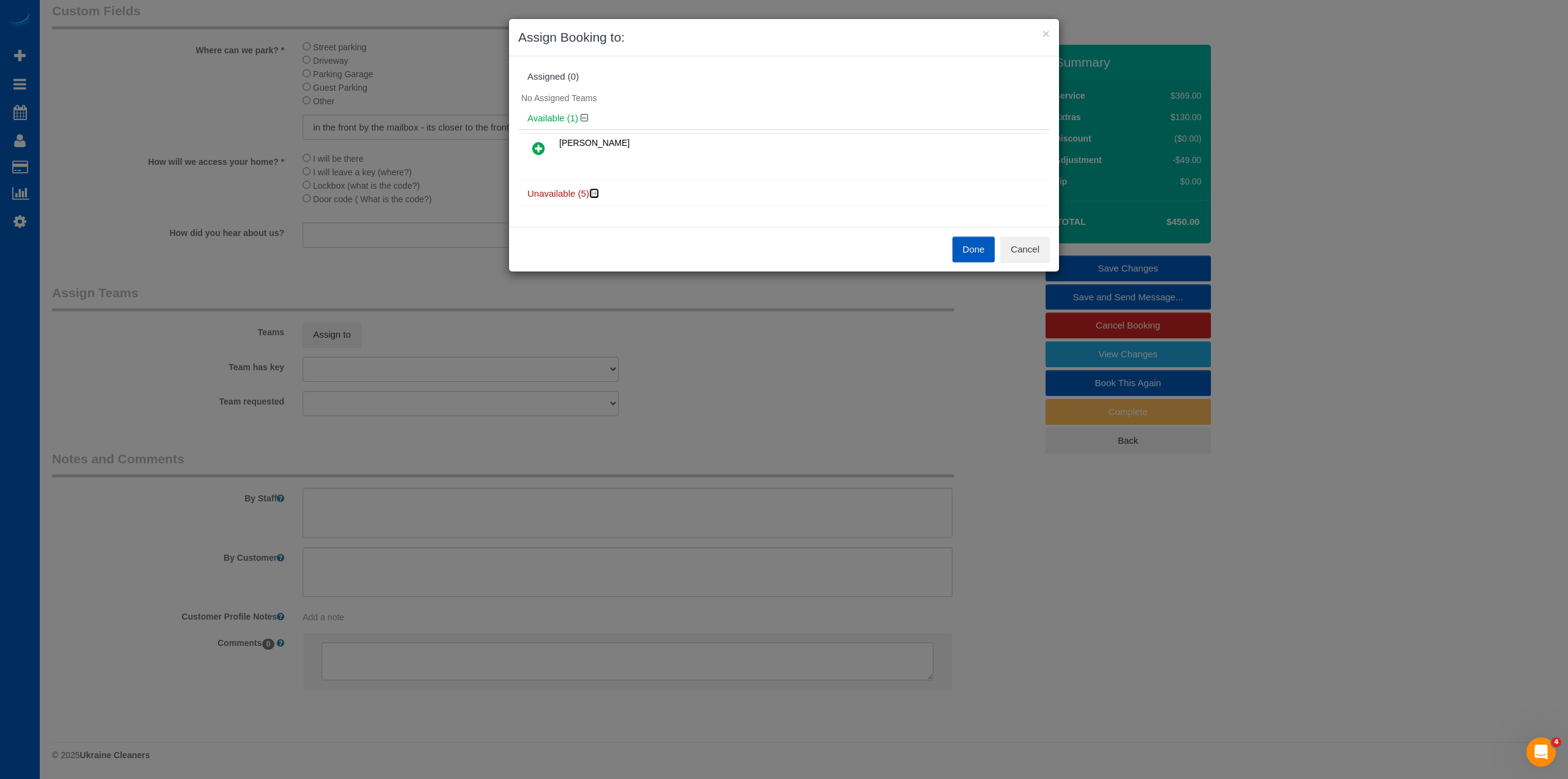
click at [595, 197] on icon at bounding box center [595, 193] width 7 height 9
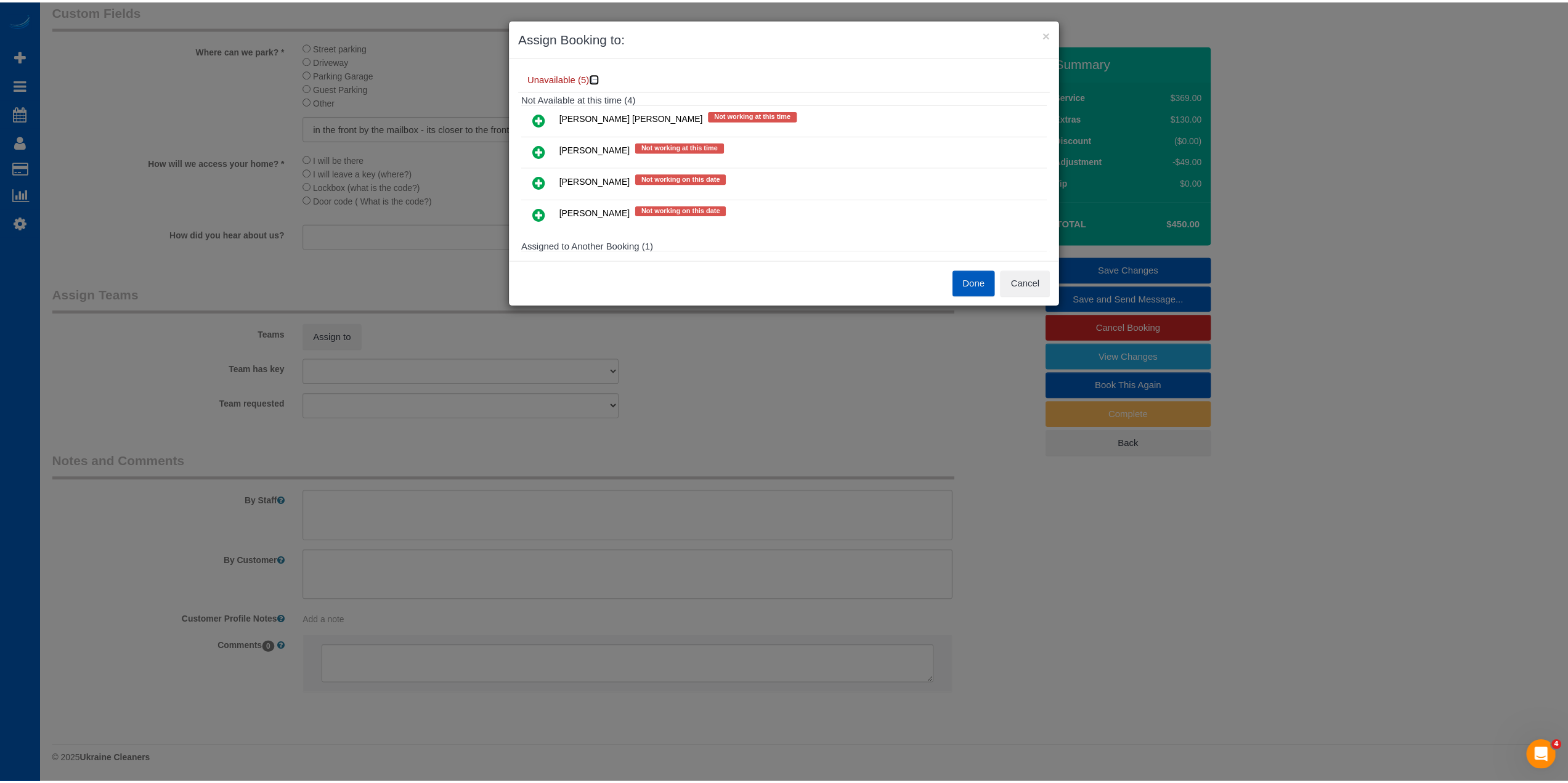
scroll to position [112, 0]
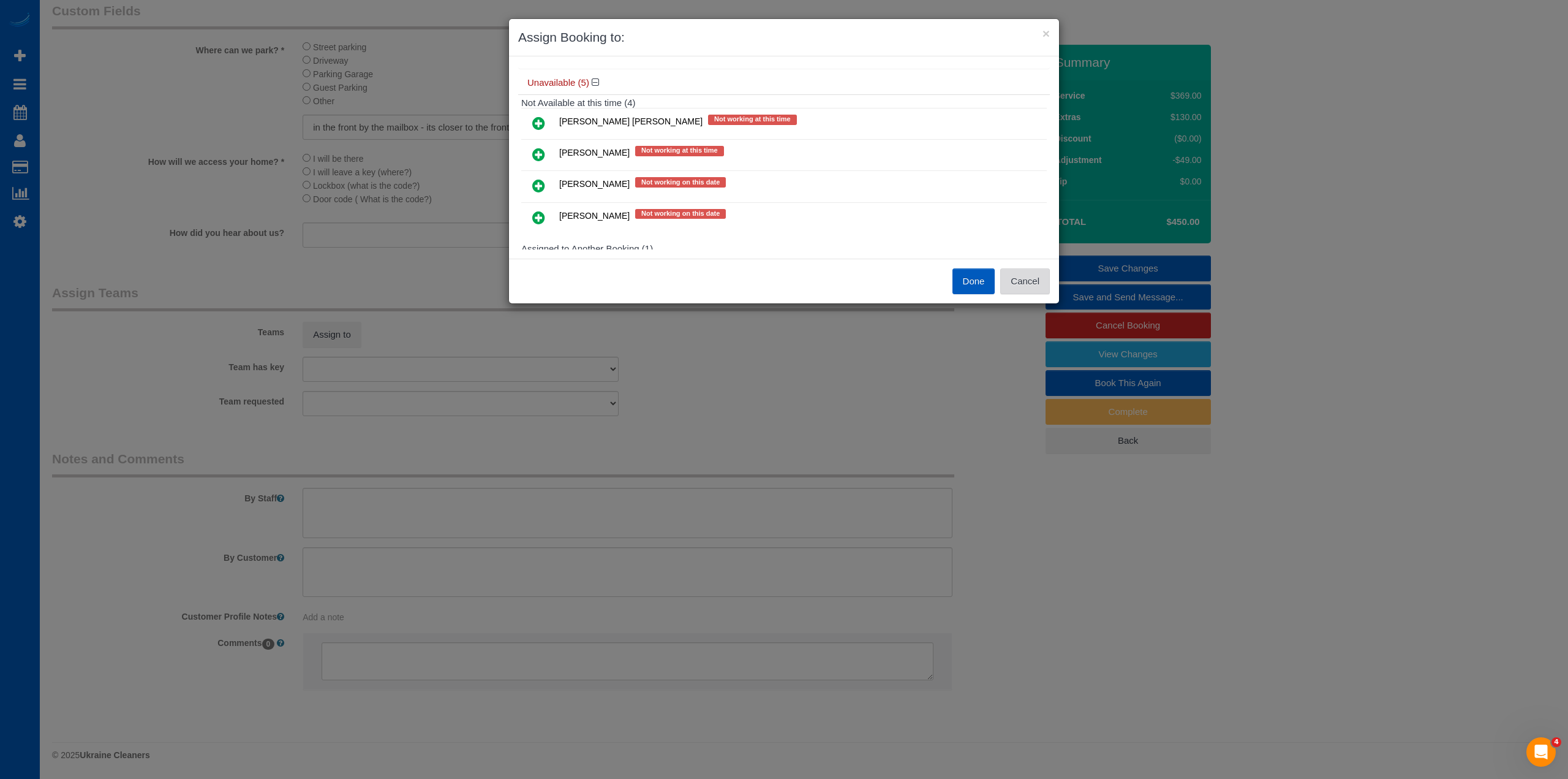
click at [1020, 279] on button "Cancel" at bounding box center [1025, 281] width 50 height 26
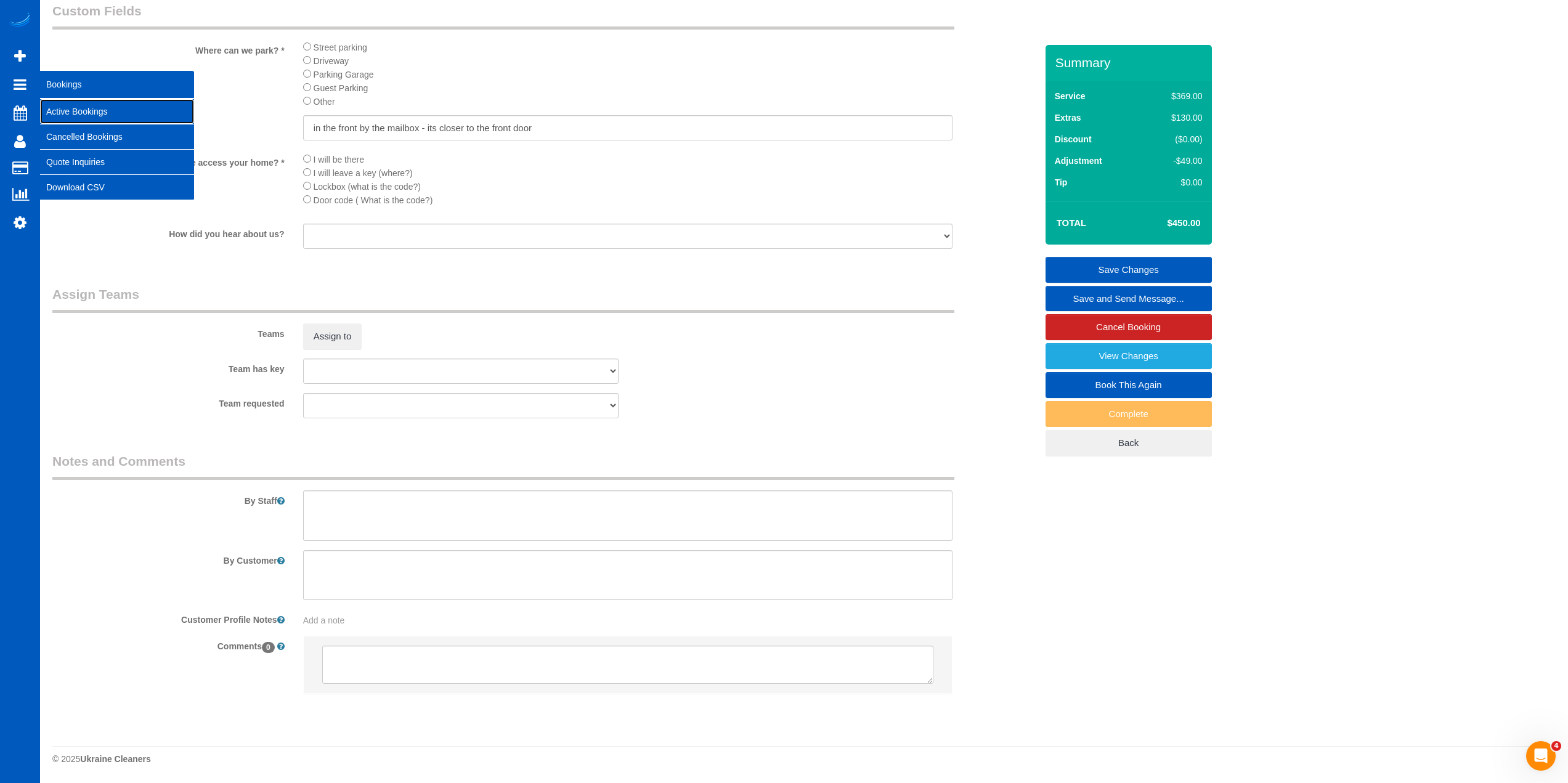
click at [78, 114] on link "Active Bookings" at bounding box center [117, 112] width 154 height 24
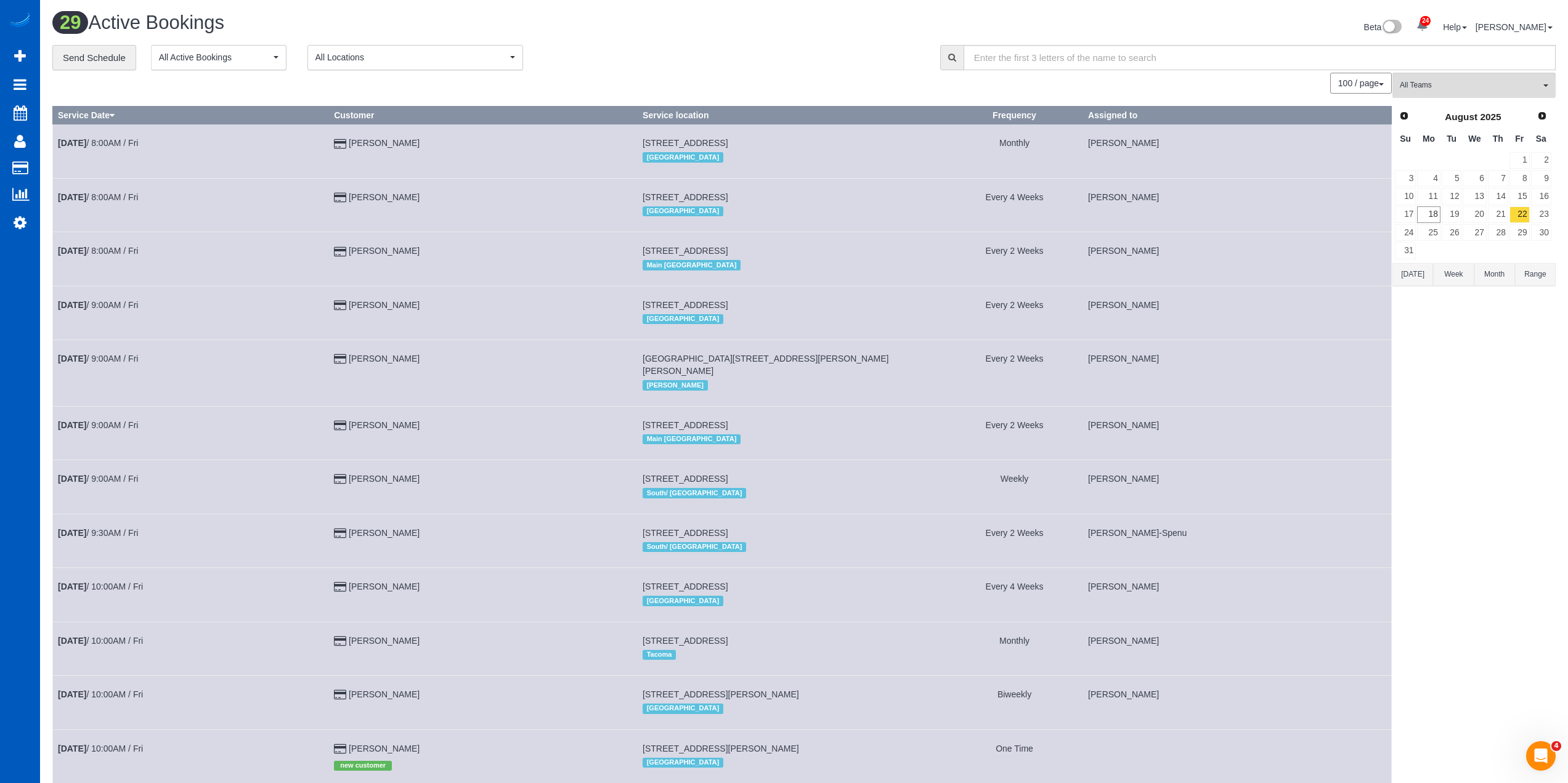
click at [418, 57] on span "All Locations" at bounding box center [411, 58] width 192 height 12
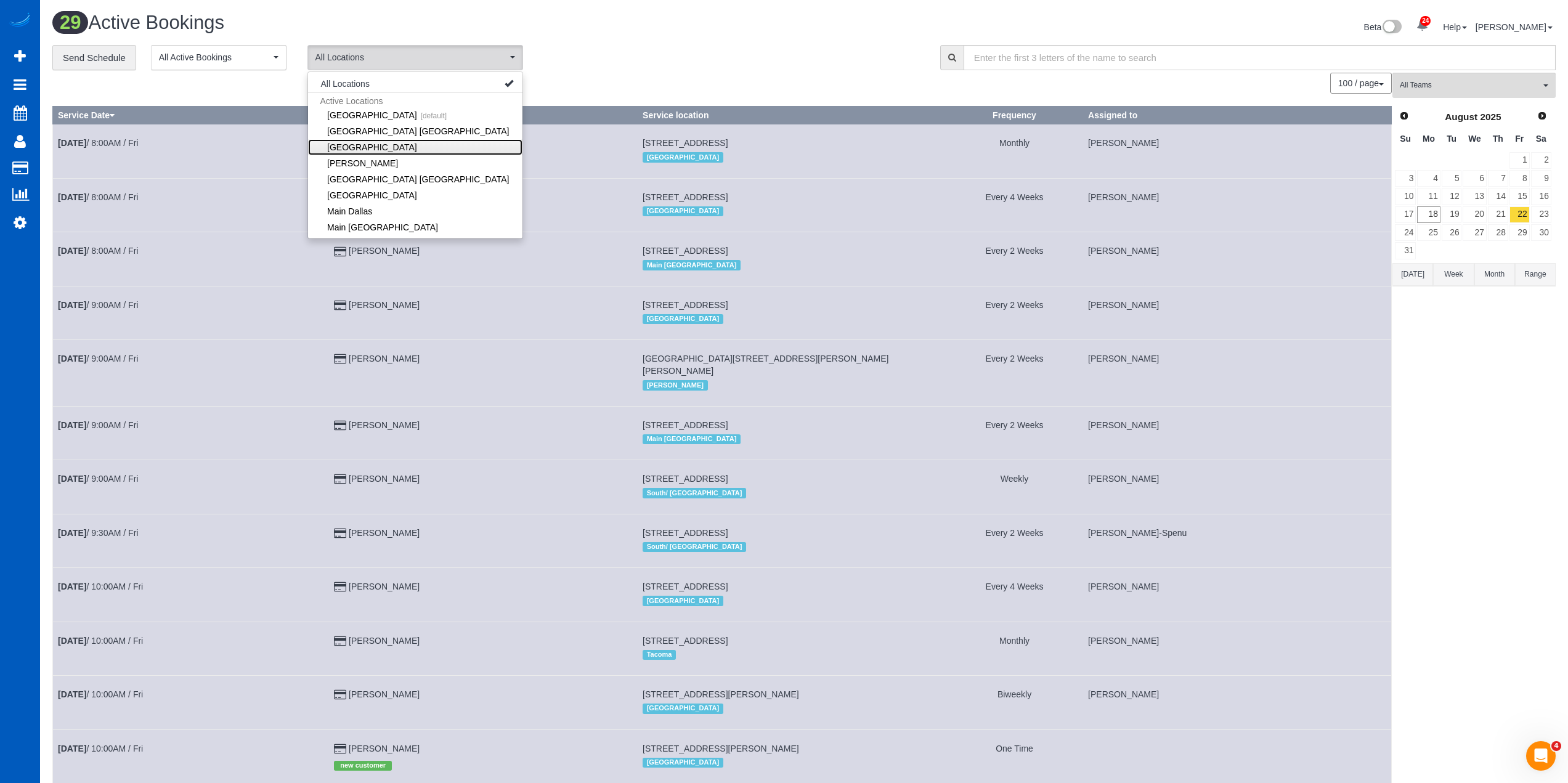
click at [412, 146] on link "[GEOGRAPHIC_DATA]" at bounding box center [415, 148] width 215 height 16
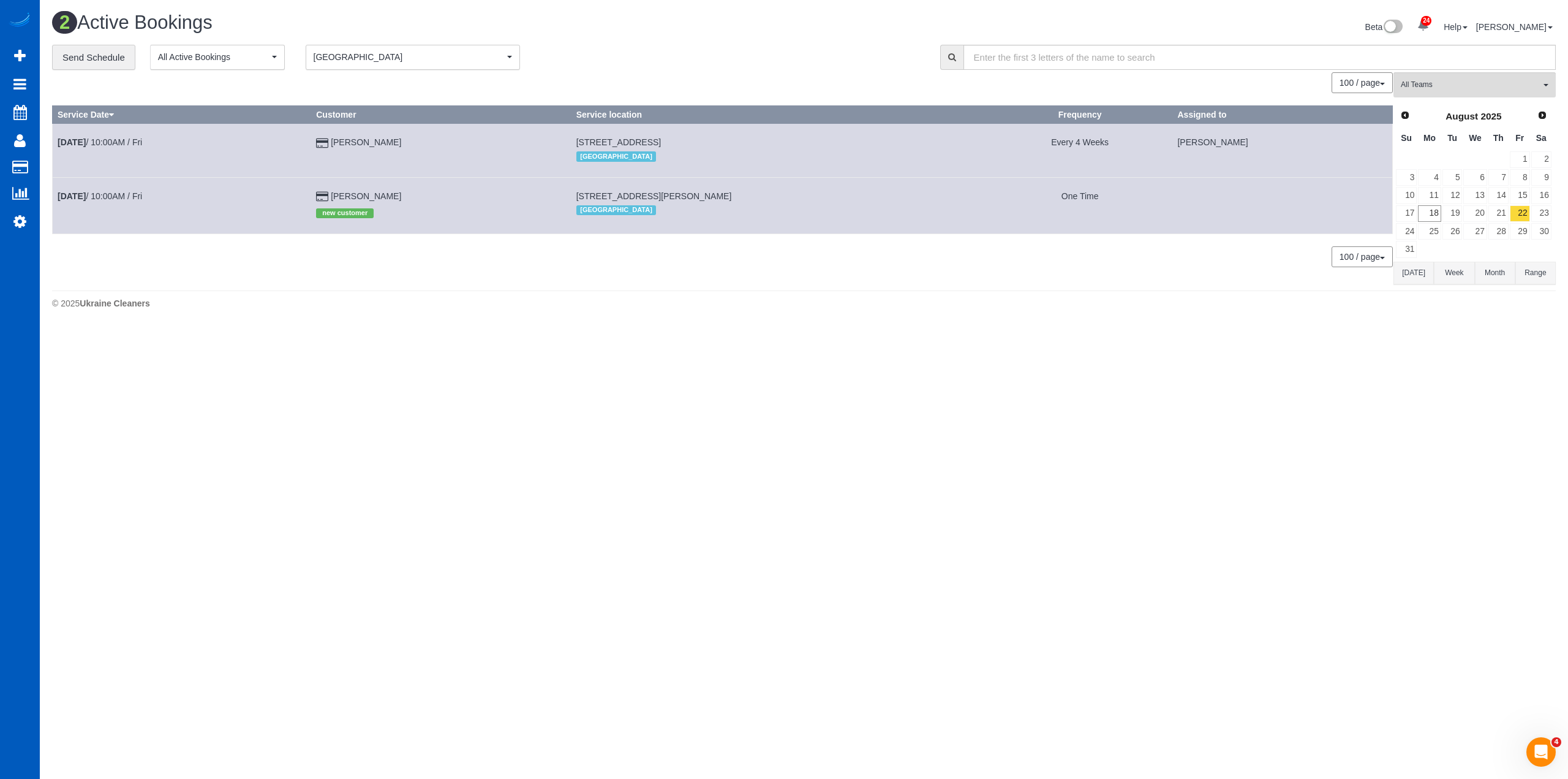
click at [836, 344] on body "24 Beta Your Notifications You have 0 alerts × You have 1 to charge for [DATE] …" at bounding box center [784, 389] width 1568 height 779
click at [22, 223] on icon at bounding box center [20, 222] width 13 height 15
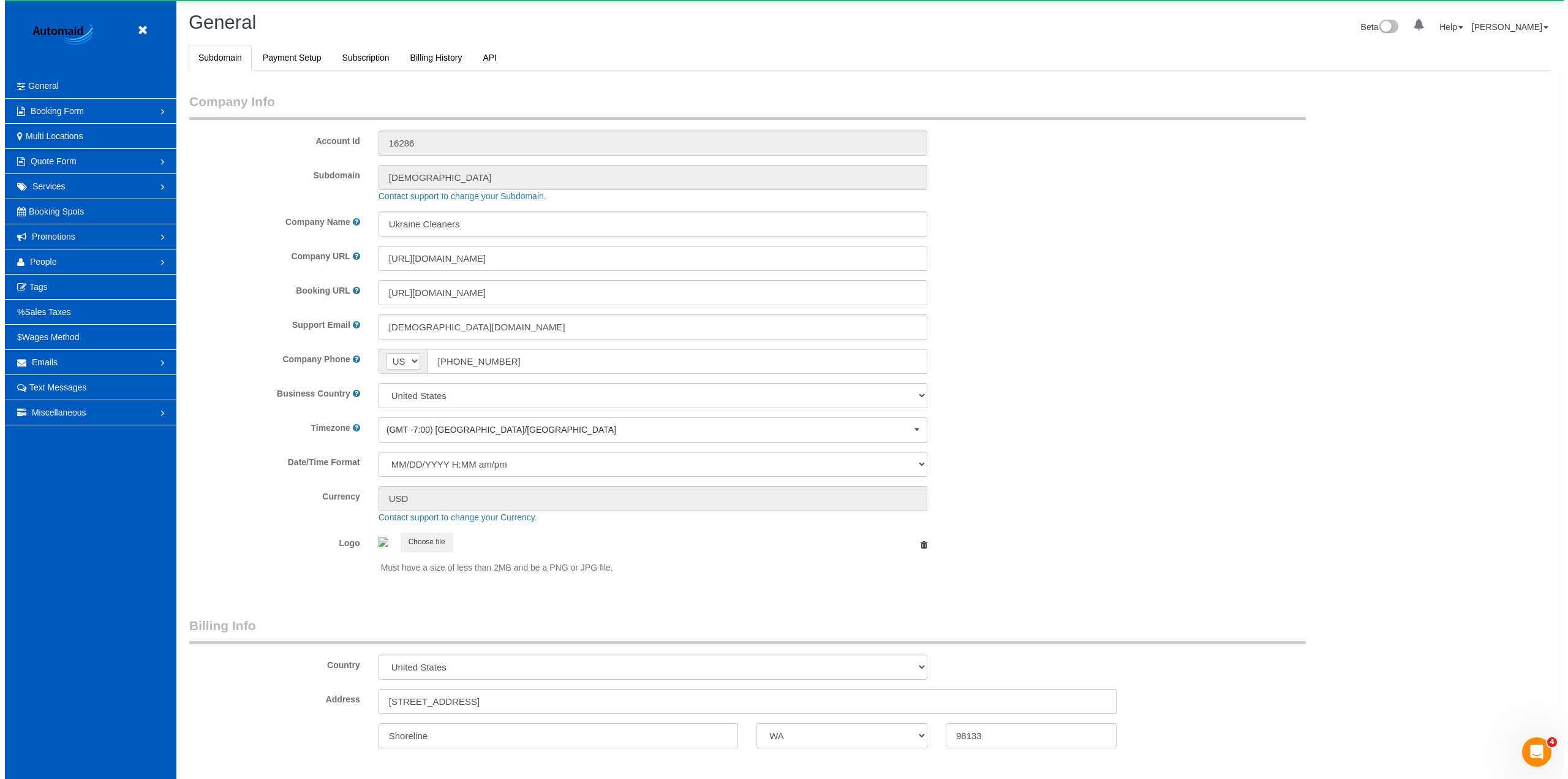
scroll to position [2682, 1559]
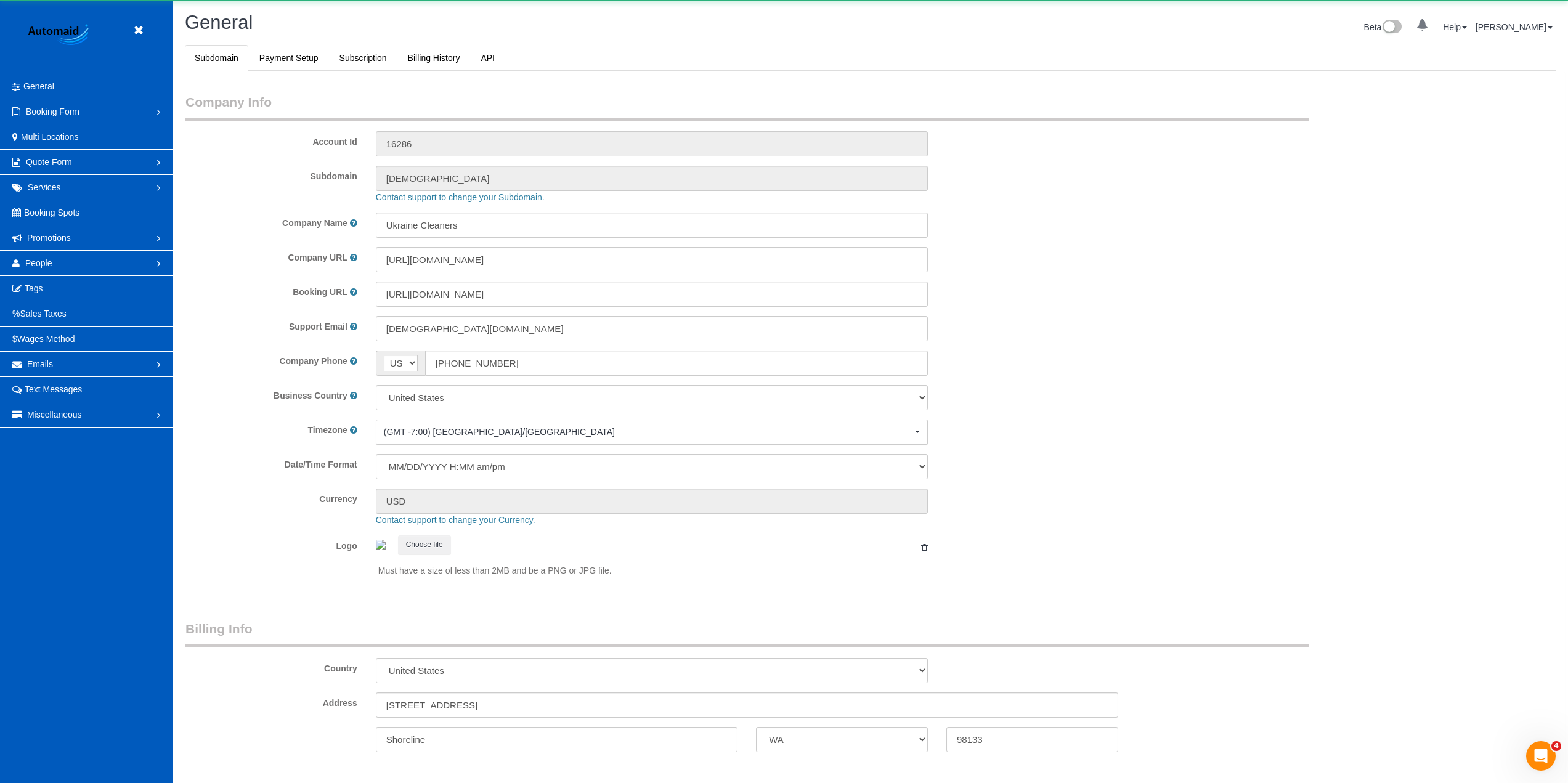
select select "1"
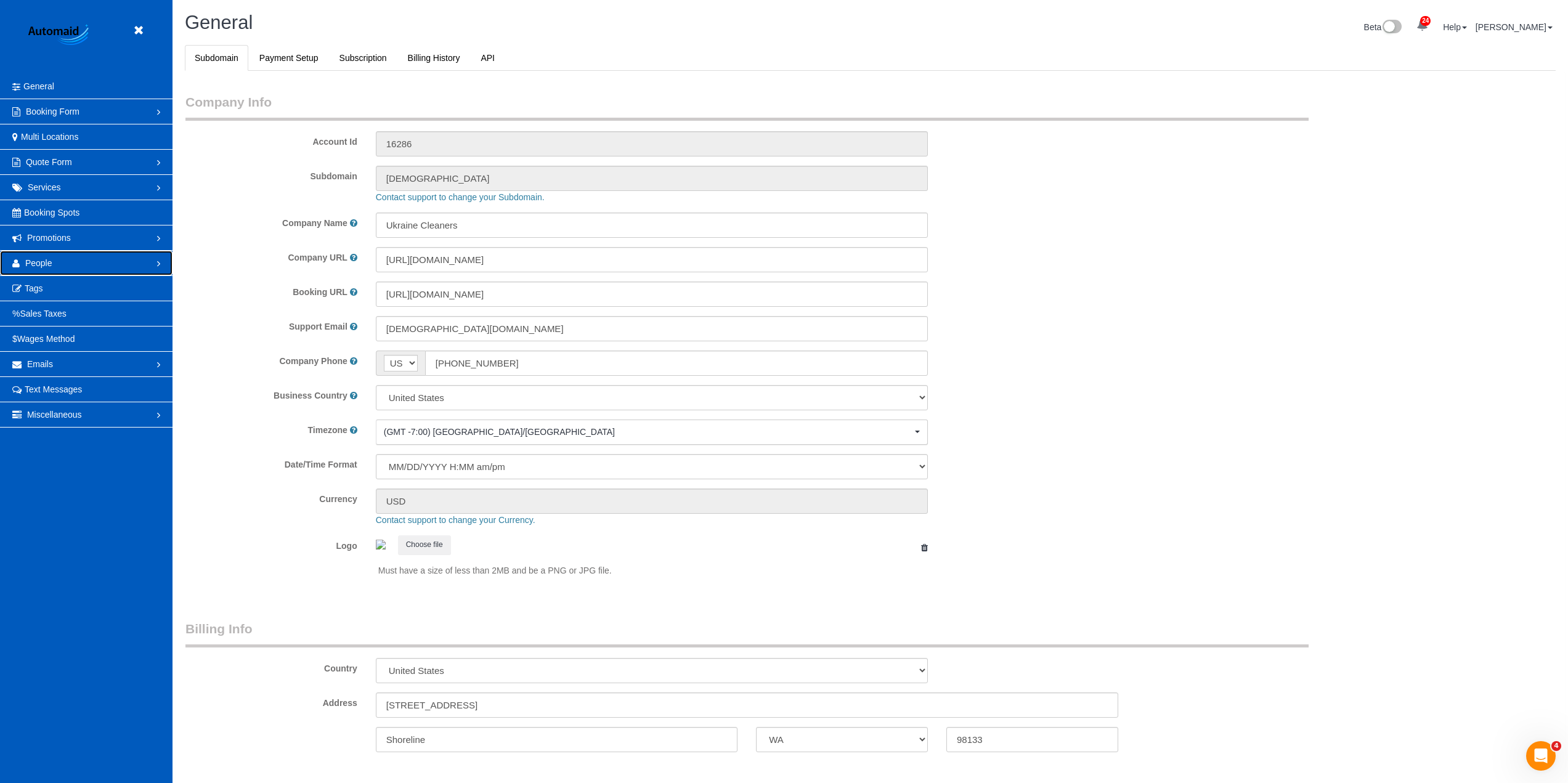
click at [57, 264] on link "People" at bounding box center [86, 263] width 173 height 24
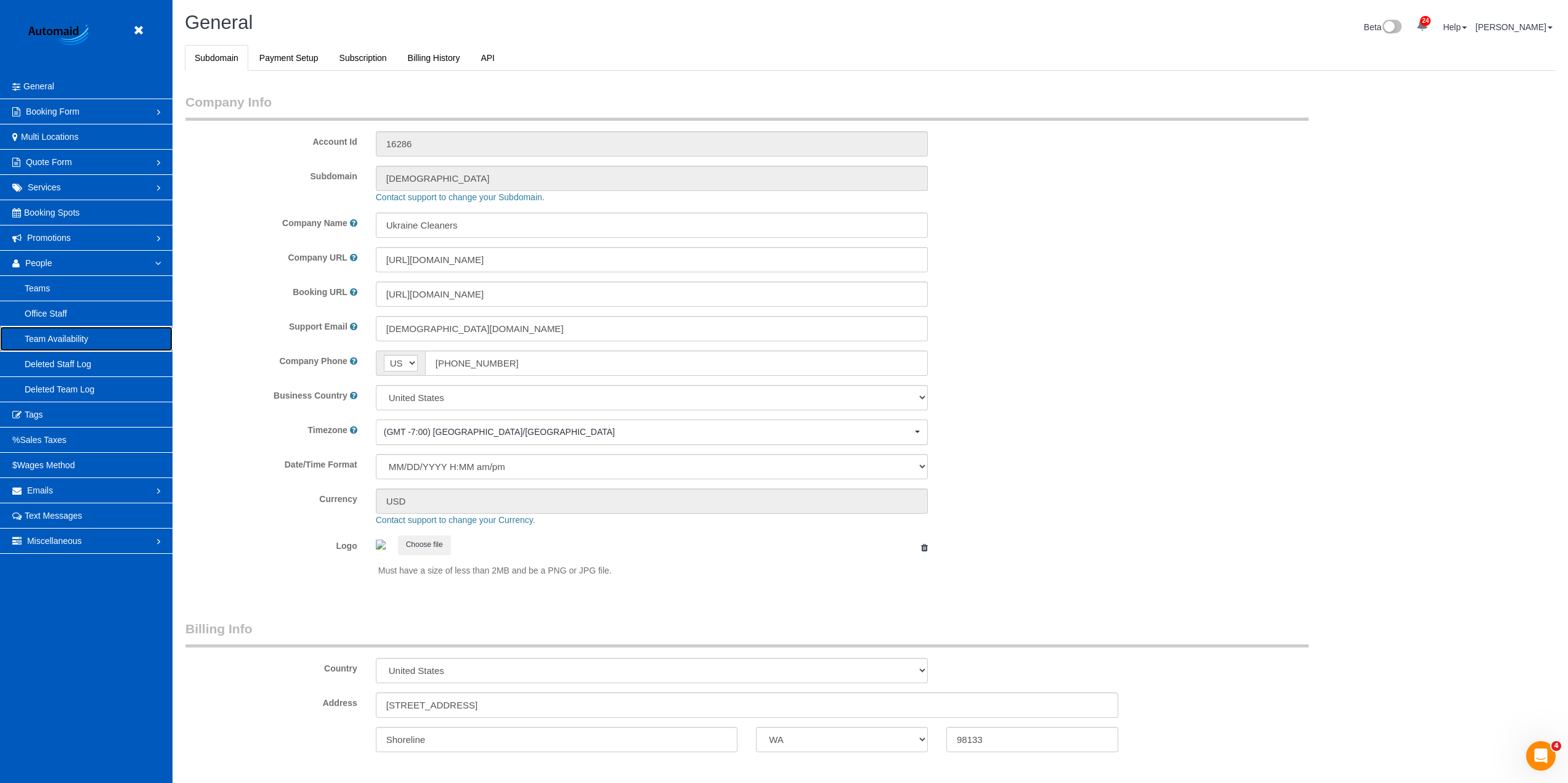
click at [71, 331] on link "Team Availability" at bounding box center [86, 338] width 173 height 24
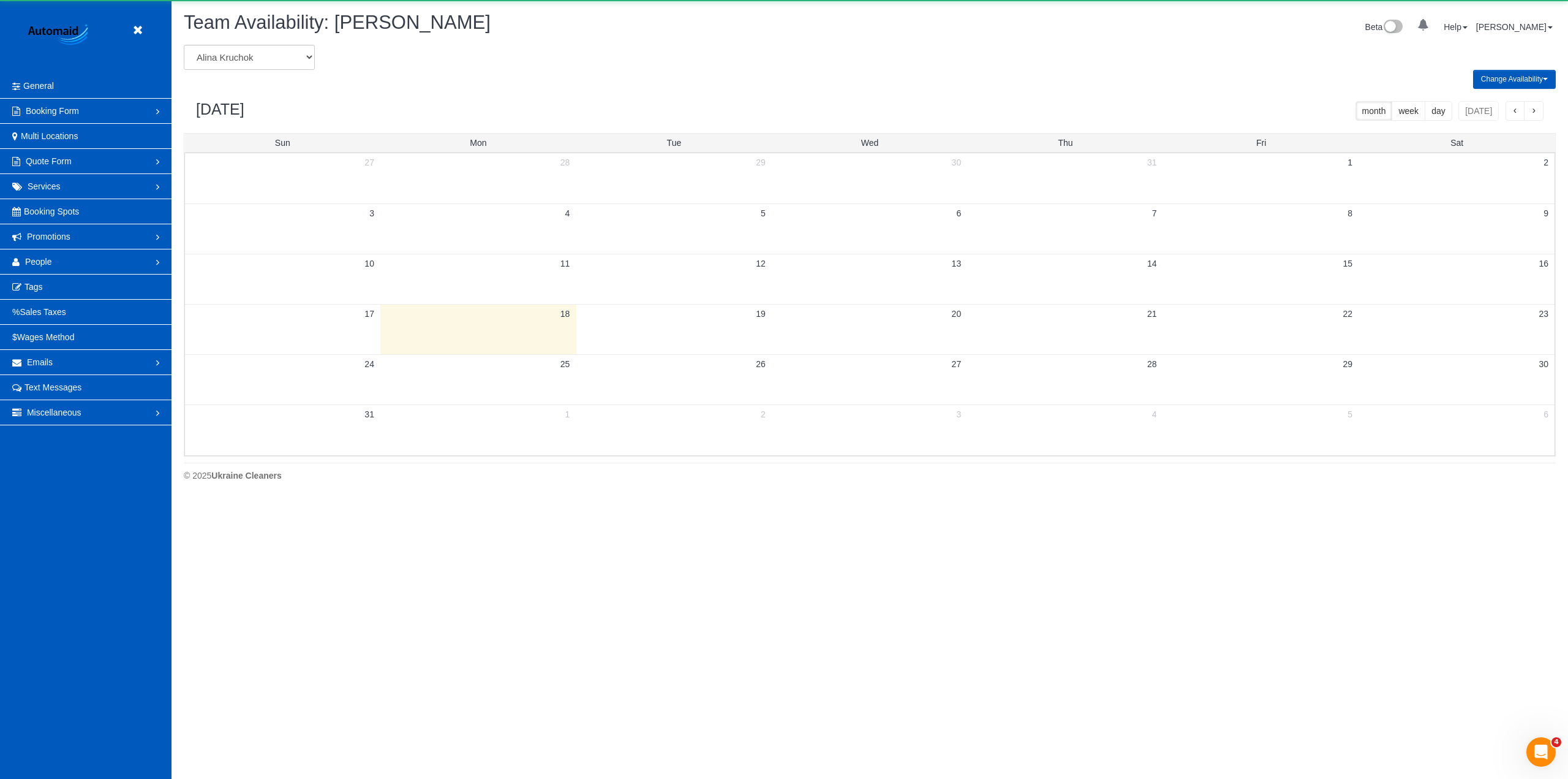
scroll to position [499, 1568]
click at [262, 59] on select "[PERSON_NAME] [PERSON_NAME] [PERSON_NAME] [PERSON_NAME] [PERSON_NAME] [PERSON_N…" at bounding box center [249, 57] width 131 height 25
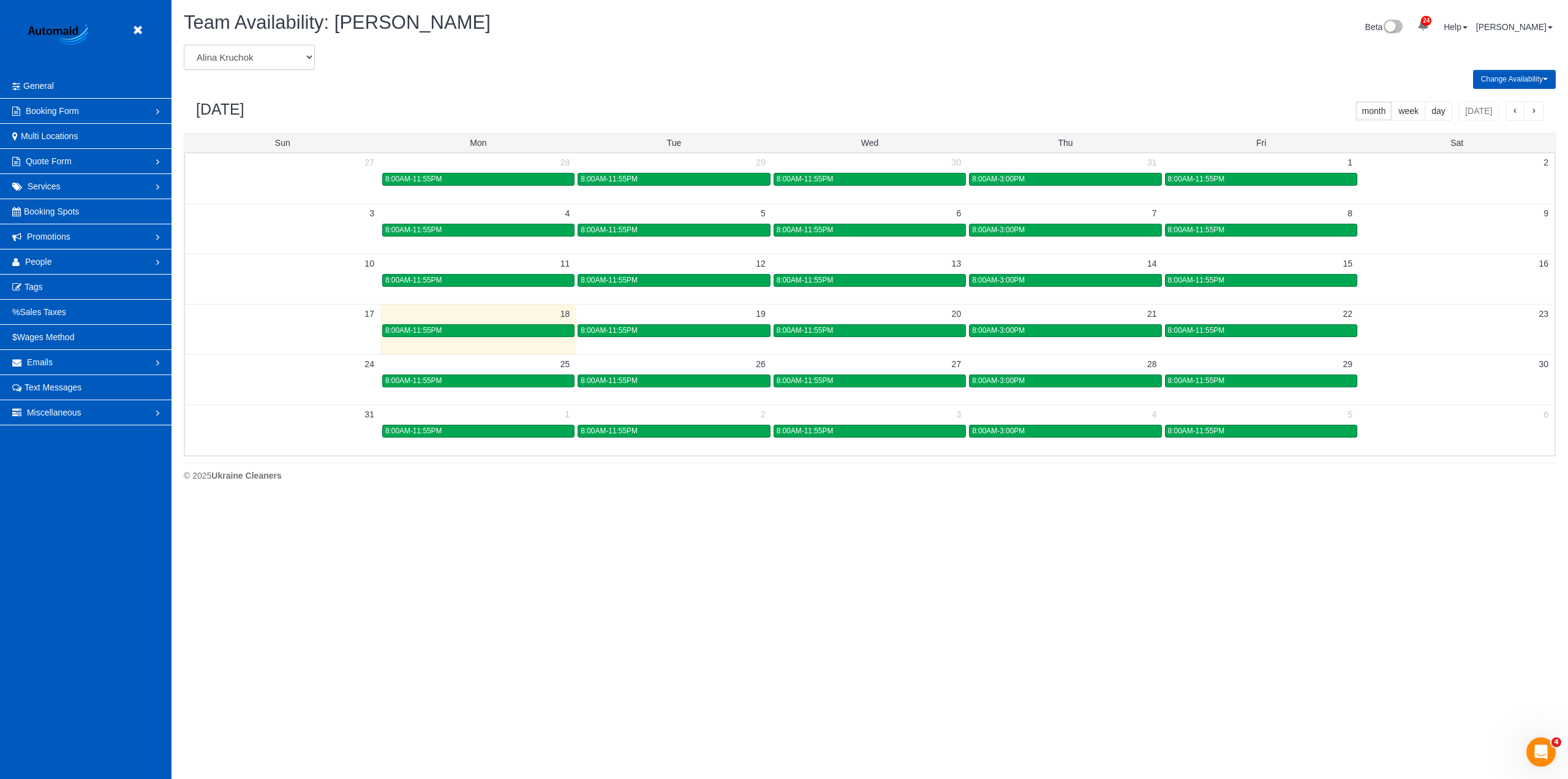
select select "number:30232"
click at [184, 44] on select "[PERSON_NAME] [PERSON_NAME] [PERSON_NAME] [PERSON_NAME] [PERSON_NAME] [PERSON_N…" at bounding box center [249, 57] width 131 height 25
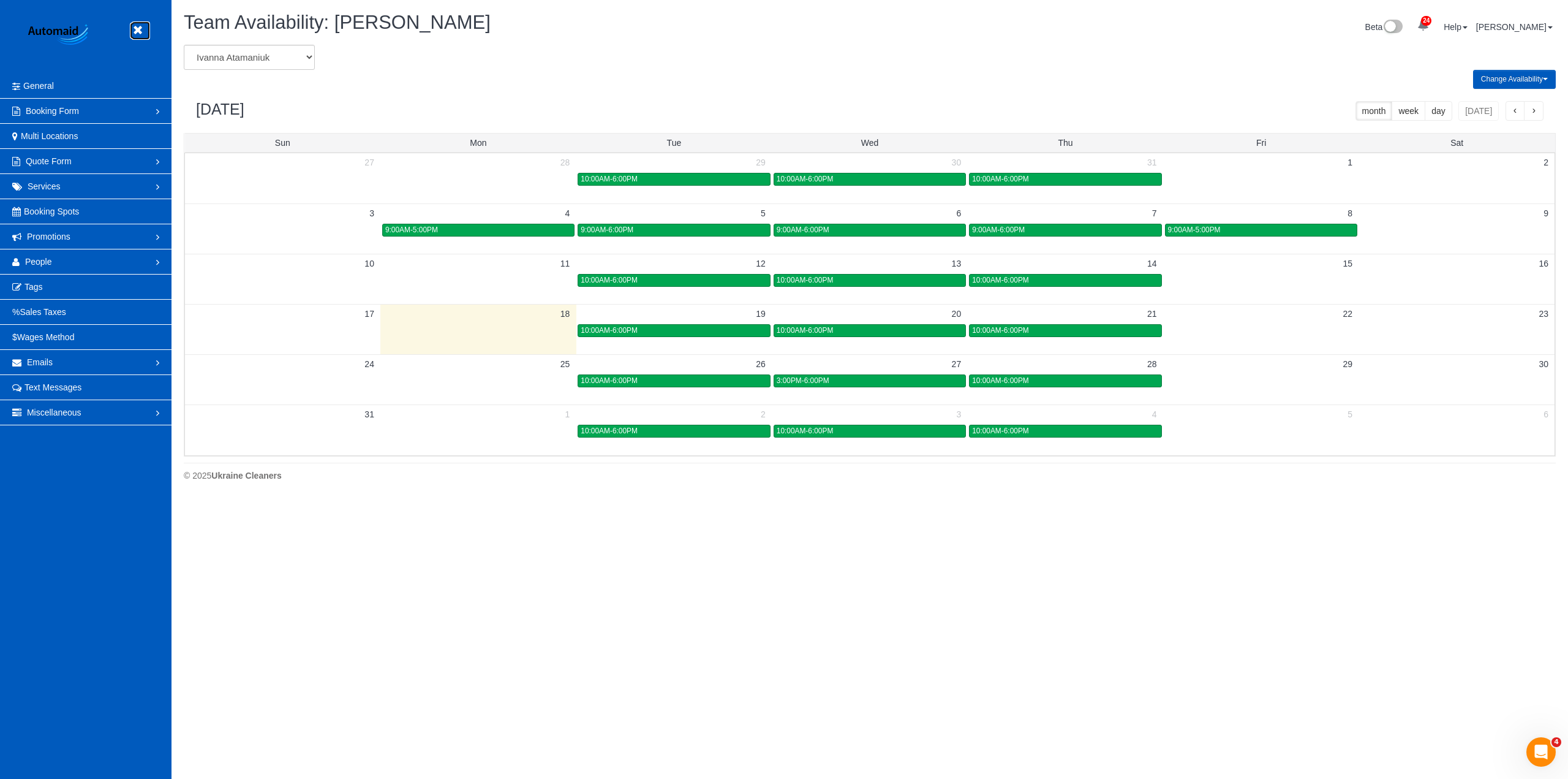
click at [148, 32] on link at bounding box center [141, 30] width 18 height 18
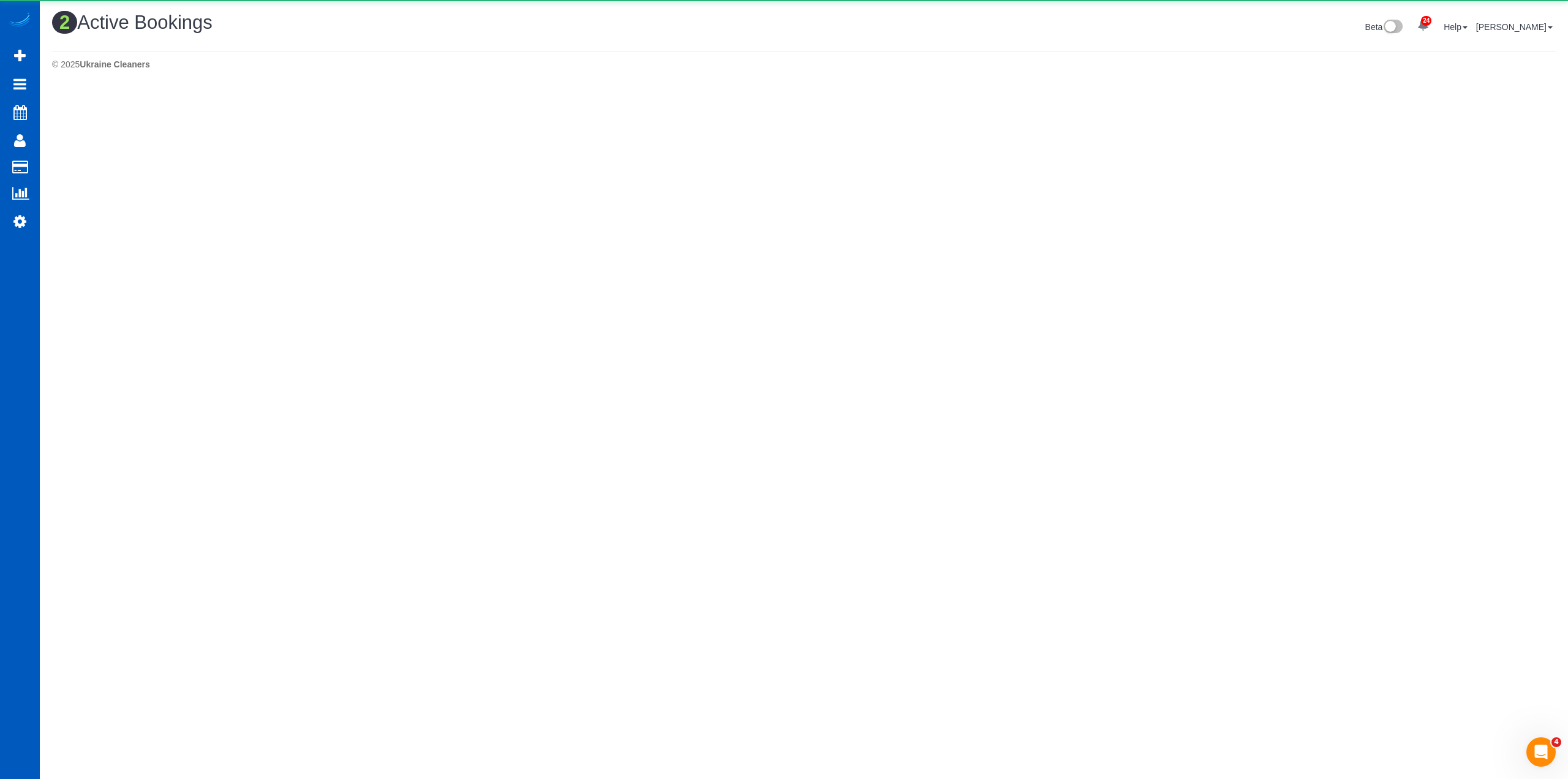
scroll to position [327, 1568]
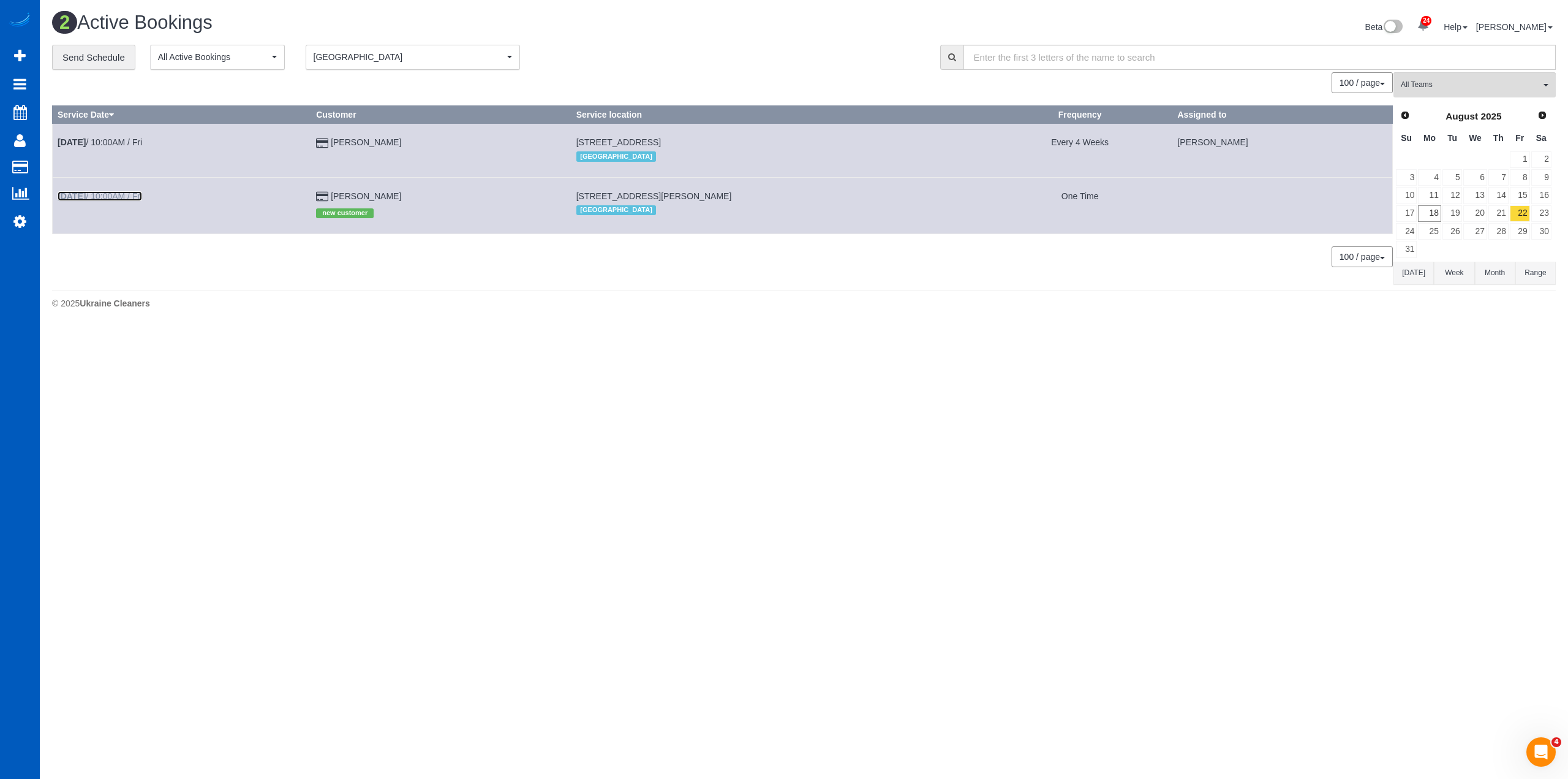
click at [142, 192] on link "[DATE] 10:00AM / Fri" at bounding box center [100, 196] width 85 height 10
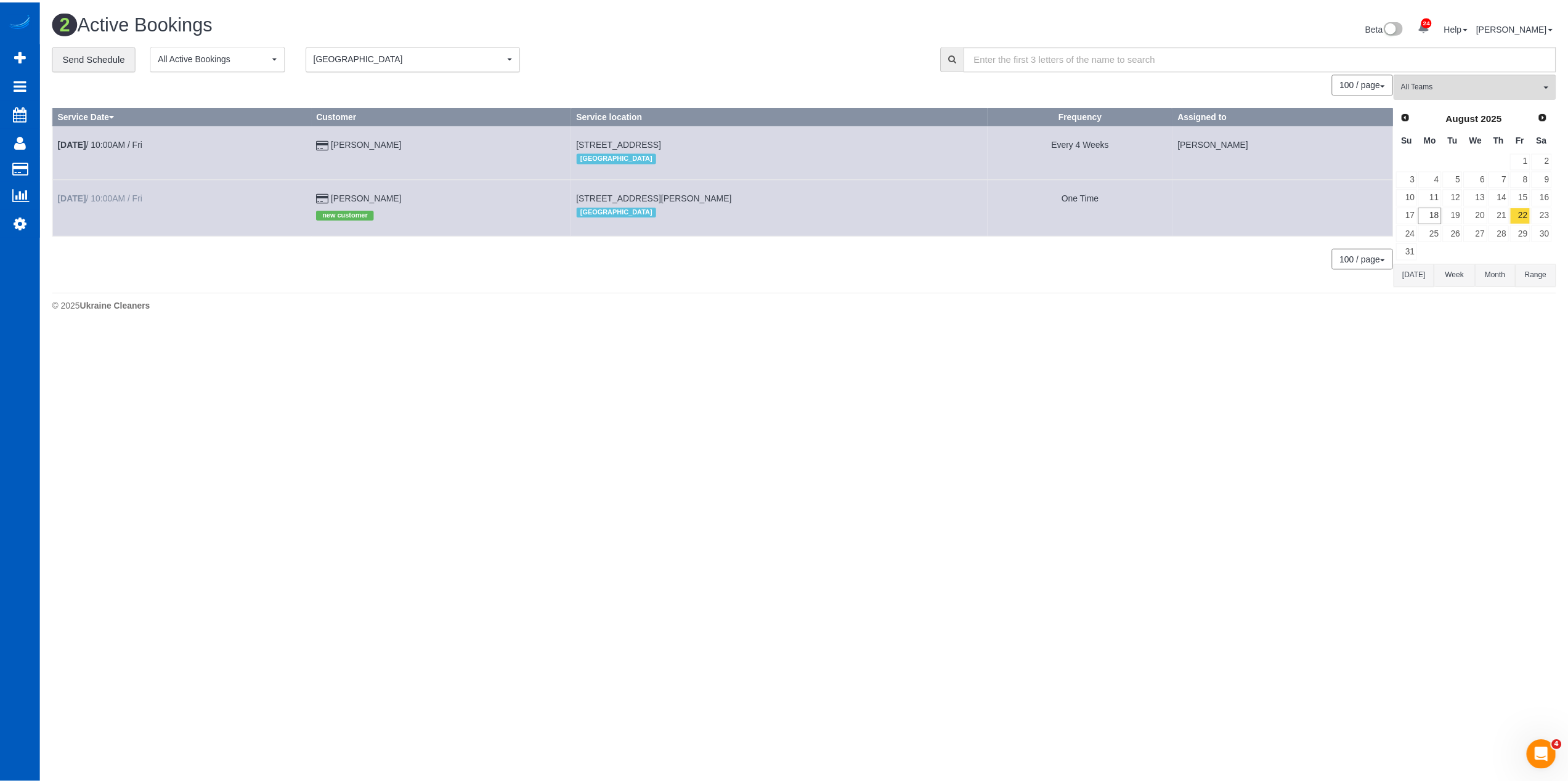
scroll to position [88, 1577]
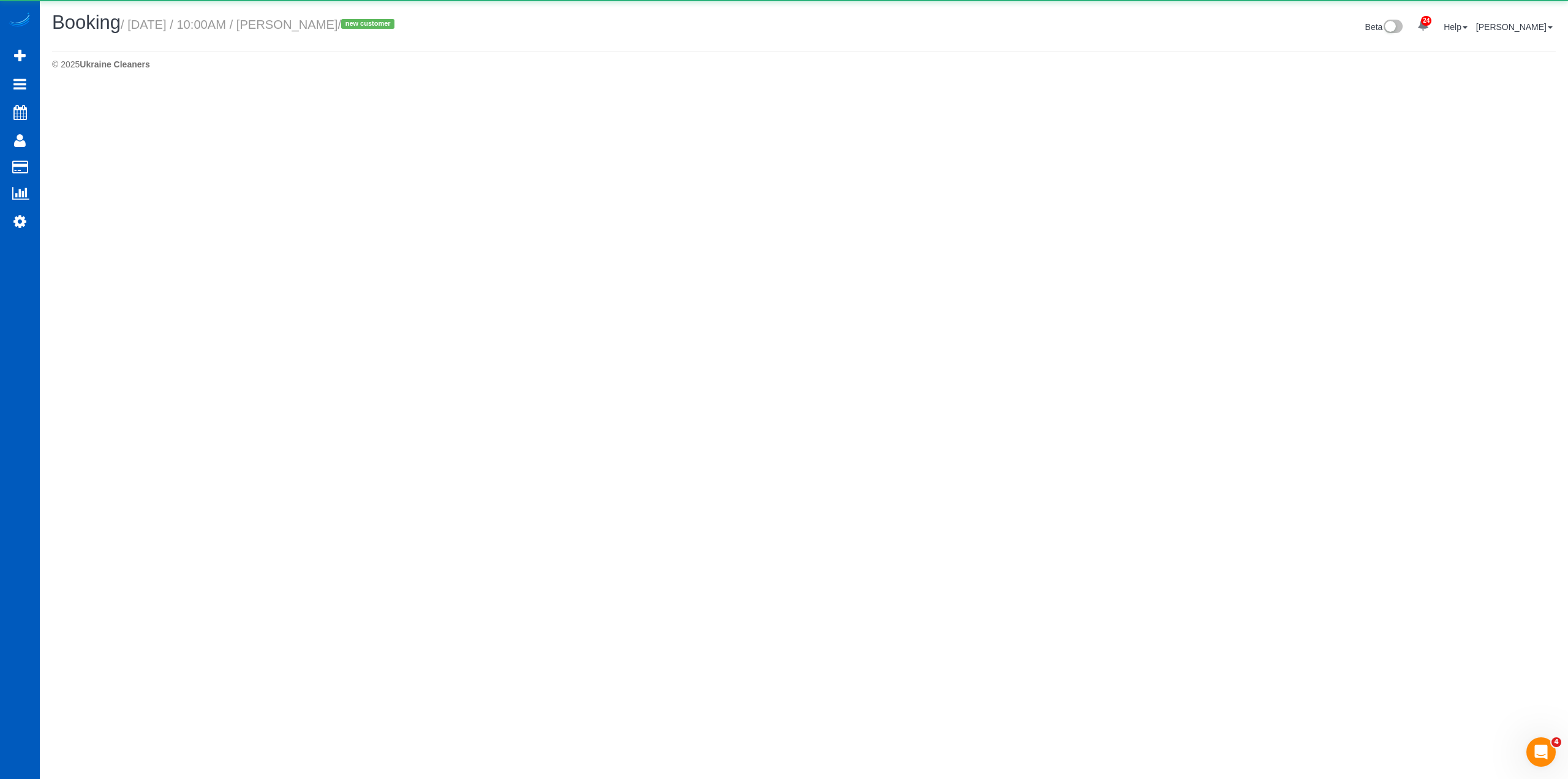
select select "CO"
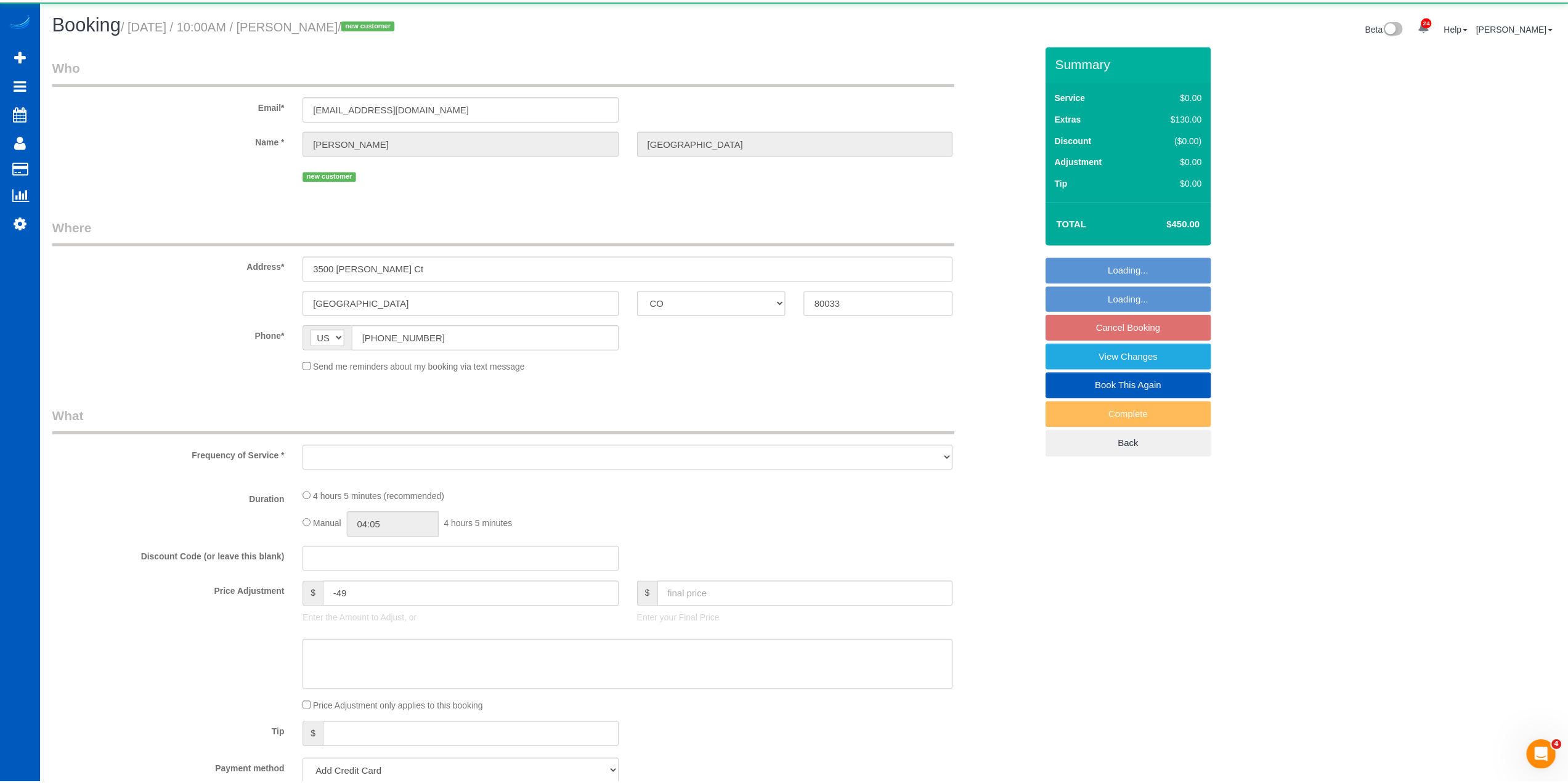
scroll to position [2126, 1568]
select select "object:8402"
select select "string:fspay-300f4058-6068-422b-af90-0526f22966ef"
select select "199"
select select "2001"
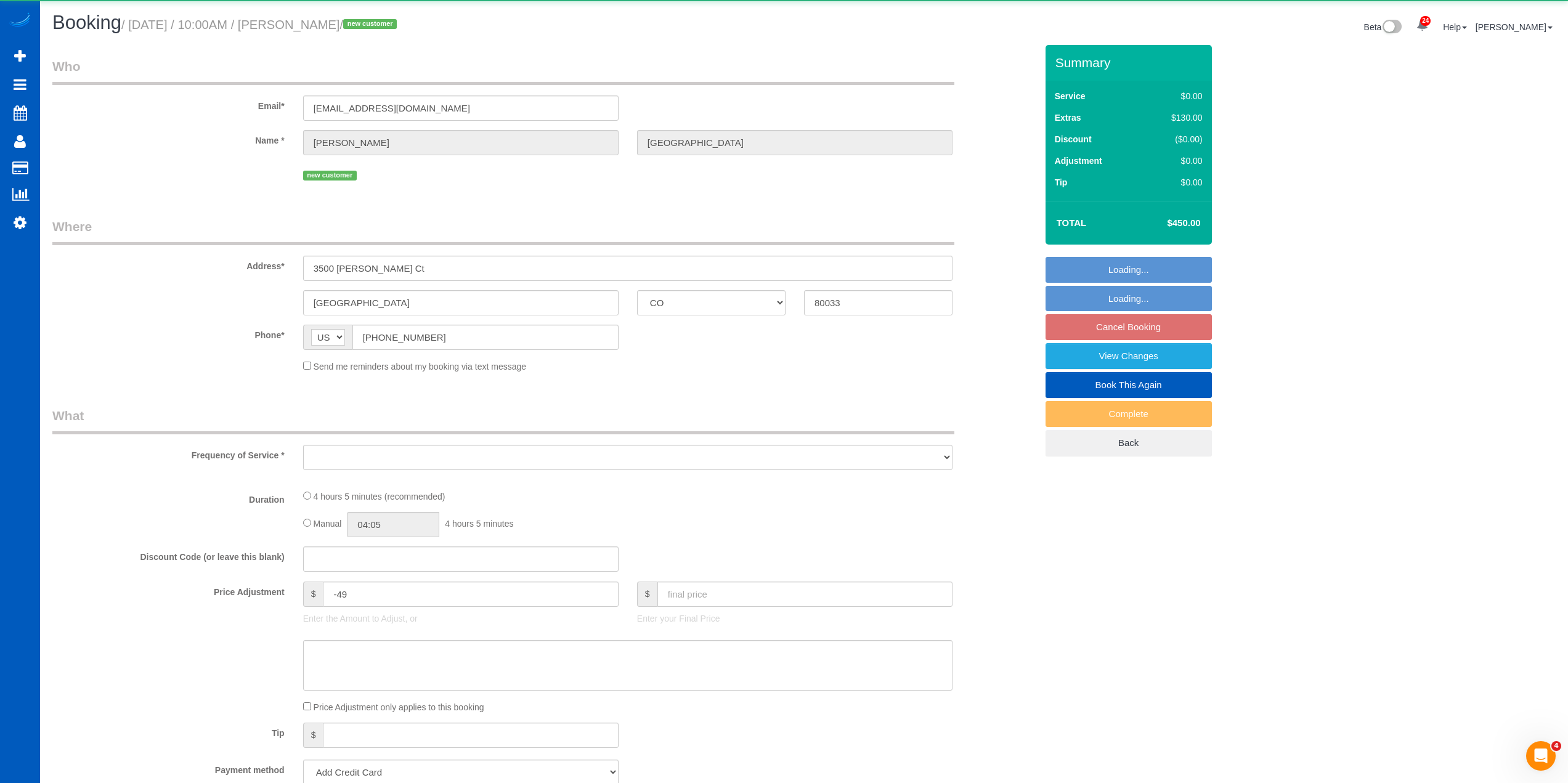
select select "2"
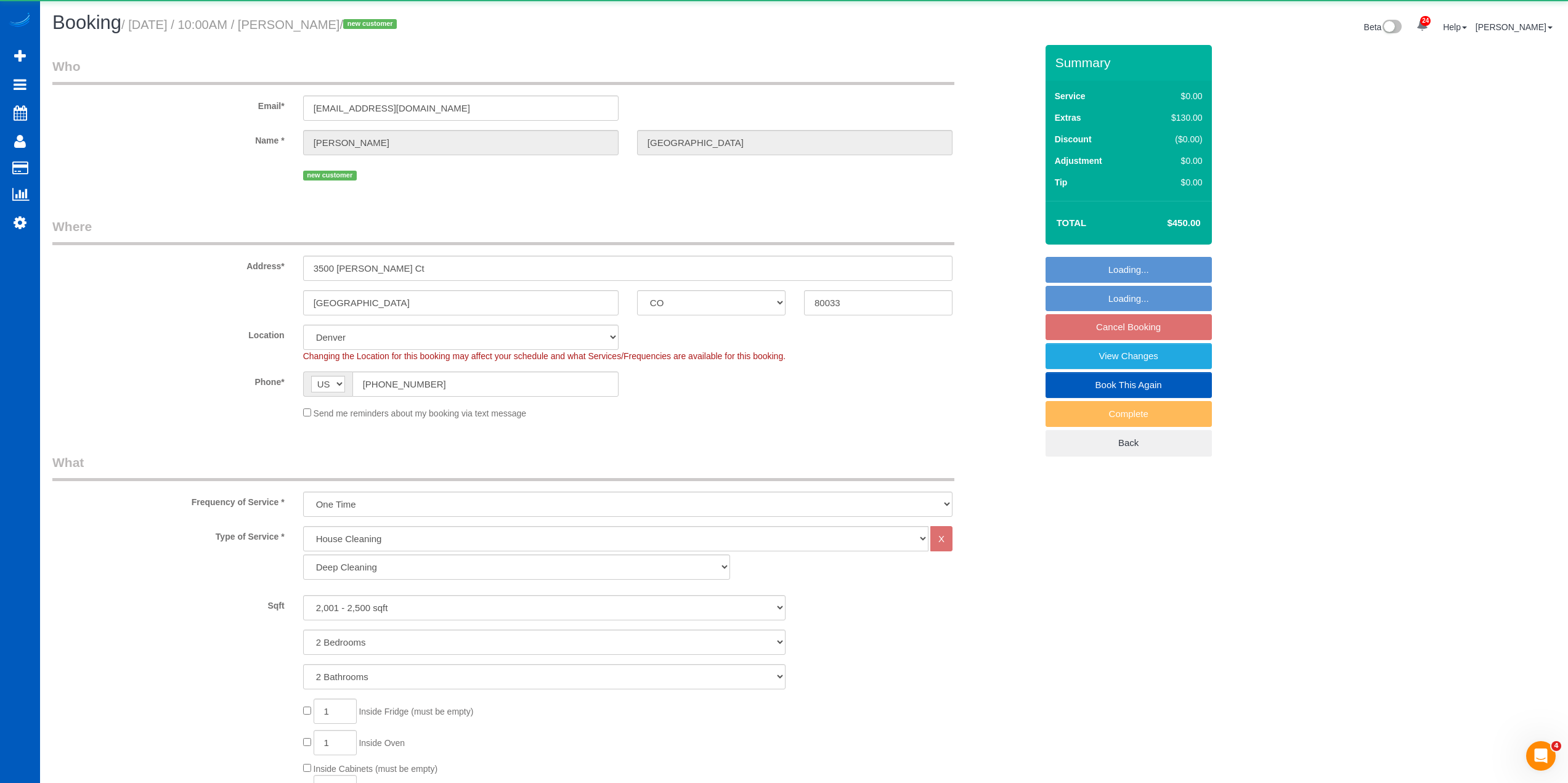
select select "object:8532"
select select "spot26"
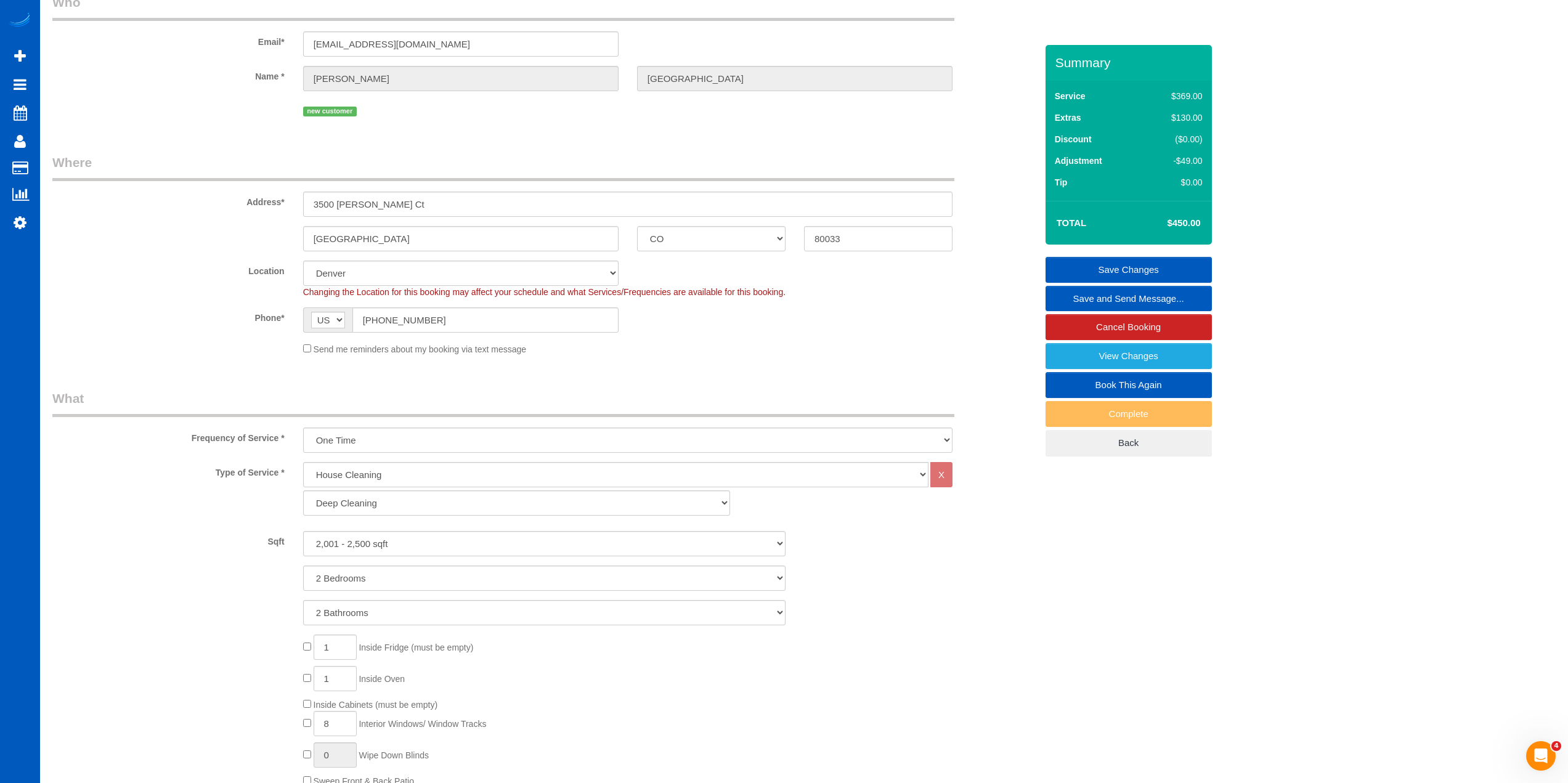
scroll to position [62, 0]
click at [341, 211] on input "3500 [PERSON_NAME] Ct" at bounding box center [628, 206] width 649 height 25
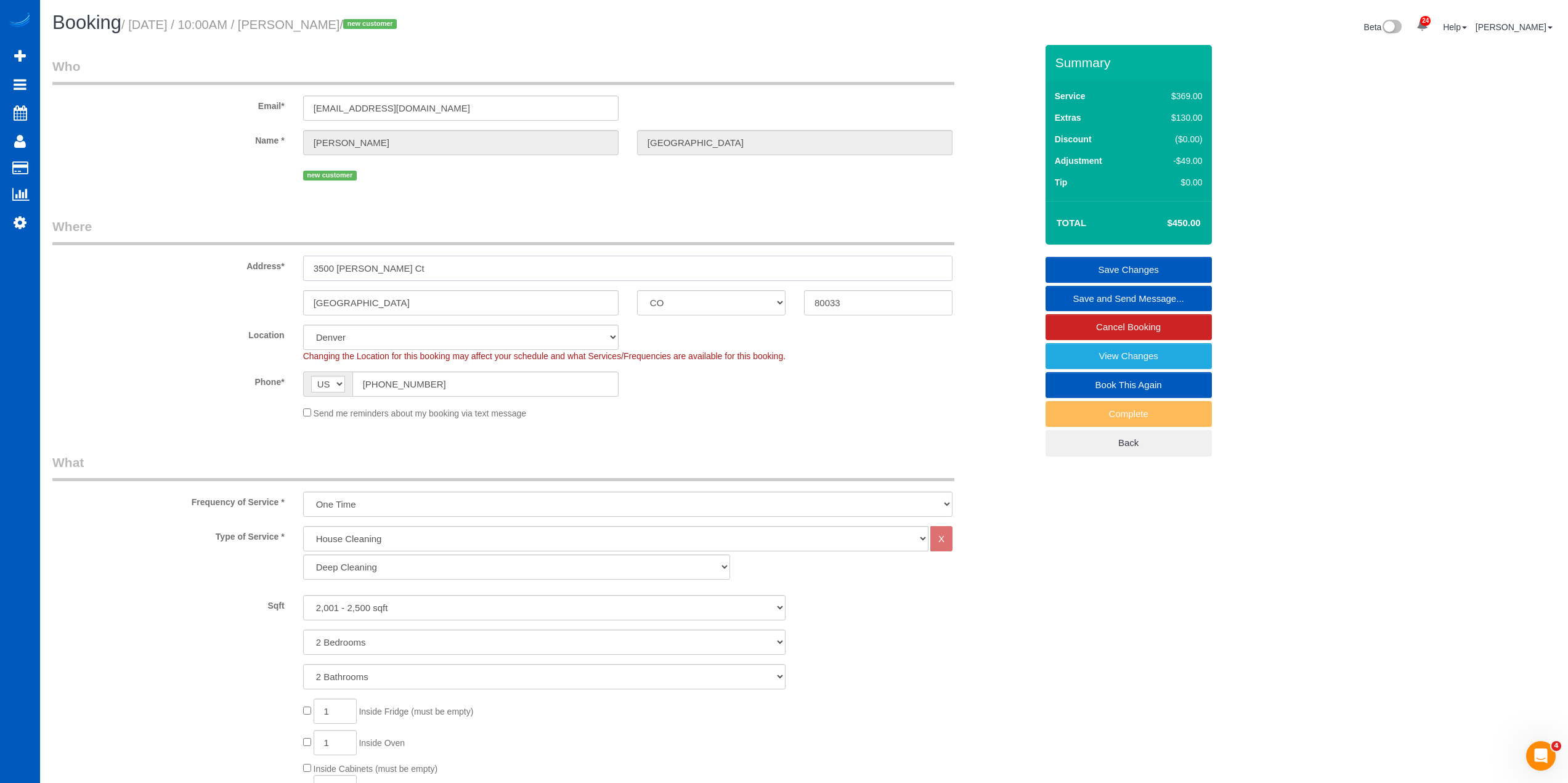
drag, startPoint x: 341, startPoint y: 211, endPoint x: 930, endPoint y: -74, distance: 654.3
click at [930, 0] on html "24 Beta Your Notifications You have 0 alerts × You have 1 to charge for [DATE] …" at bounding box center [784, 391] width 1568 height 783
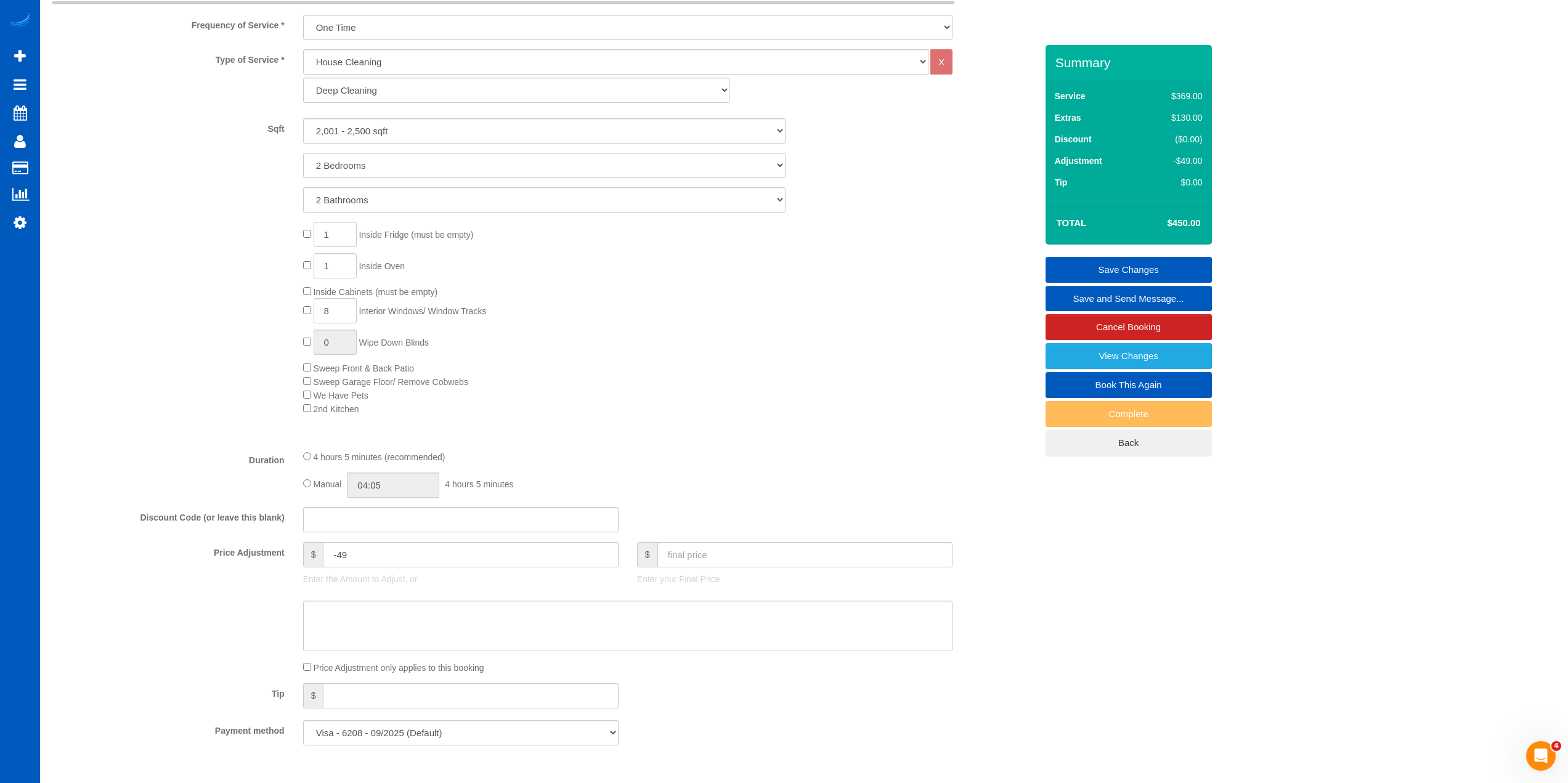
scroll to position [493, 0]
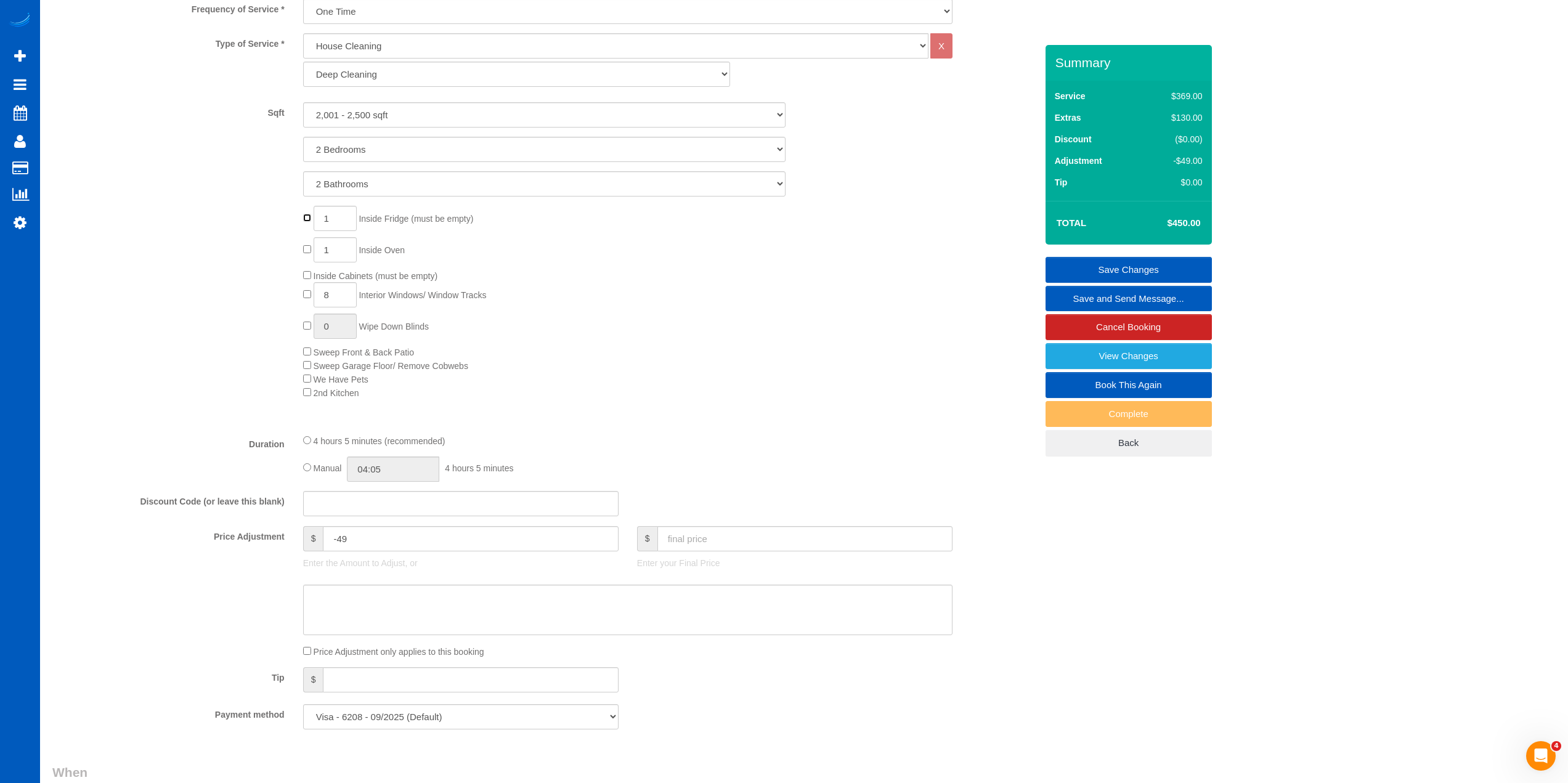
drag, startPoint x: 353, startPoint y: 263, endPoint x: 307, endPoint y: 212, distance: 68.7
click at [307, 212] on div "1 Inside Fridge (must be empty) 1 Inside Oven Inside Cabinets (must be empty) 8…" at bounding box center [670, 303] width 752 height 194
type input "0"
drag, startPoint x: 286, startPoint y: 545, endPoint x: 280, endPoint y: 547, distance: 6.3
click at [279, 545] on div "Price Adjustment $ -49 Enter the Amount to Adjust, or $ Enter your Final Price" at bounding box center [544, 550] width 1003 height 49
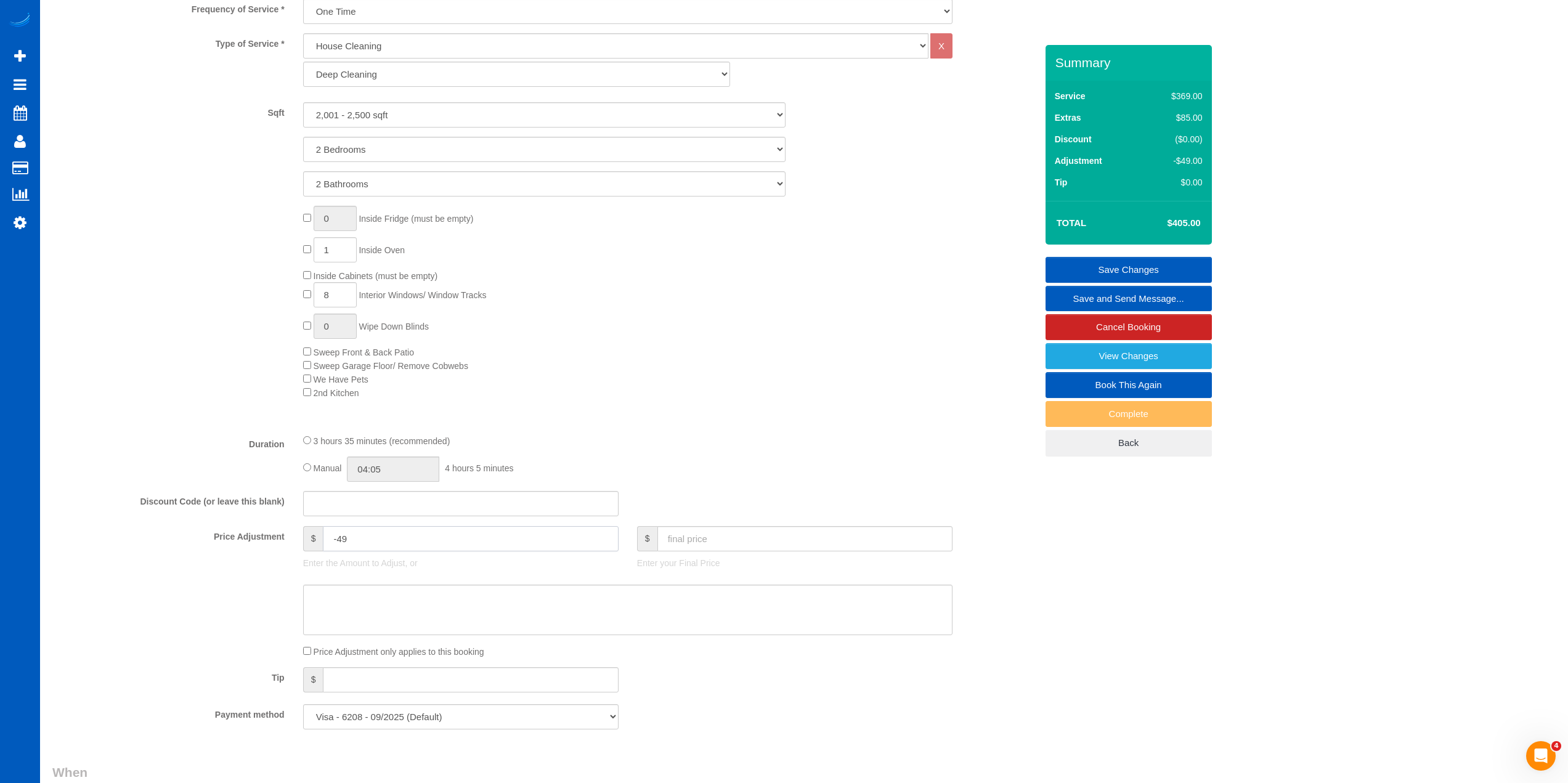
select select "spot34"
type input "-49"
click at [397, 115] on select "0 - 1,000 sqft 1,001 - 1,500 sqft 1,501 - 2,000 sqft 2,001 - 2,500 sqft 2,501 -…" at bounding box center [544, 114] width 483 height 25
select select "2501"
click at [303, 102] on select "0 - 1,000 sqft 1,001 - 1,500 sqft 1,501 - 2,000 sqft 2,001 - 2,500 sqft 2,501 -…" at bounding box center [544, 114] width 483 height 25
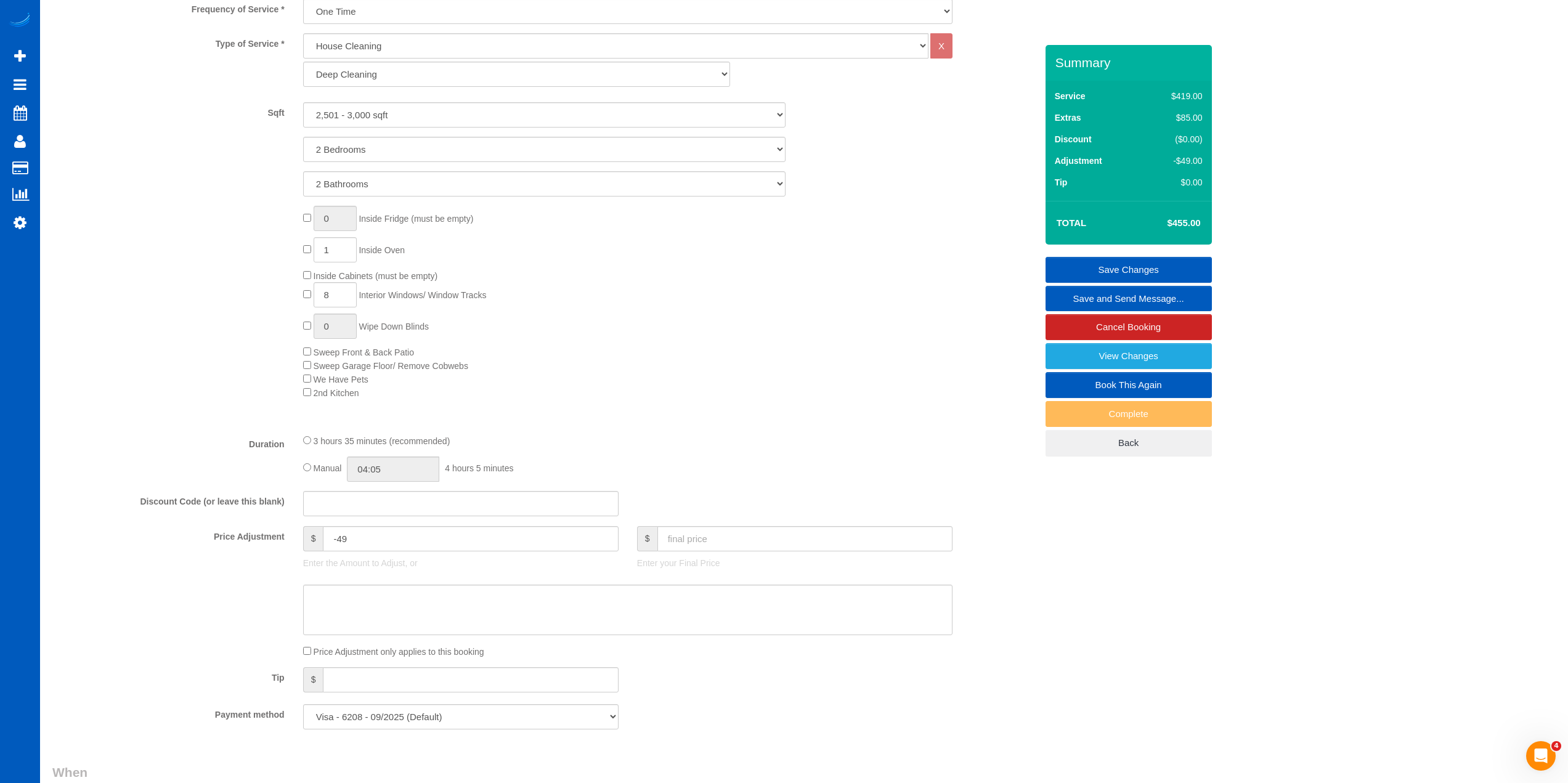
click at [867, 341] on div "0 Inside Fridge (must be empty) 1 Inside Oven Inside Cabinets (must be empty) 8…" at bounding box center [670, 303] width 752 height 194
drag, startPoint x: 358, startPoint y: 541, endPoint x: 298, endPoint y: 538, distance: 60.1
click at [298, 538] on div "$ -49 Enter the Amount to Adjust, or" at bounding box center [460, 550] width 334 height 49
click at [946, 418] on div "Type of Service * House Cleaning X Standard Cleaning Deep Cleaning Move In/ Out…" at bounding box center [544, 228] width 984 height 390
type input "0"
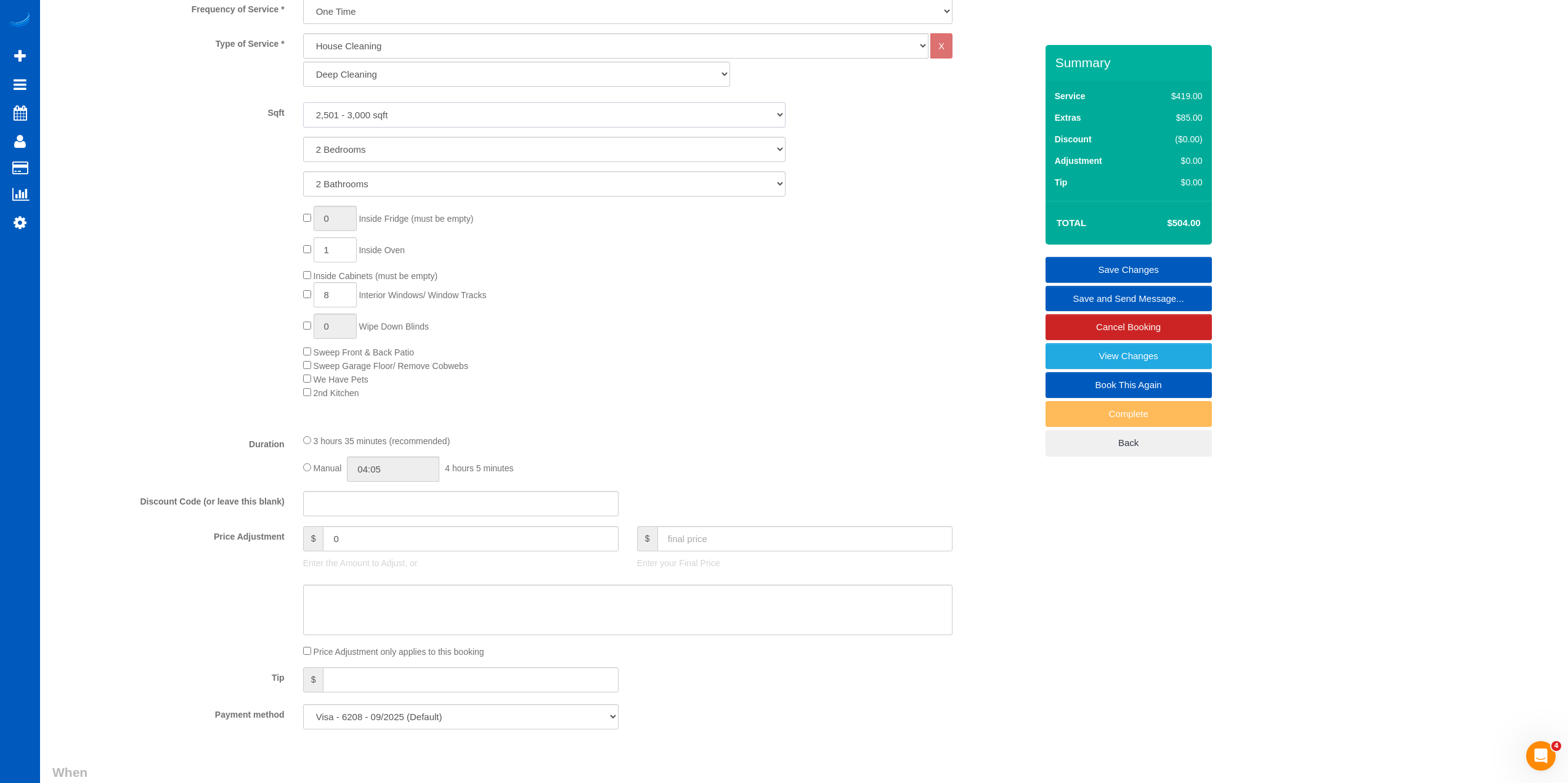
click at [351, 114] on select "0 - 1,000 sqft 1,001 - 1,500 sqft 1,501 - 2,000 sqft 2,001 - 2,500 sqft 2,501 -…" at bounding box center [544, 114] width 483 height 25
select select "2001"
click at [303, 102] on select "0 - 1,000 sqft 1,001 - 1,500 sqft 1,501 - 2,000 sqft 2,001 - 2,500 sqft 2,501 -…" at bounding box center [544, 114] width 483 height 25
type input "1"
click at [692, 539] on input "text" at bounding box center [805, 538] width 295 height 25
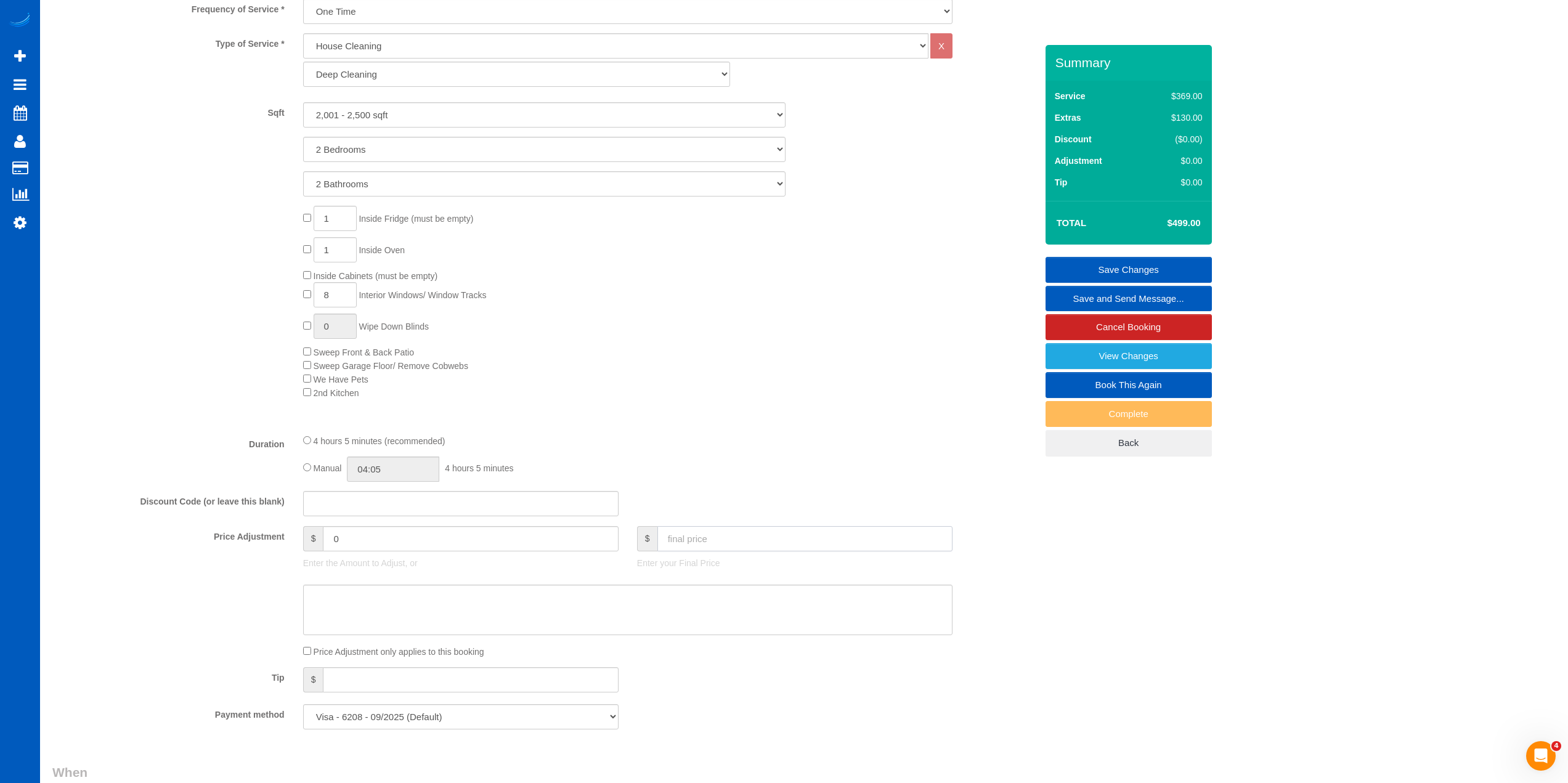
select select "spot42"
type input "450"
click at [773, 444] on div "4 hours 5 minutes (recommended)" at bounding box center [628, 441] width 649 height 14
type input "-49"
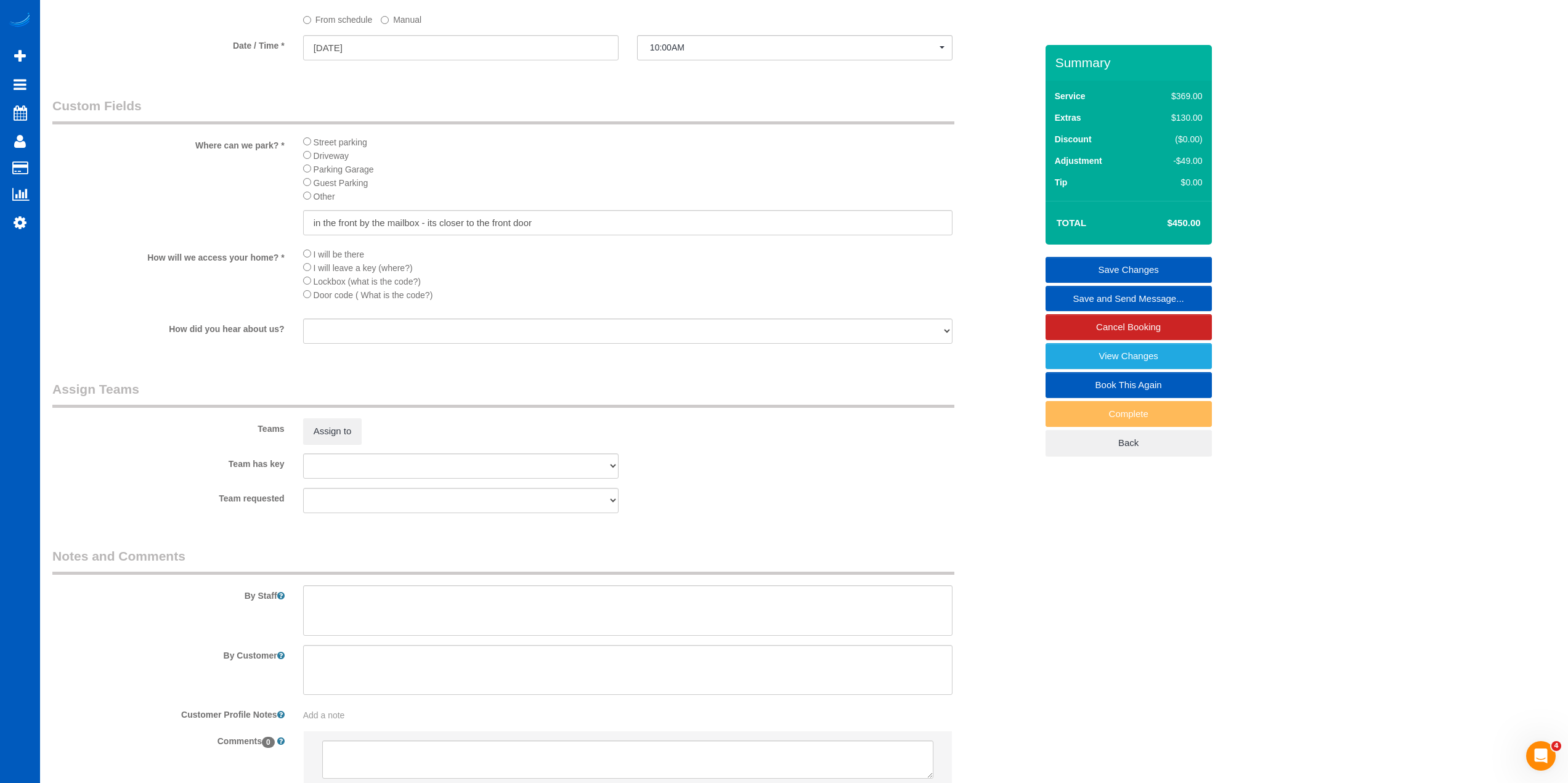
scroll to position [1293, 0]
click at [414, 606] on textarea at bounding box center [628, 602] width 649 height 51
click at [339, 600] on textarea at bounding box center [628, 602] width 649 height 51
click at [415, 587] on textarea at bounding box center [628, 602] width 649 height 51
click at [754, 585] on textarea at bounding box center [628, 602] width 649 height 51
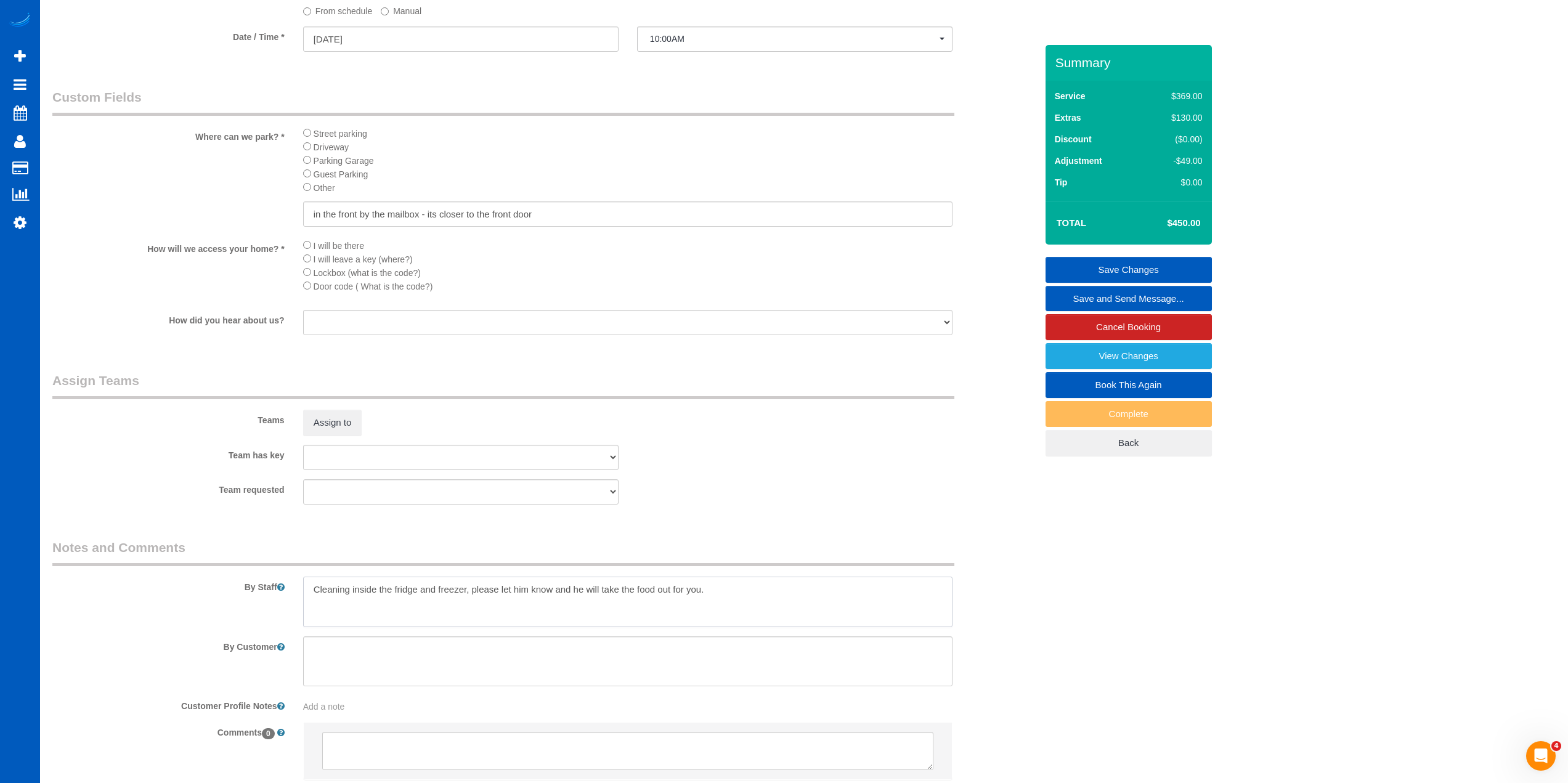
type textarea "Cleaning inside the fridge and freezer, please let him know and he will take th…"
click at [642, 642] on textarea at bounding box center [628, 661] width 649 height 51
type textarea "o"
click at [552, 647] on textarea at bounding box center [628, 661] width 649 height 51
type textarea "Only cleaning the top floor, and 1 bathroom on the bottom floor."
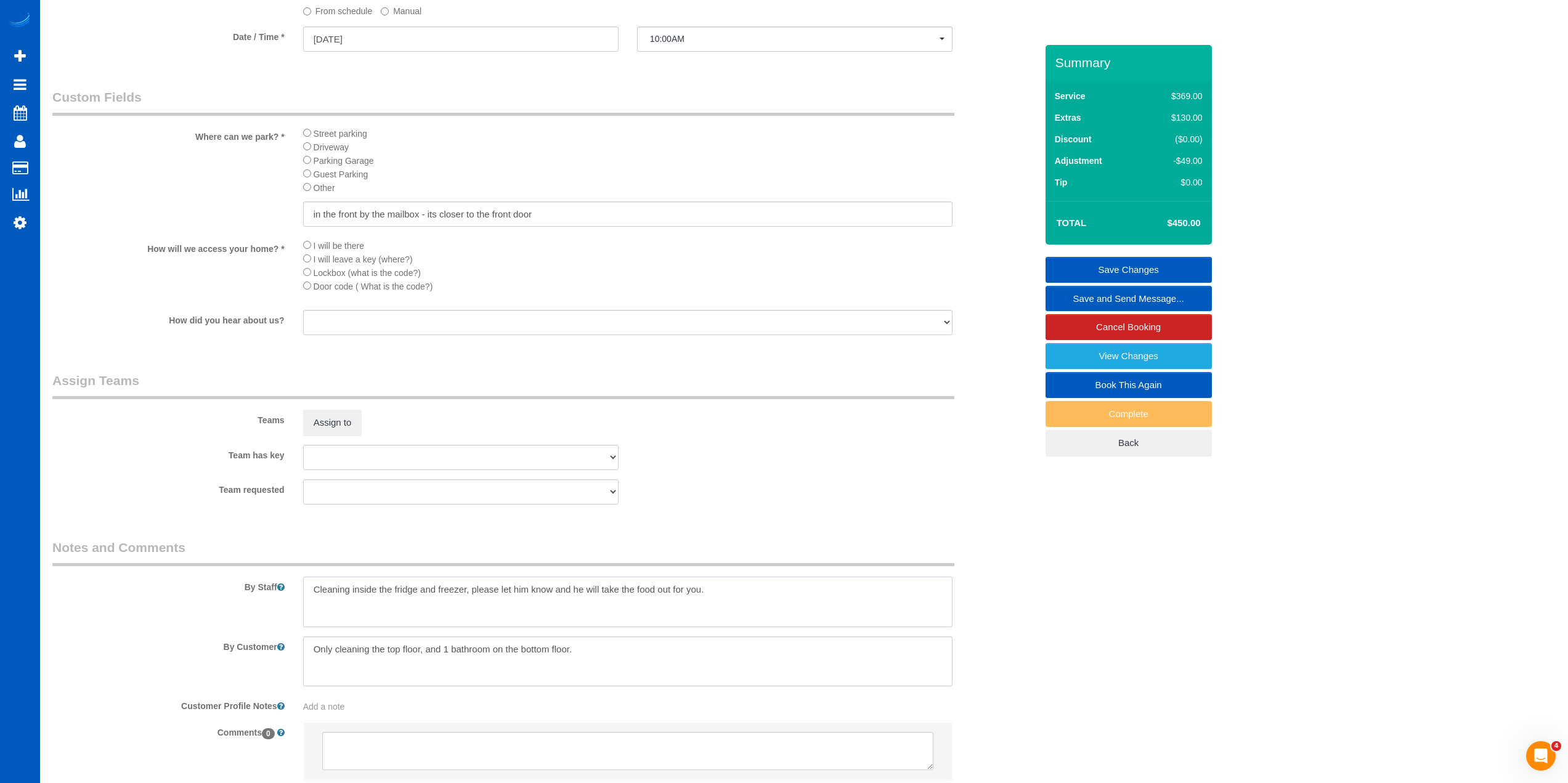
click at [768, 601] on textarea at bounding box center [628, 602] width 649 height 51
click at [618, 658] on textarea at bounding box center [628, 661] width 649 height 51
click at [492, 598] on textarea at bounding box center [628, 602] width 649 height 51
click at [376, 605] on textarea at bounding box center [628, 602] width 649 height 51
type textarea "Cleaning inside the fridge and freezer, please let him know and he will take th…"
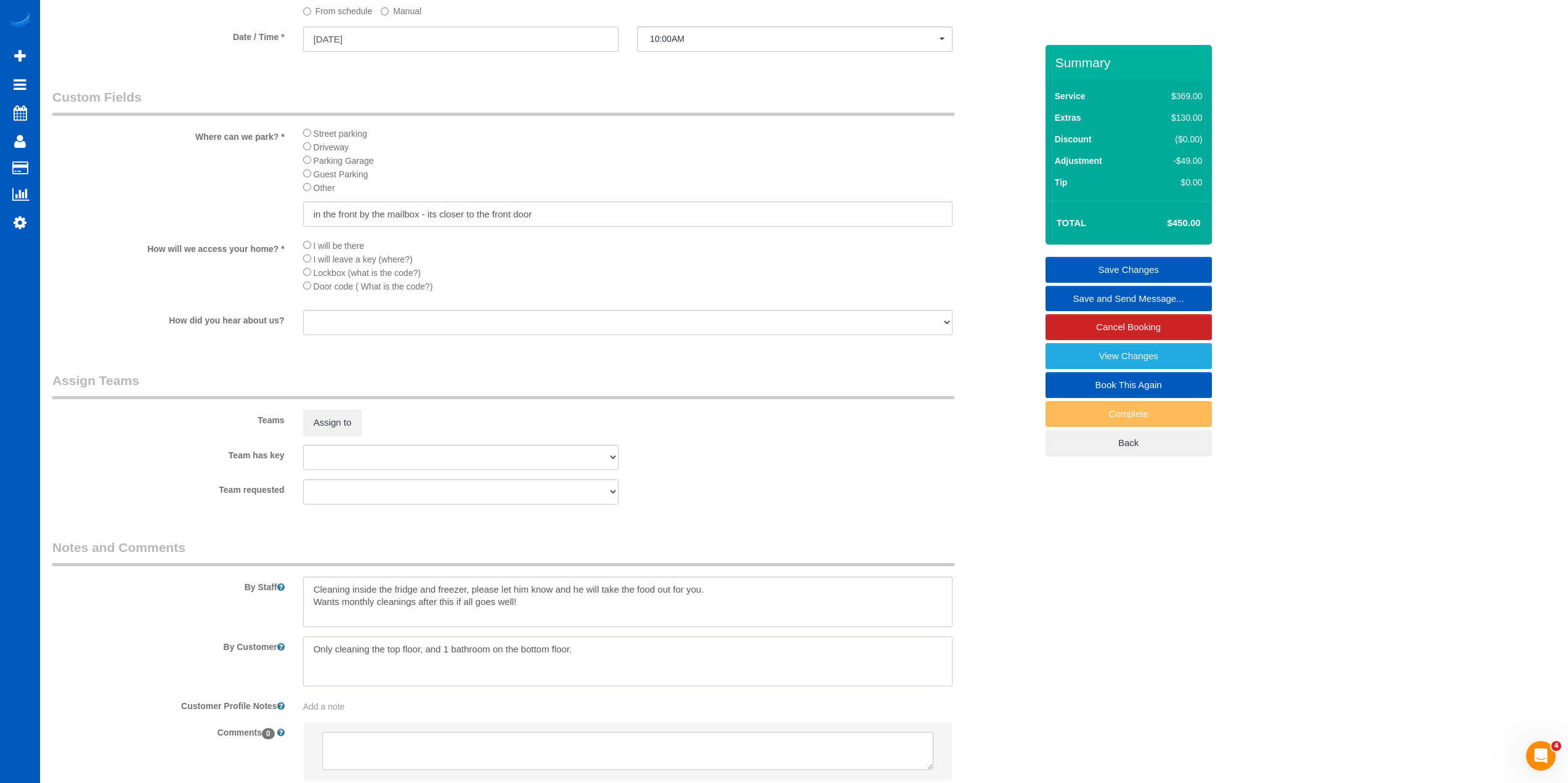
click at [603, 668] on textarea at bounding box center [628, 661] width 649 height 51
click at [505, 673] on textarea at bounding box center [628, 661] width 649 height 51
type textarea "Only cleaning the top floor, and 1 bathroom on the bottom floor. Please pay spe…"
click at [796, 483] on div "Team requested [PERSON_NAME] [PERSON_NAME] [PERSON_NAME] [PERSON_NAME] Olha Los…" at bounding box center [544, 491] width 1003 height 25
click at [1114, 269] on link "Save Changes" at bounding box center [1129, 270] width 167 height 26
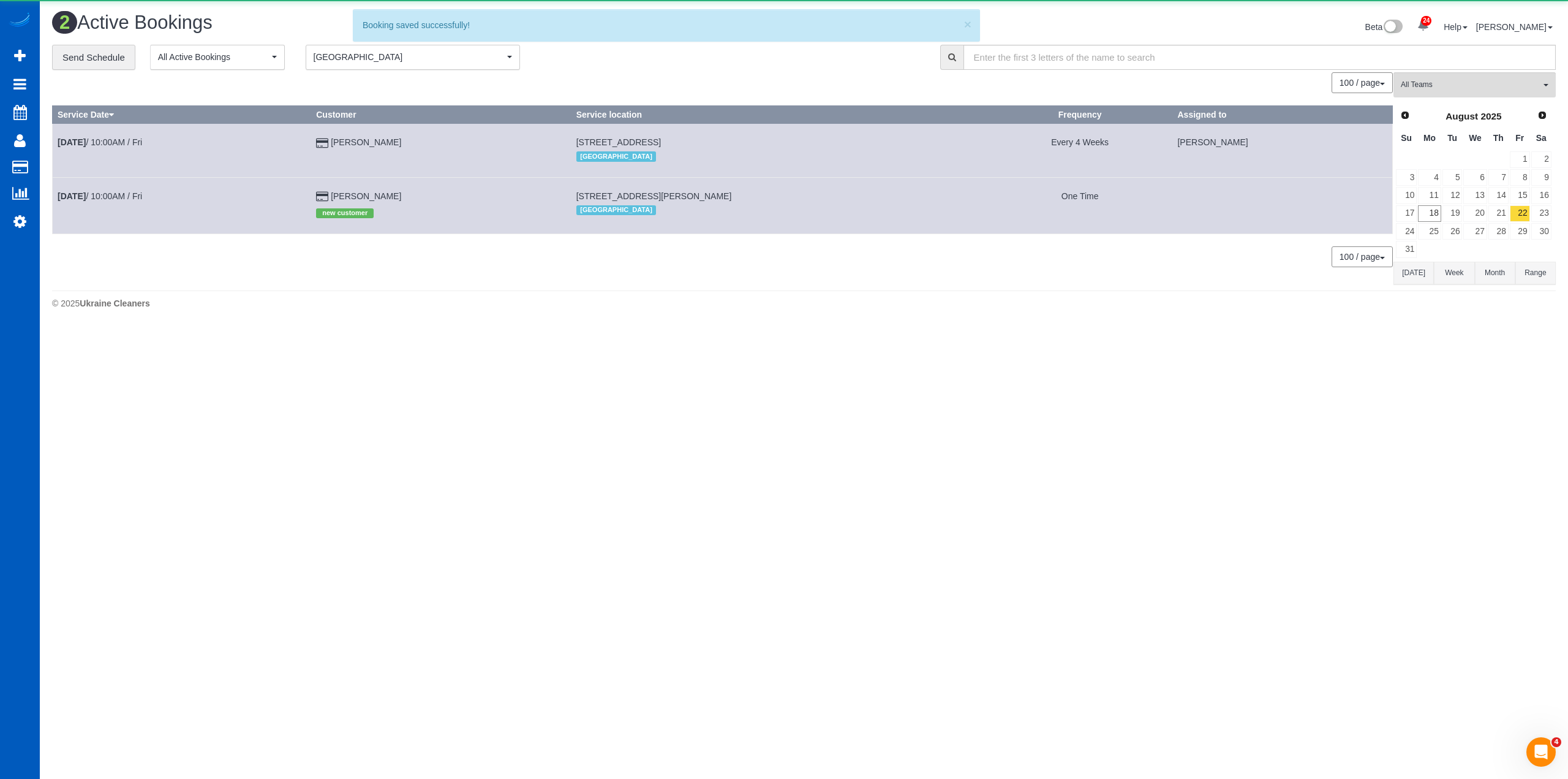
scroll to position [327, 1568]
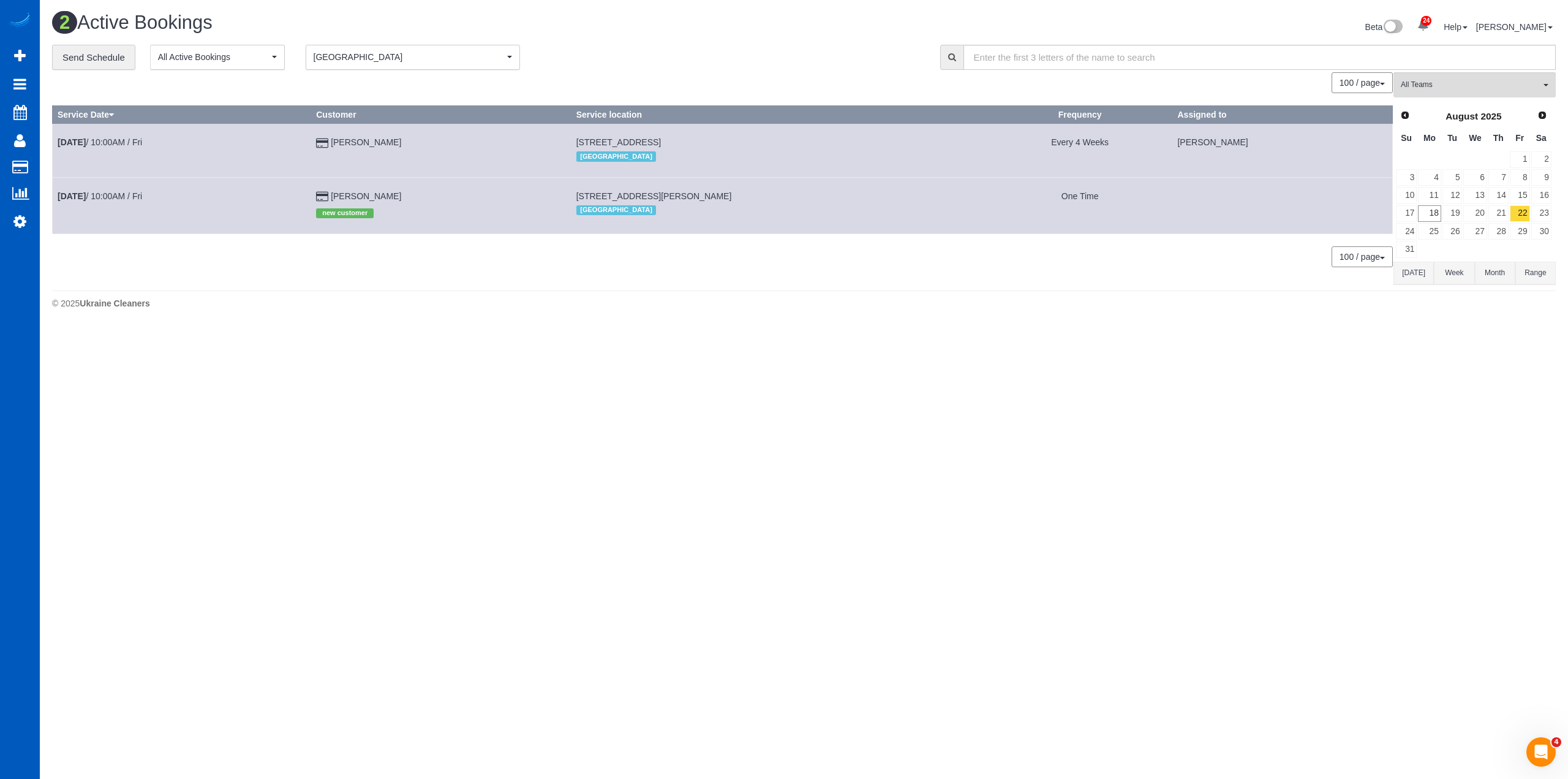
click at [787, 390] on body "24 Beta Your Notifications You have 0 alerts × You have 1 to charge for [DATE] …" at bounding box center [784, 389] width 1568 height 779
click at [129, 197] on link "[DATE] 10:00AM / Fri" at bounding box center [100, 196] width 85 height 10
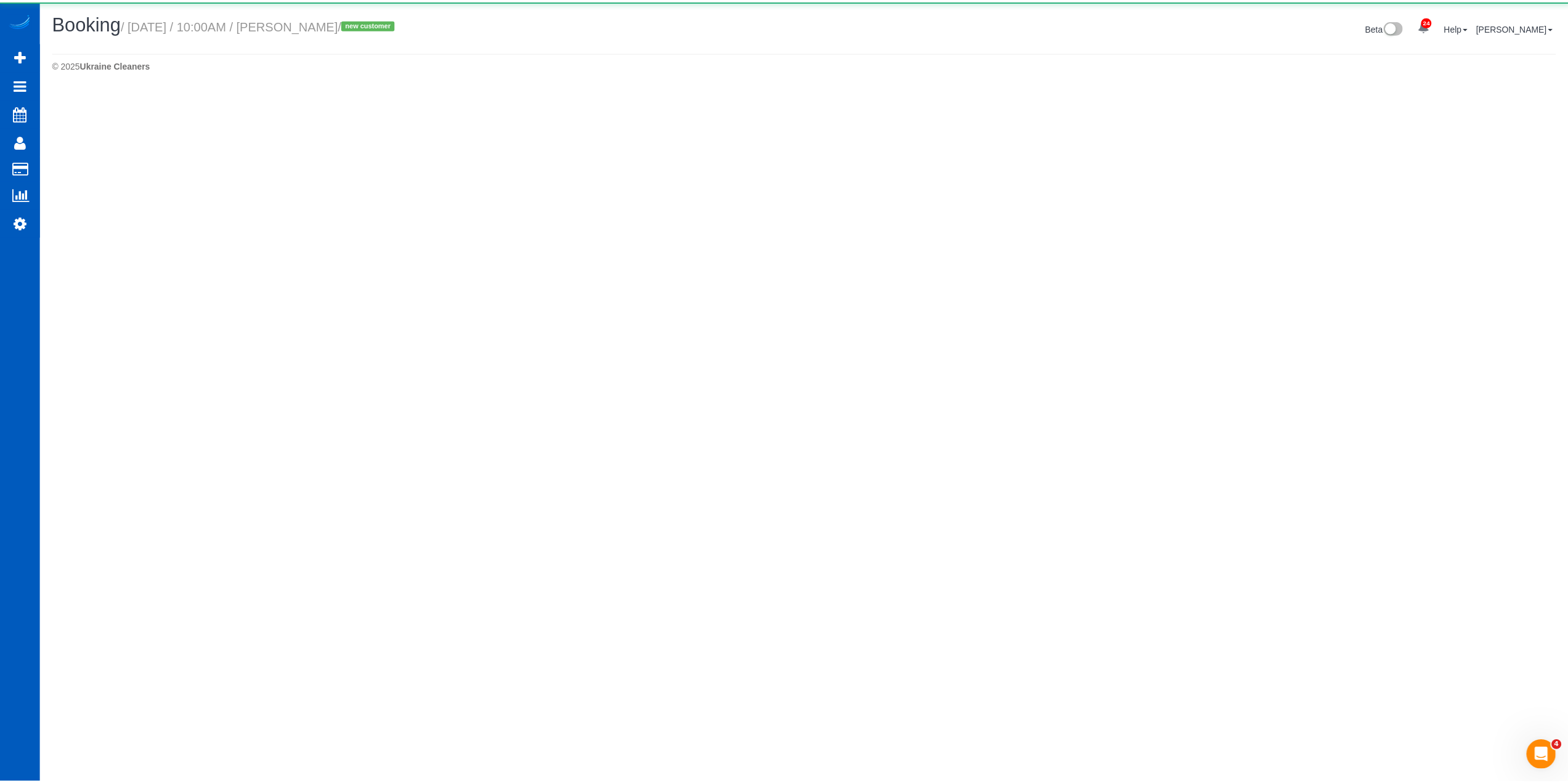
scroll to position [59991, 60048]
select select "CO"
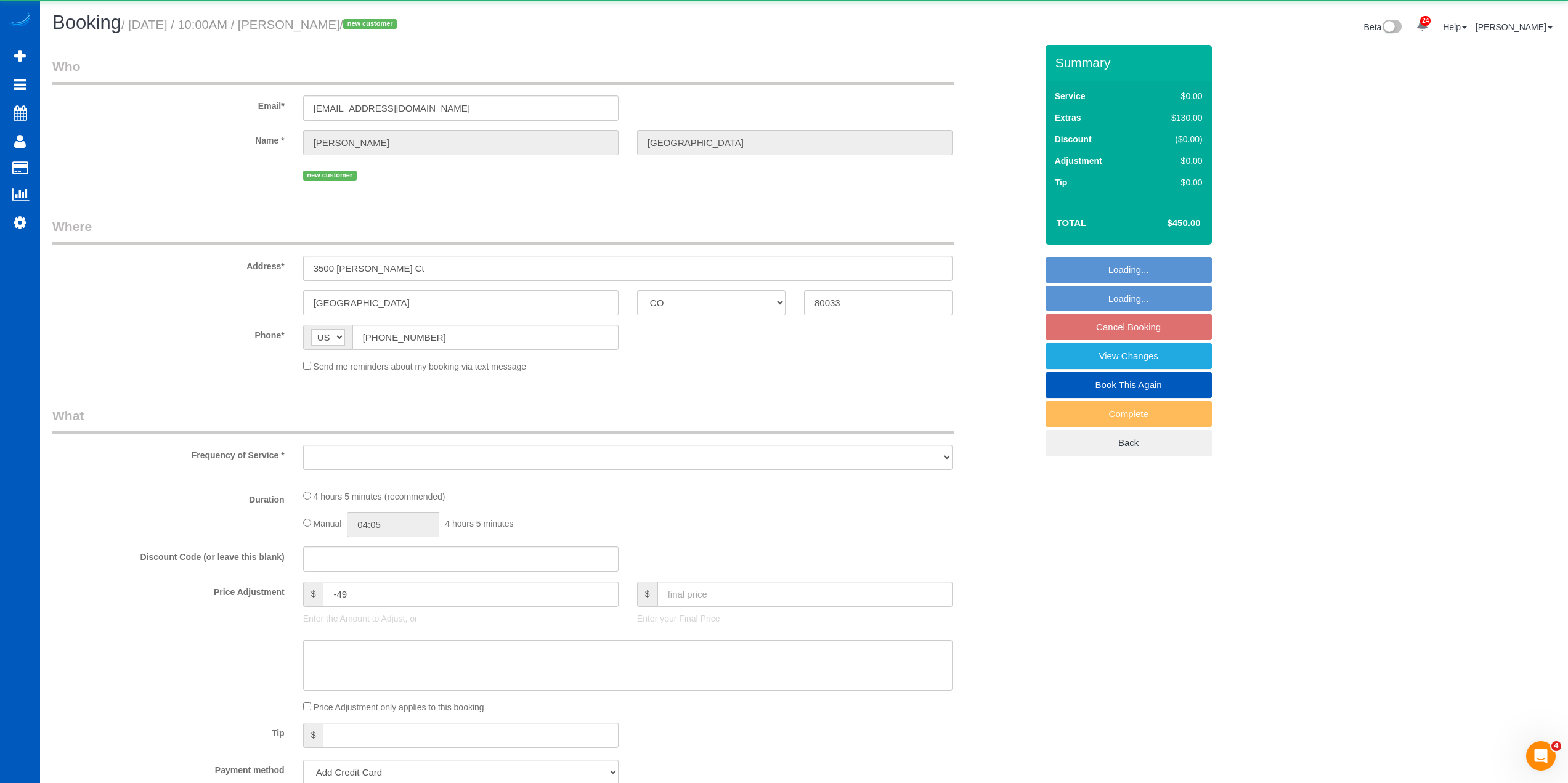
scroll to position [2126, 1568]
select select "object:9545"
select select "string:fspay-300f4058-6068-422b-af90-0526f22966ef"
select select "199"
select select "2001"
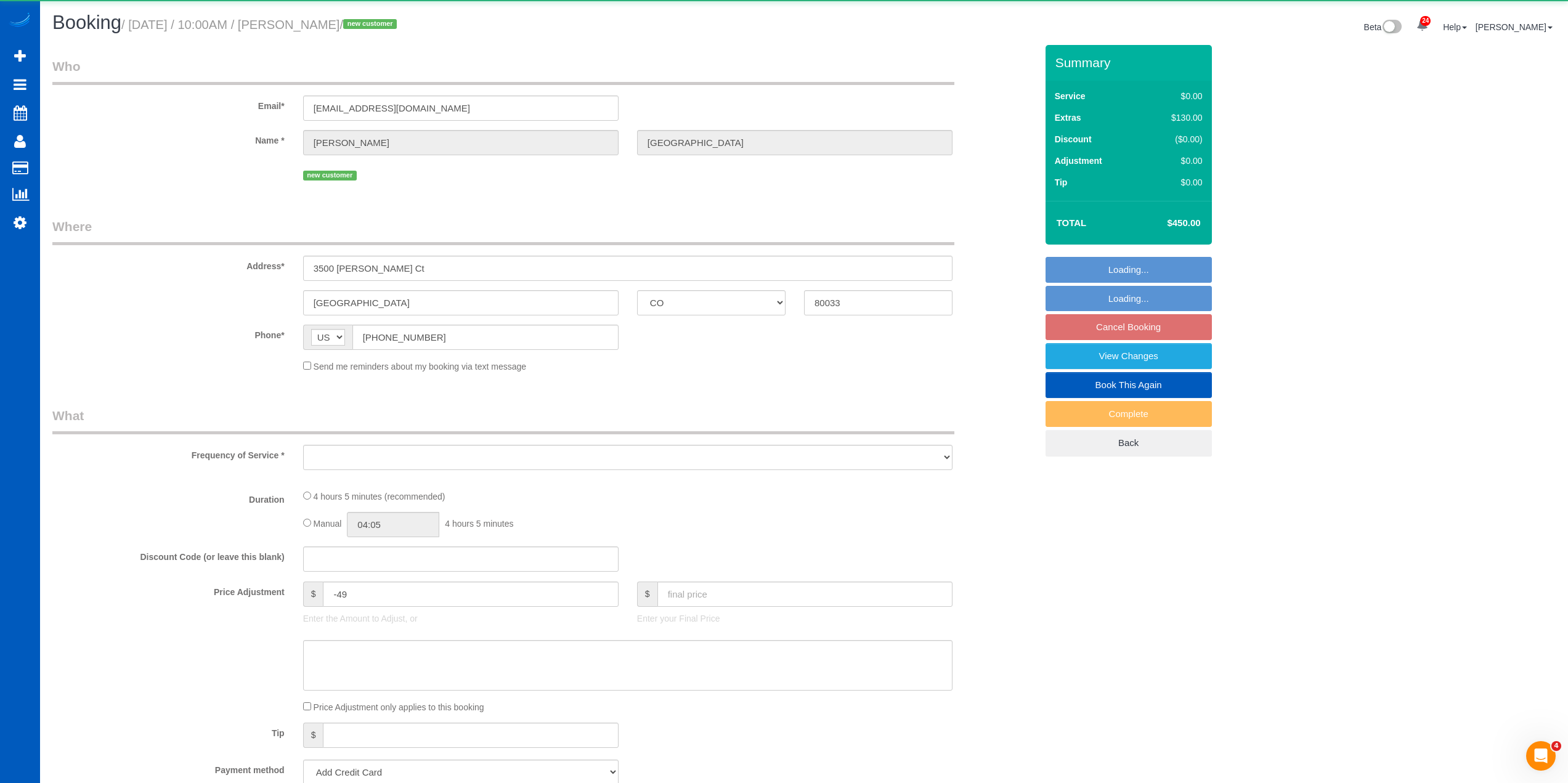
select select "2"
select select "spot50"
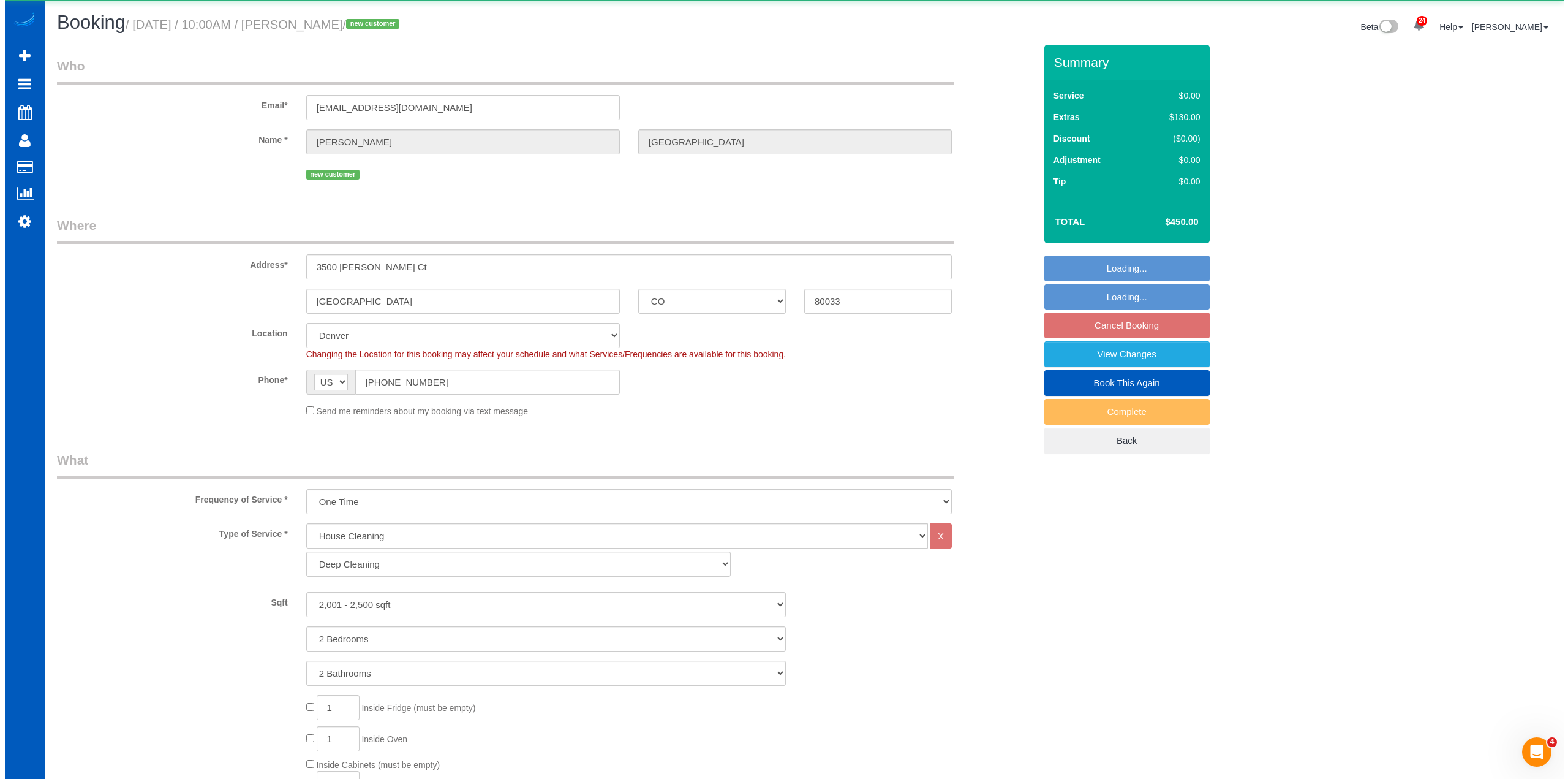
scroll to position [2151, 1559]
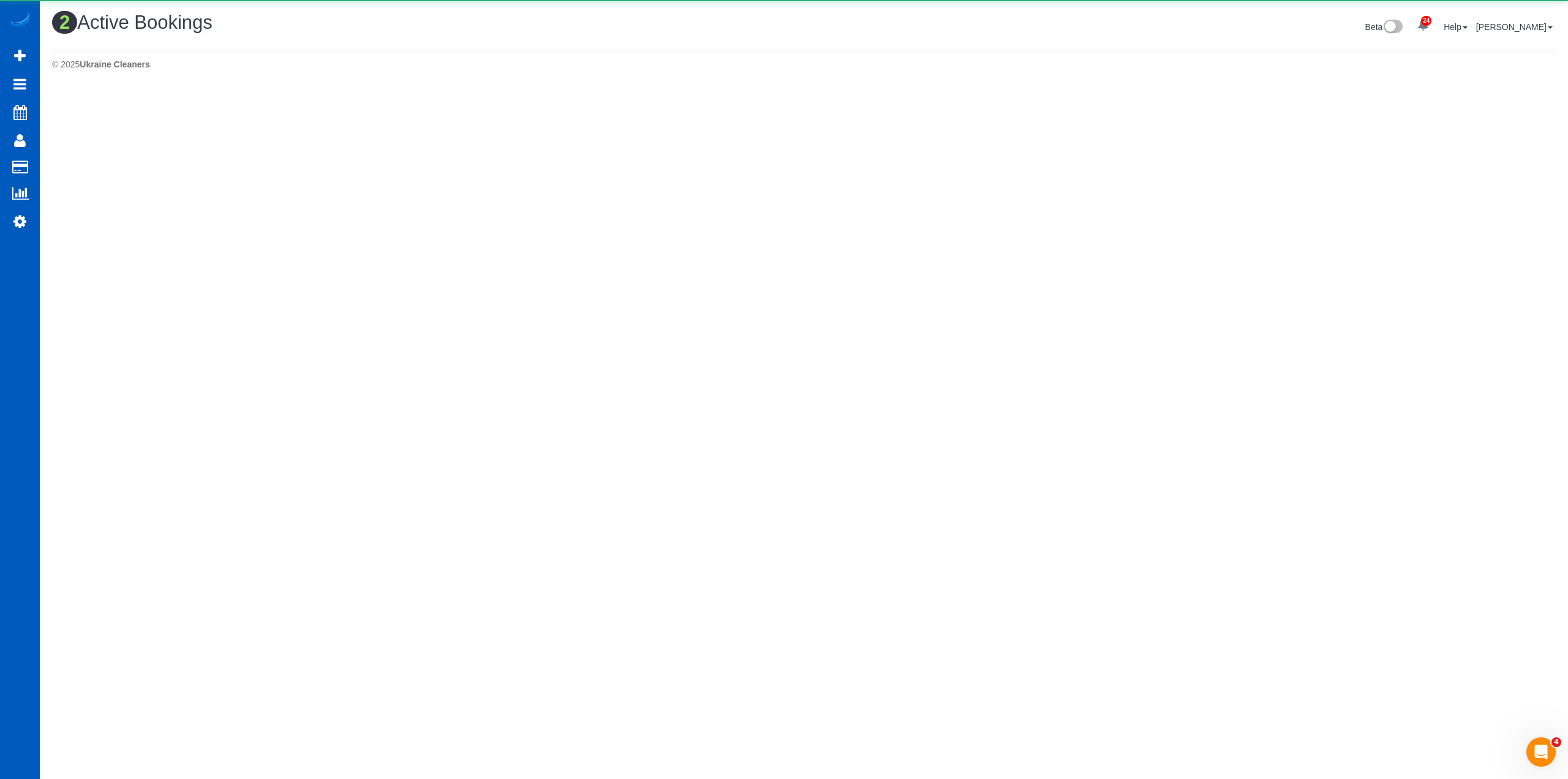
scroll to position [327, 1568]
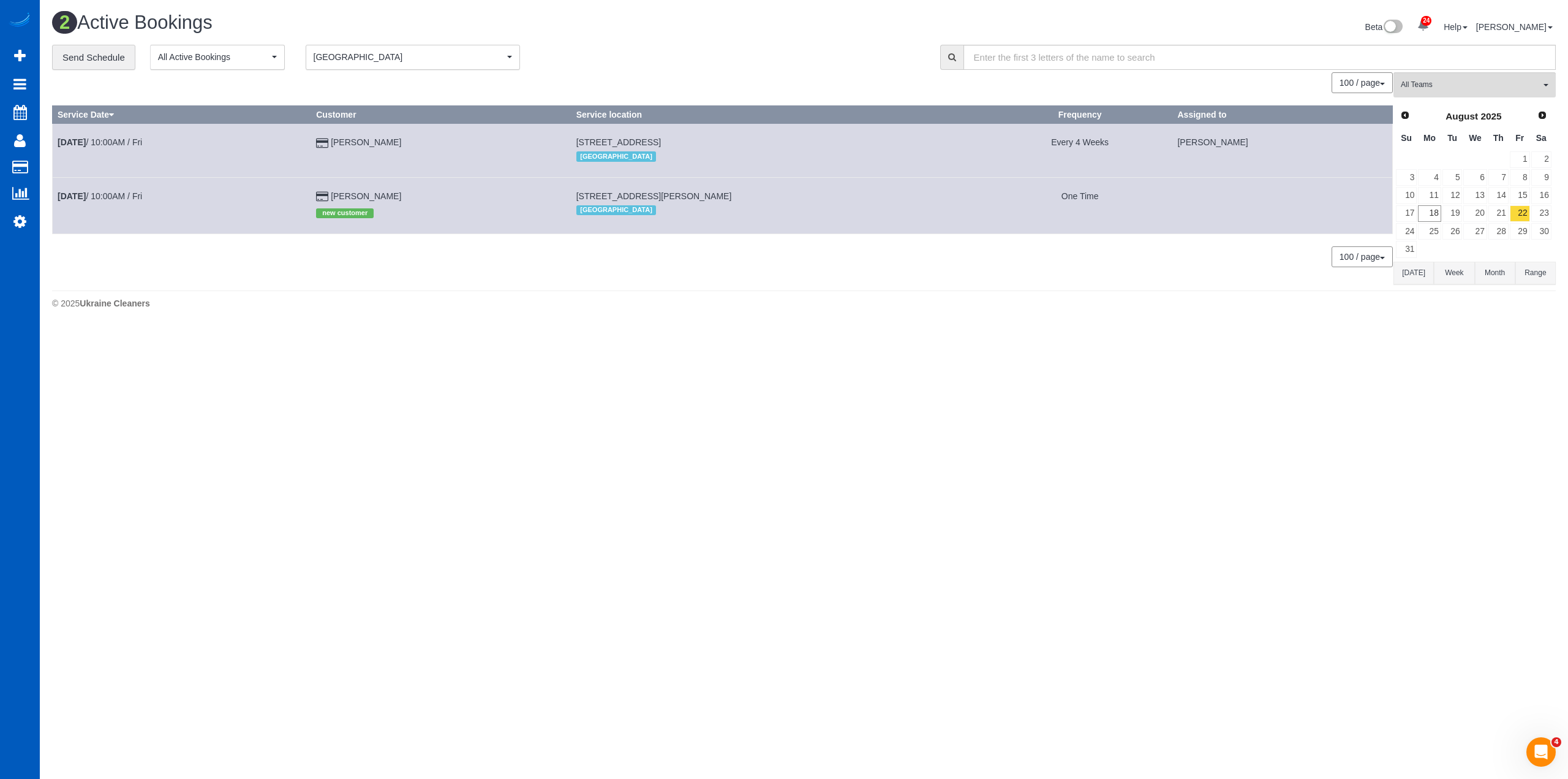
click at [681, 201] on td "[STREET_ADDRESS][PERSON_NAME] [GEOGRAPHIC_DATA]" at bounding box center [779, 205] width 417 height 57
click at [114, 198] on link "[DATE] 10:00AM / Fri" at bounding box center [100, 196] width 85 height 10
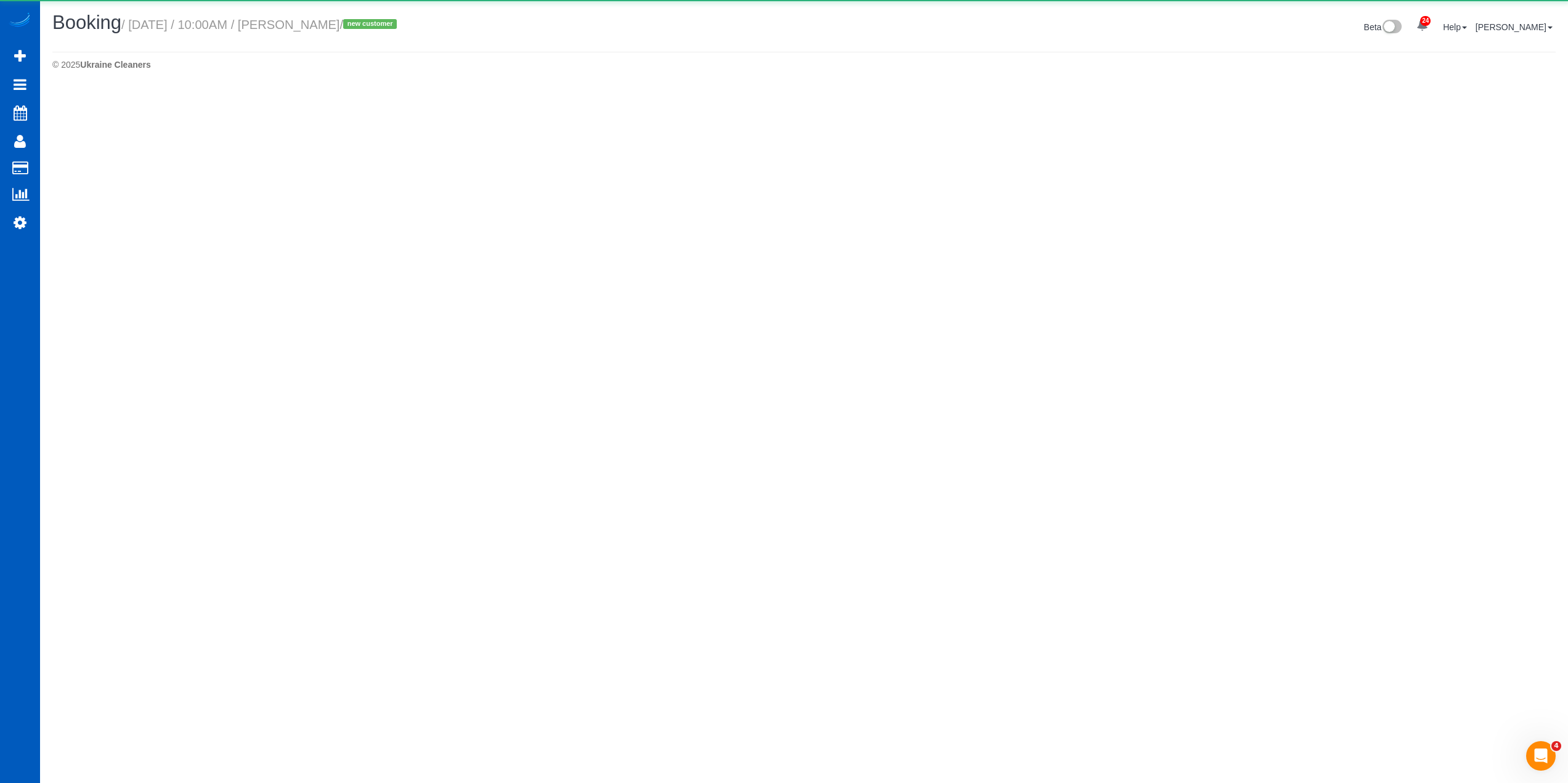
scroll to position [1601, 1568]
select select "CO"
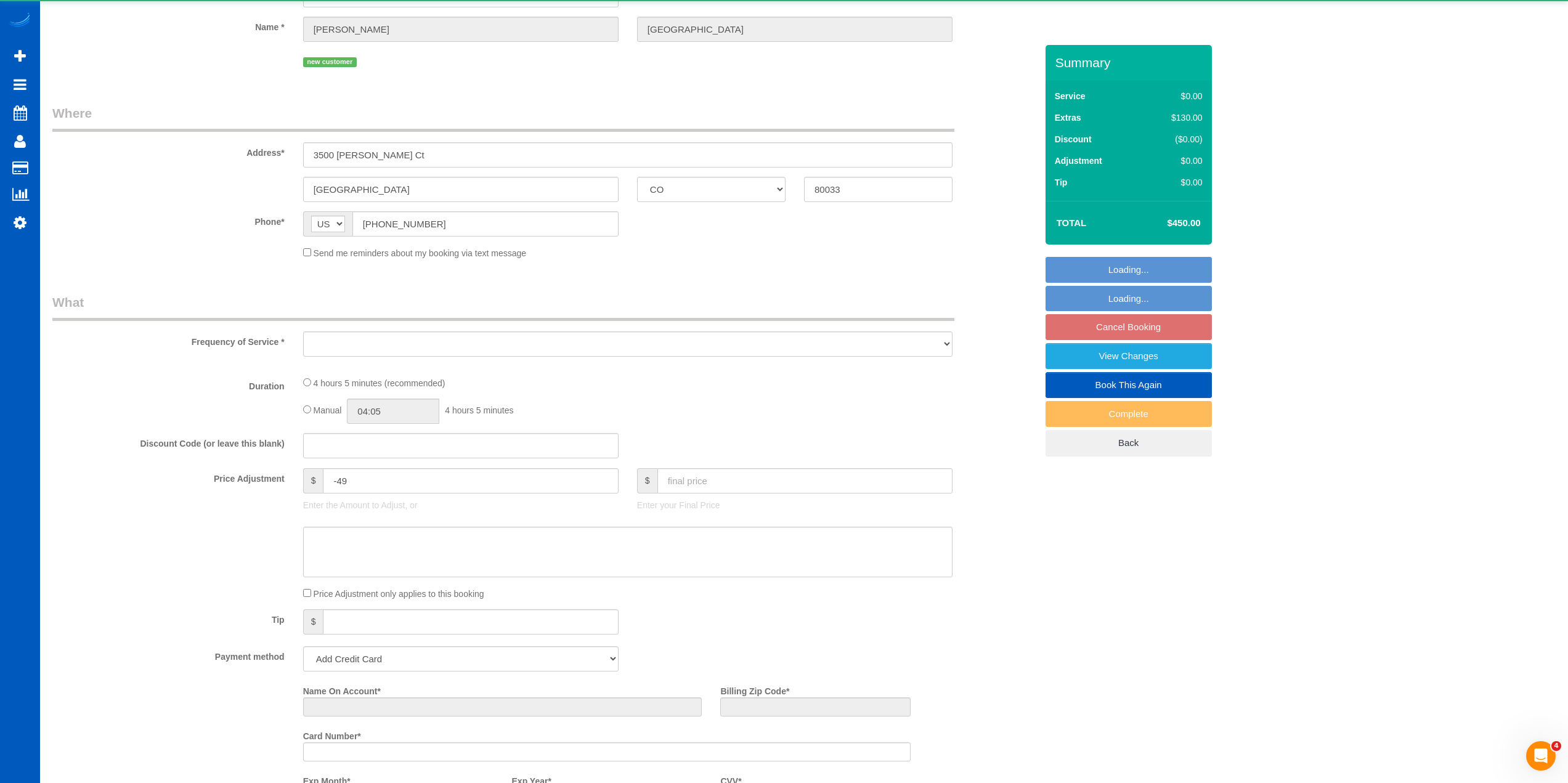
scroll to position [59856, 60048]
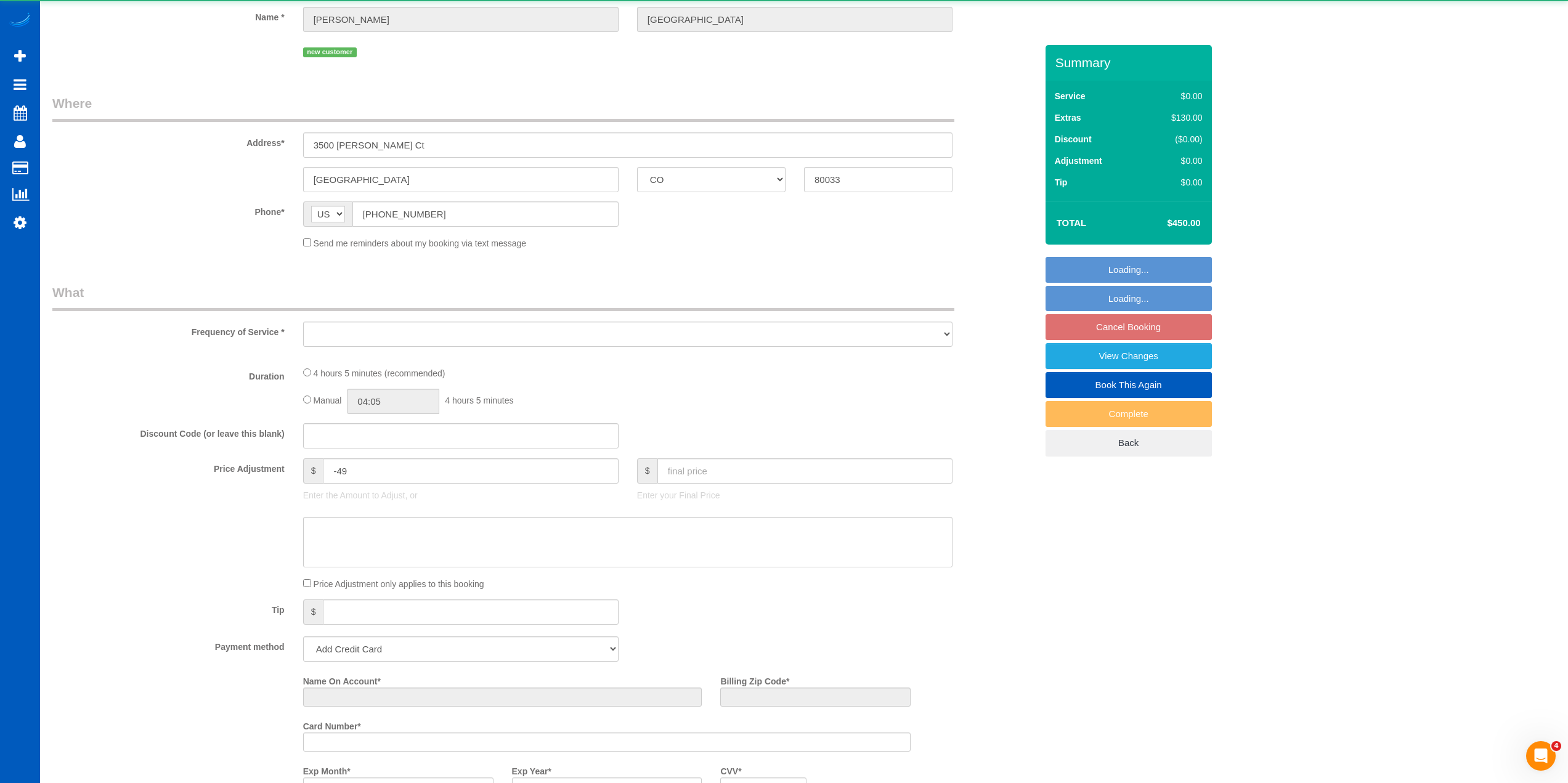
select select "object:10072"
select select "string:fspay-300f4058-6068-422b-af90-0526f22966ef"
select select "199"
select select "2001"
select select "2"
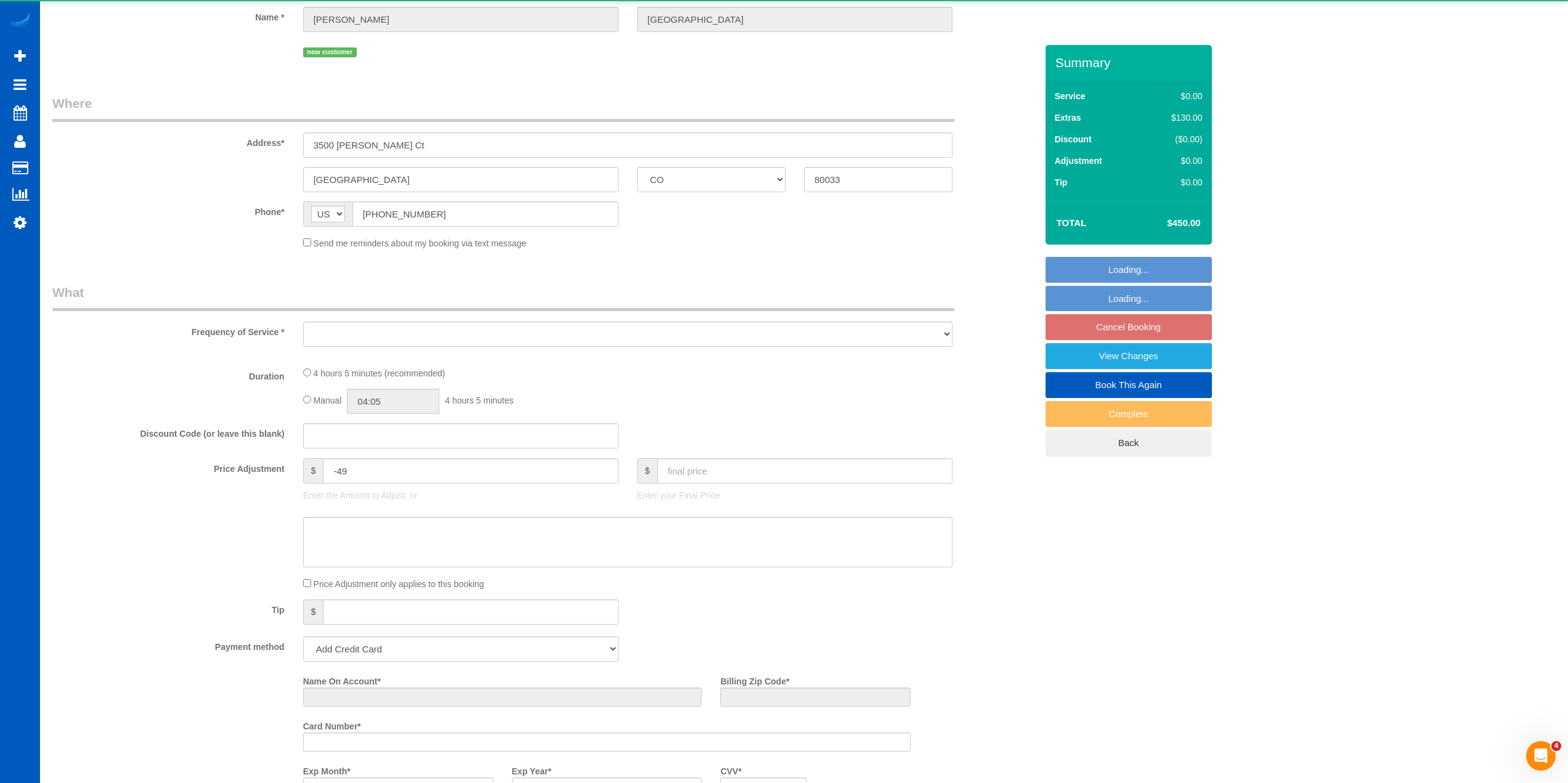
select select "2"
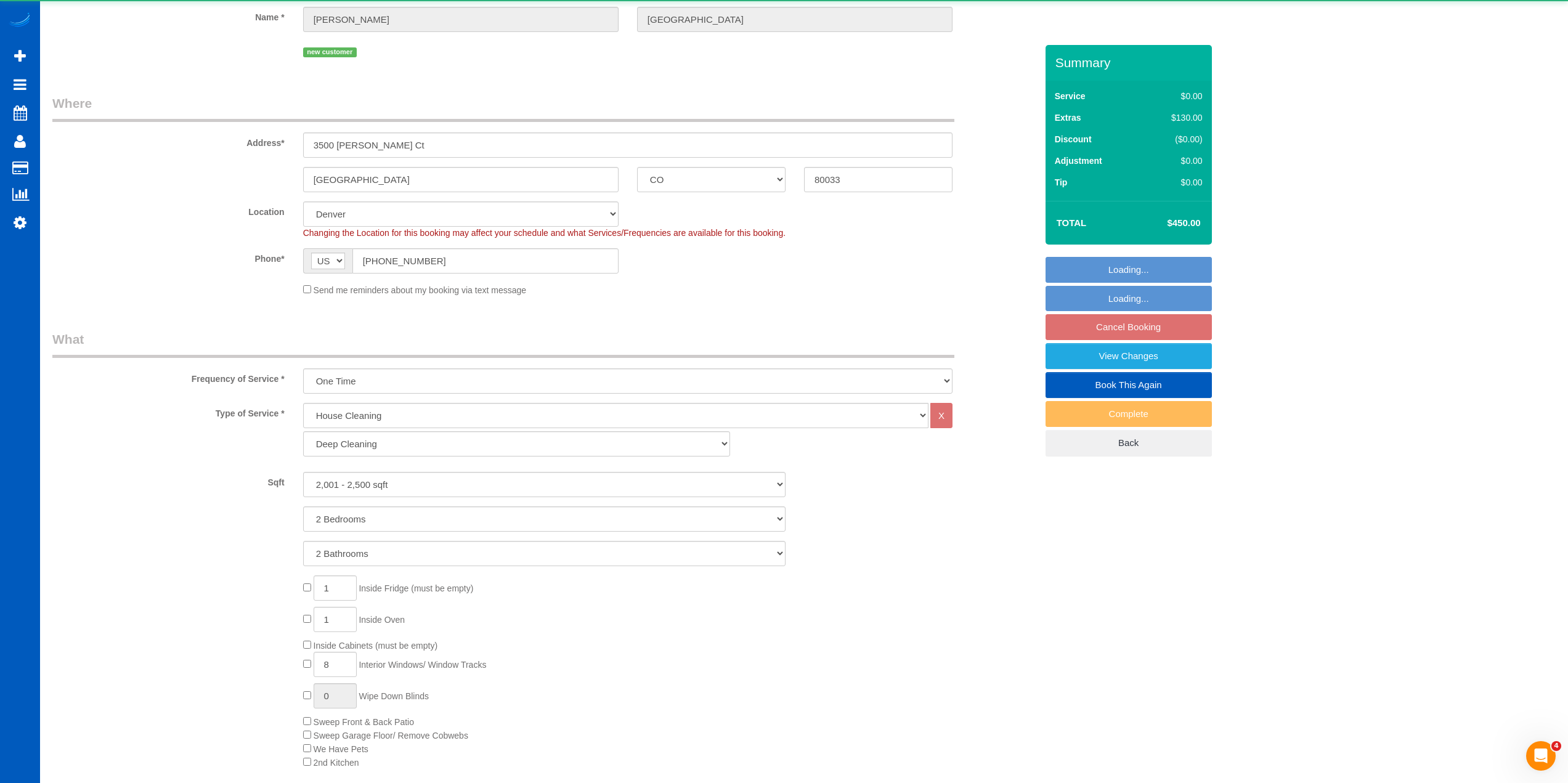
select select "object:10361"
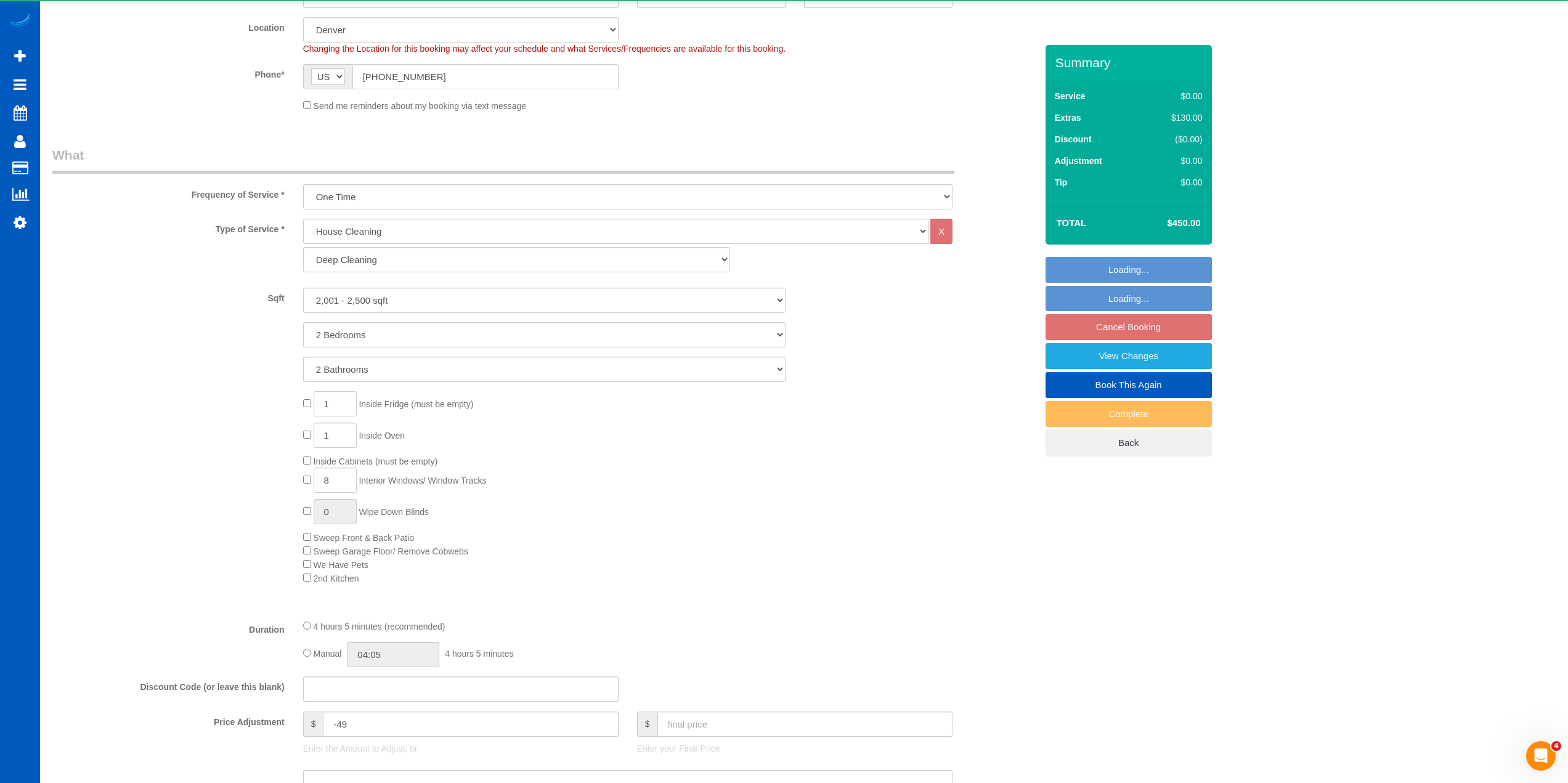
select select "spot58"
select select "2001"
select select "2"
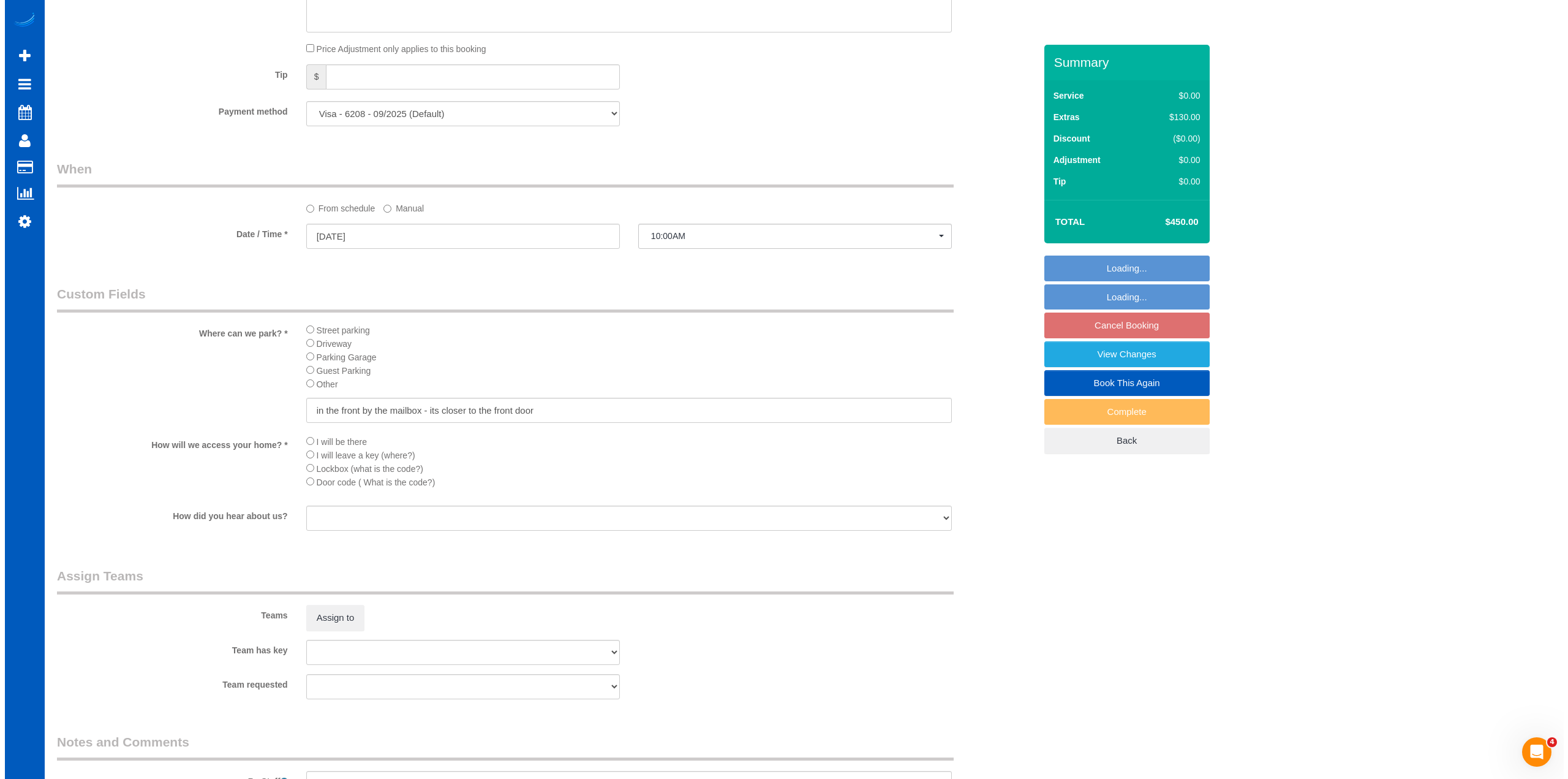
scroll to position [1103, 0]
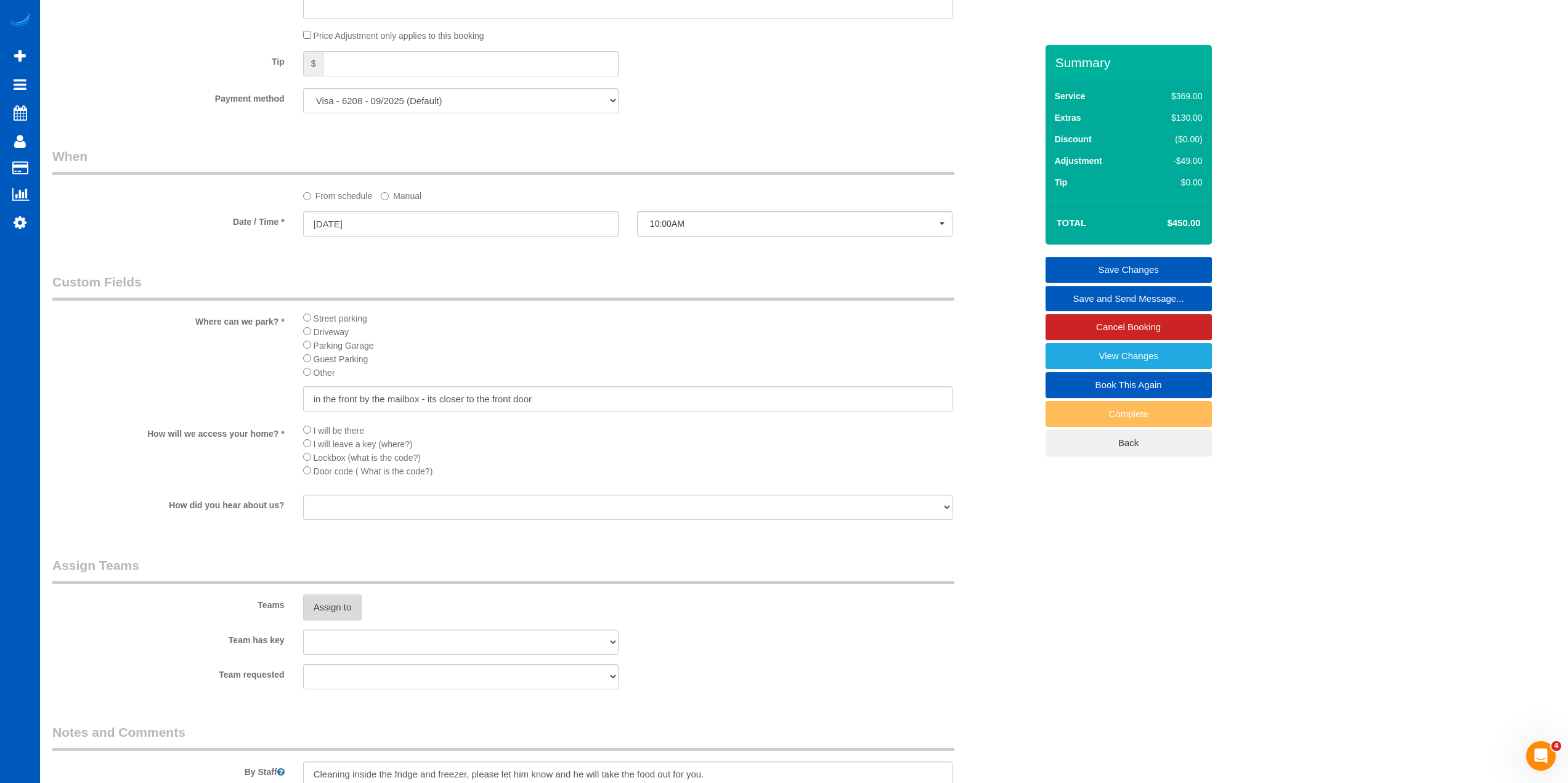
click at [353, 610] on button "Assign to" at bounding box center [332, 607] width 59 height 26
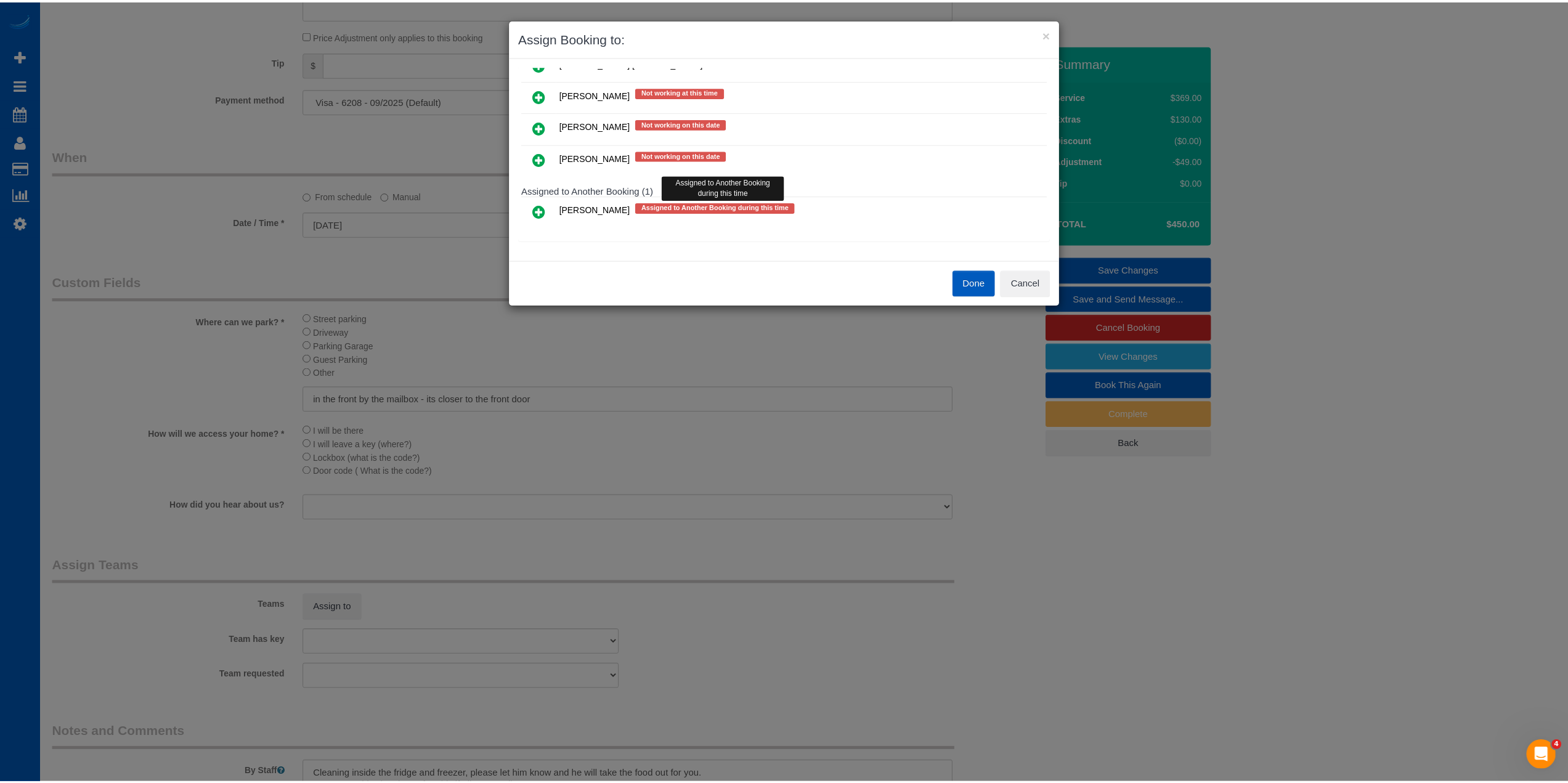
scroll to position [173, 0]
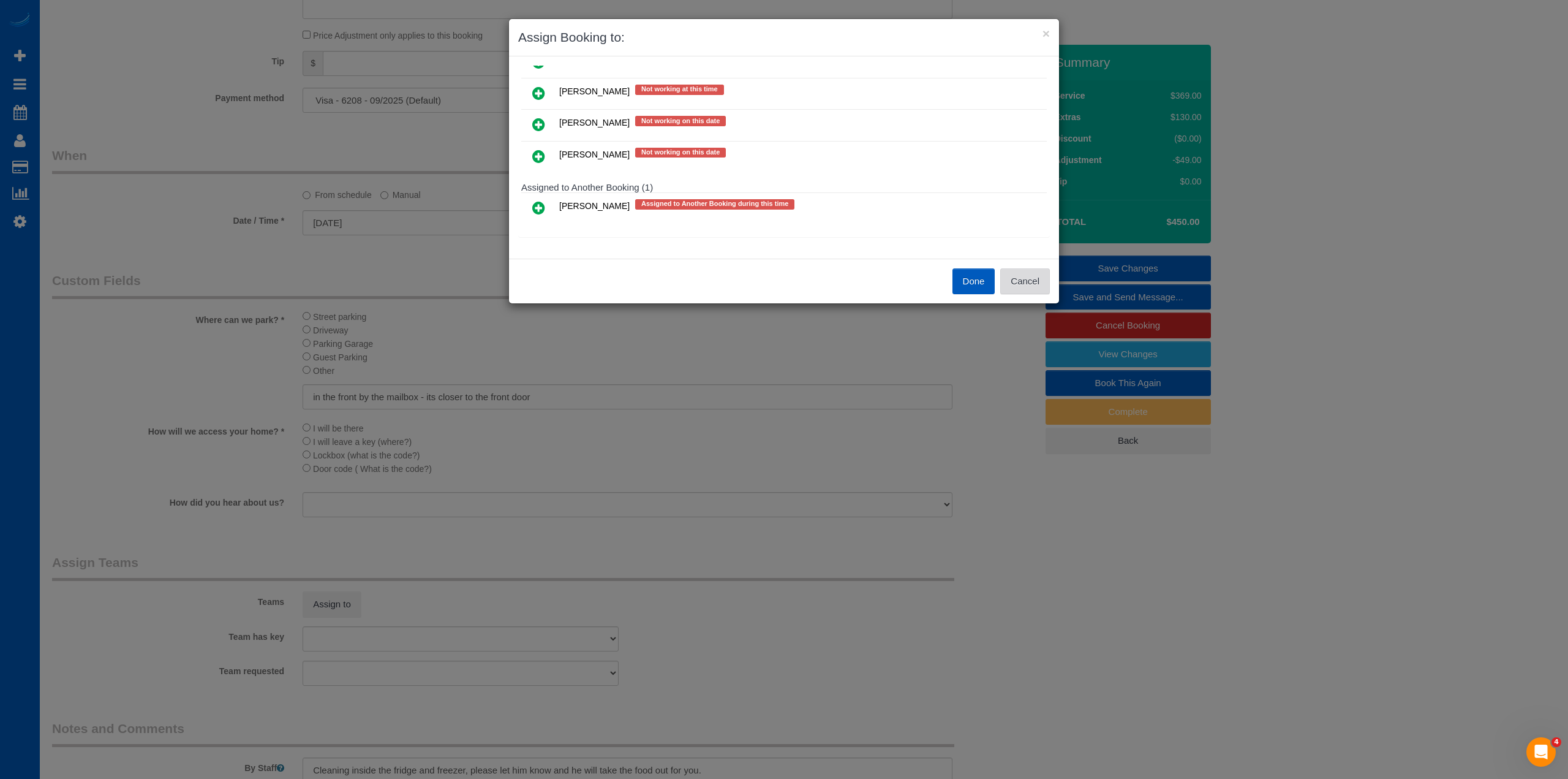
click at [1036, 281] on button "Cancel" at bounding box center [1025, 281] width 50 height 26
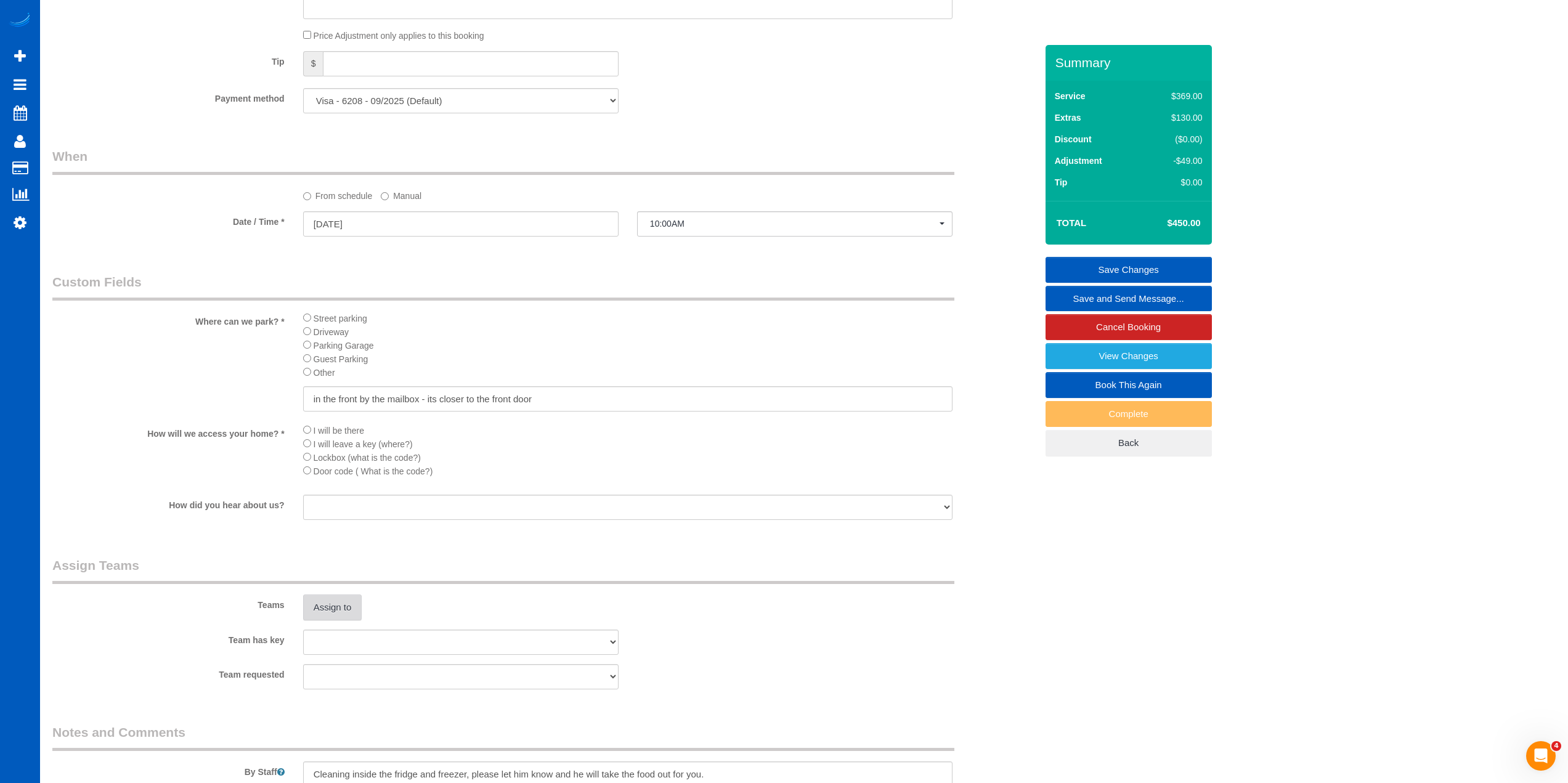
scroll to position [59429, 60048]
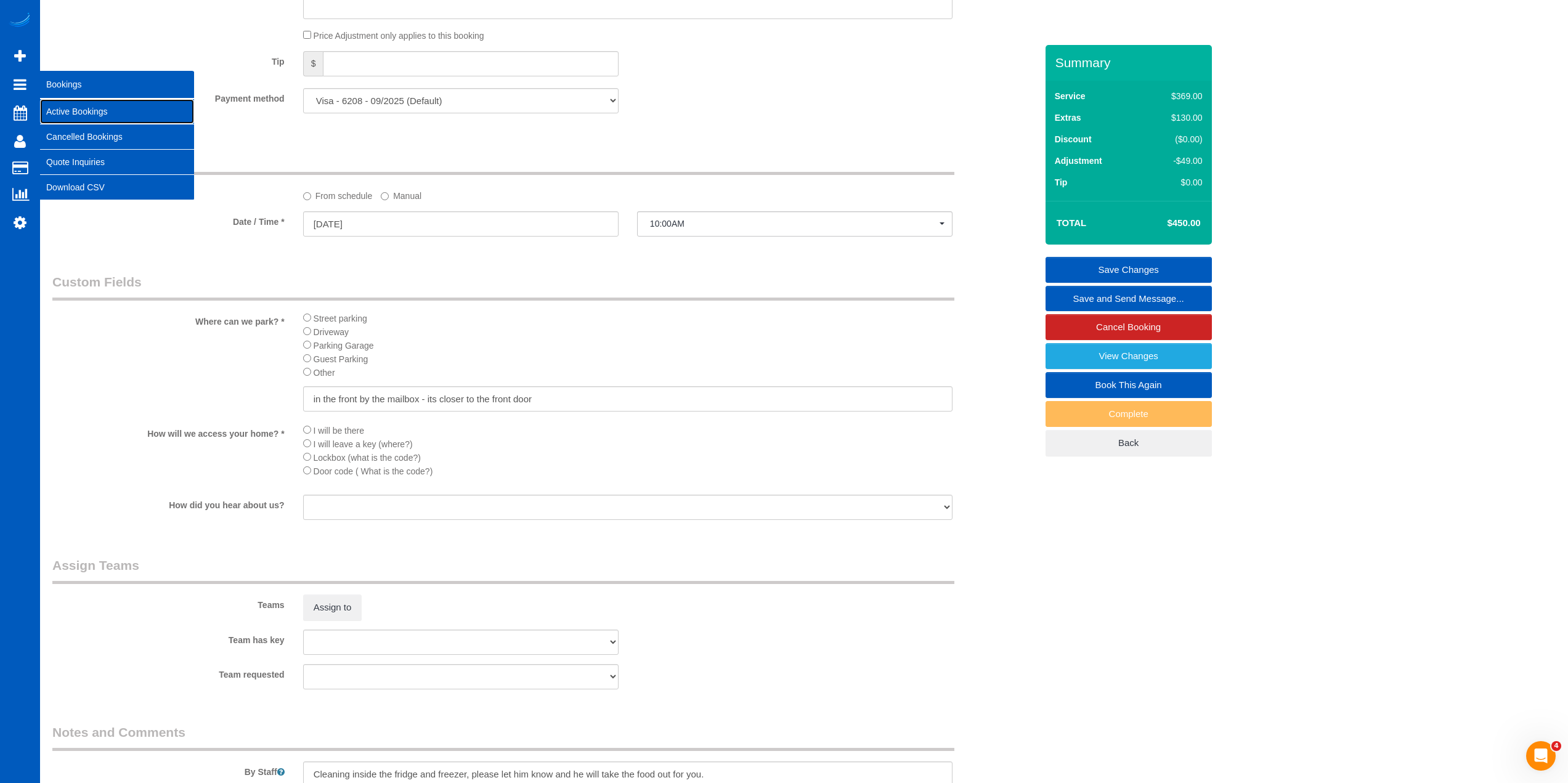
click at [65, 113] on link "Active Bookings" at bounding box center [117, 112] width 154 height 24
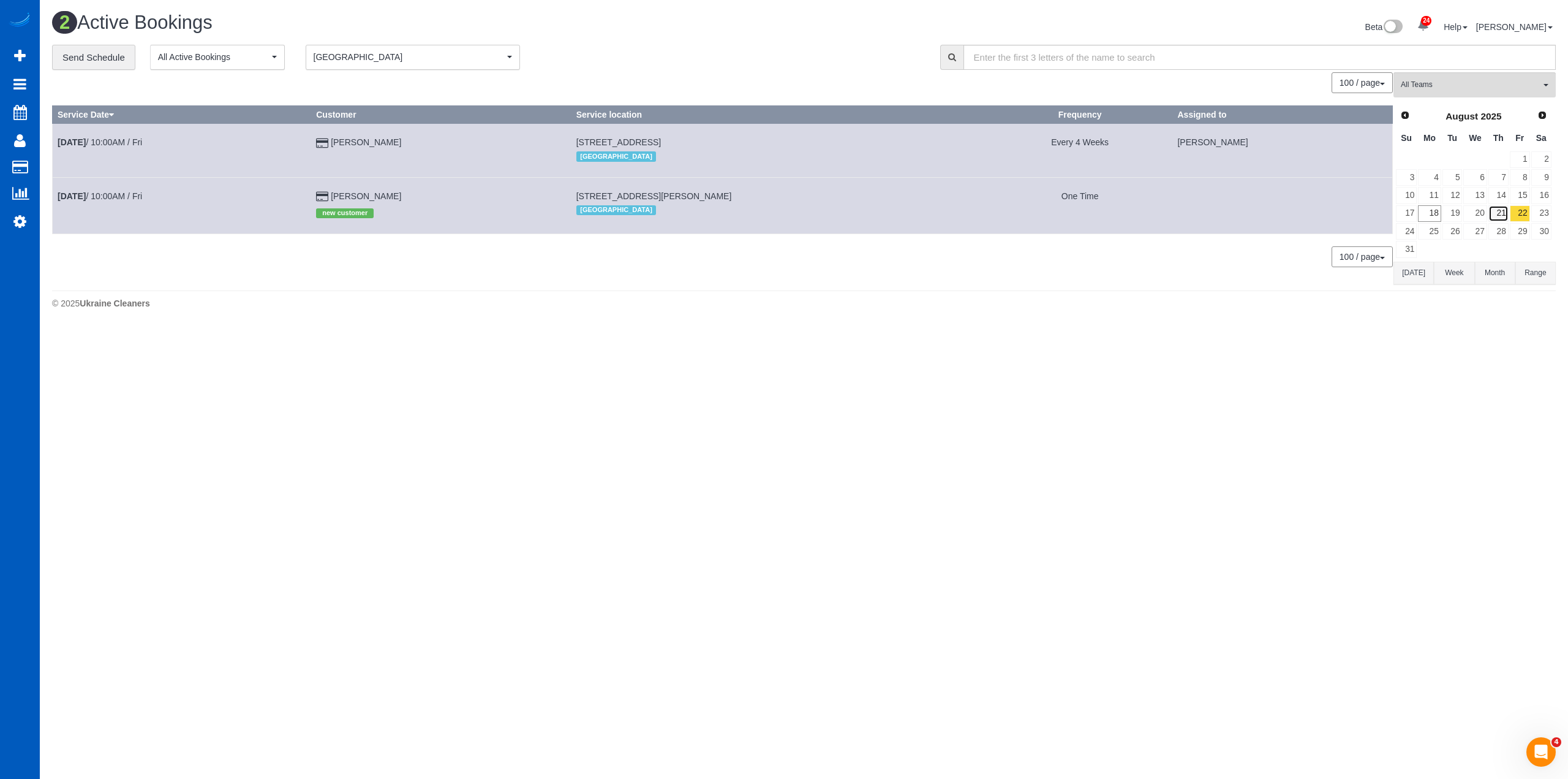
click at [1497, 217] on link "21" at bounding box center [1499, 213] width 20 height 17
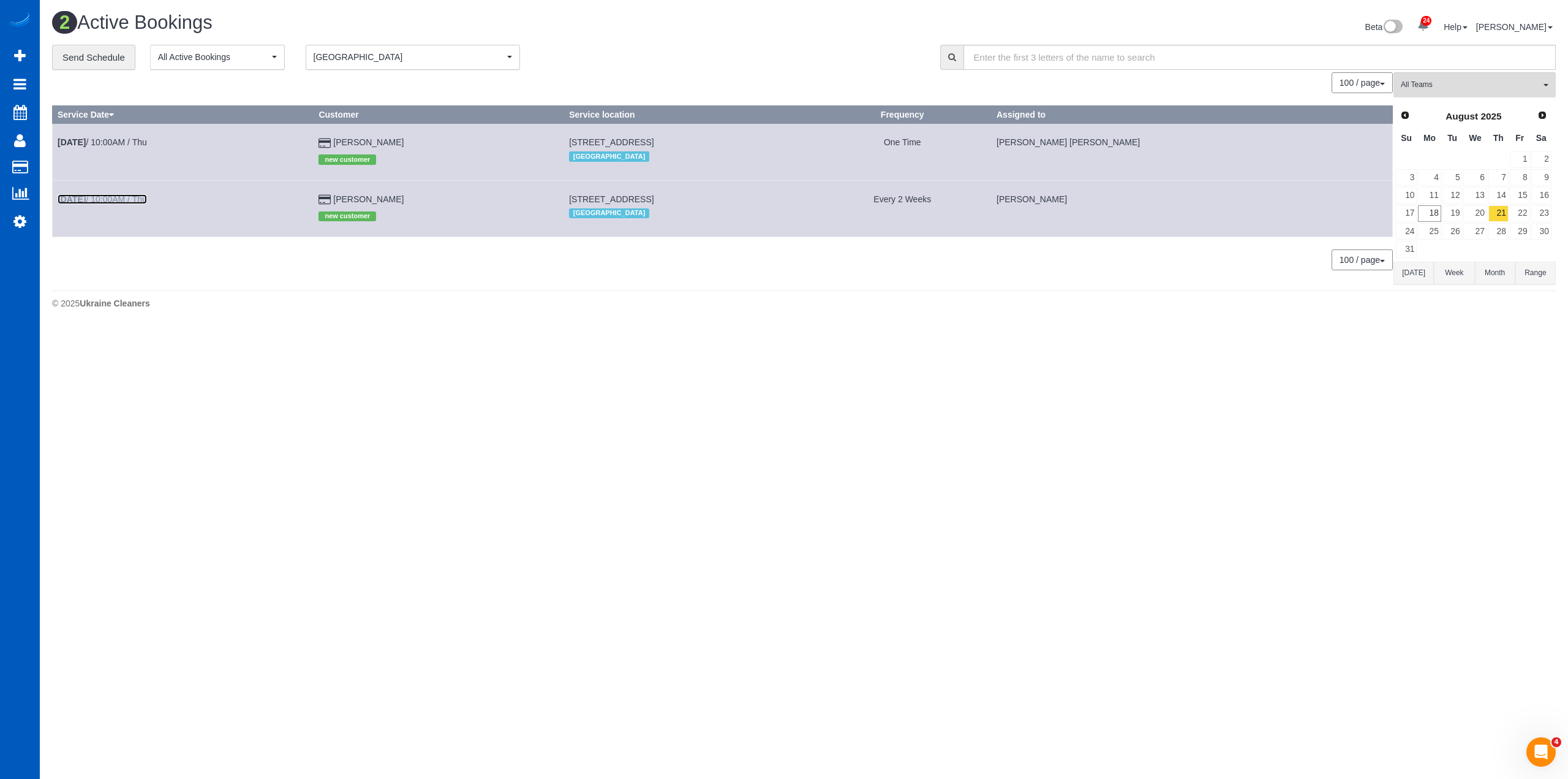
click at [108, 197] on link "[DATE] 10:00AM / Thu" at bounding box center [102, 199] width 90 height 10
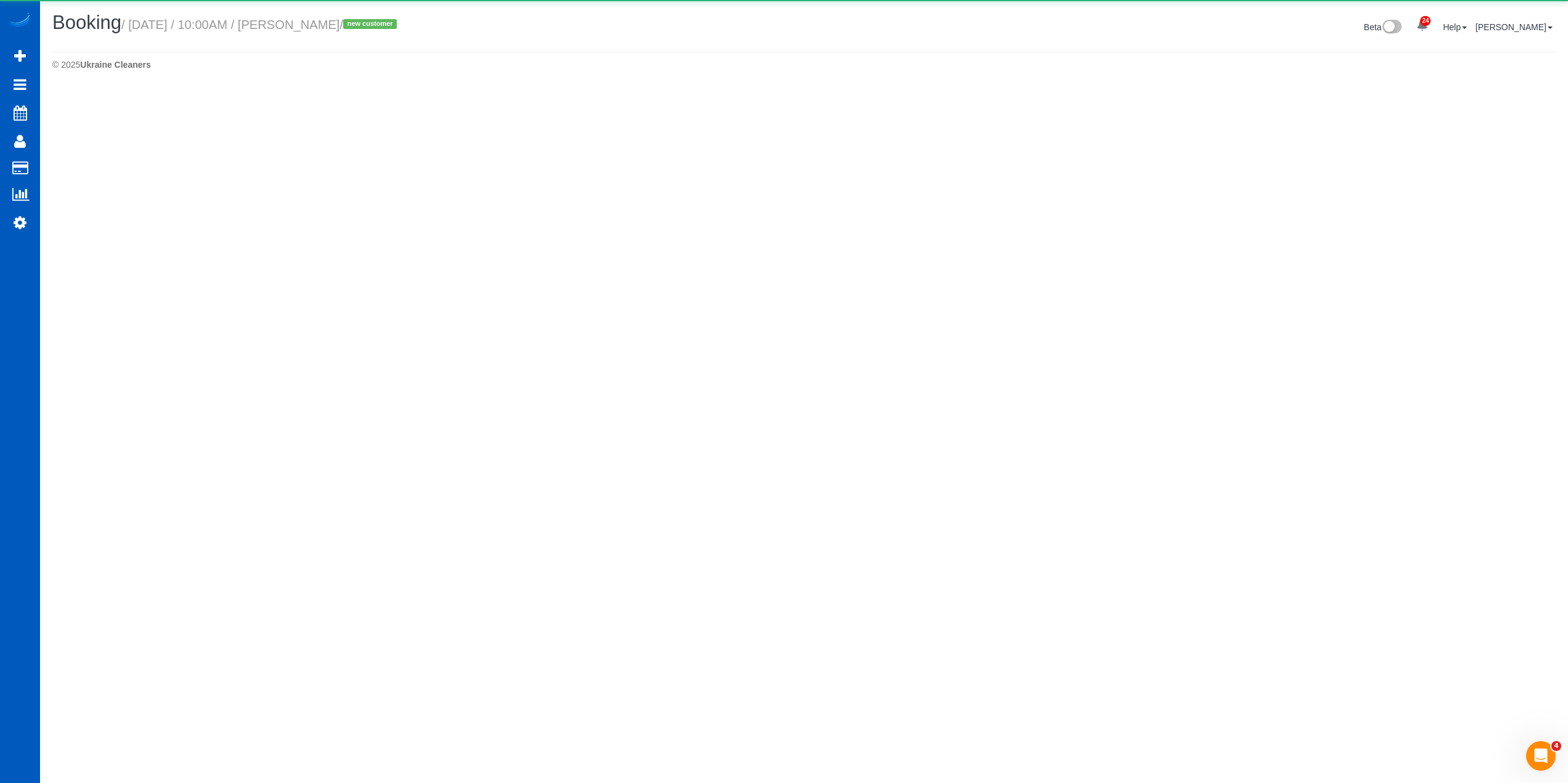
select select "CO"
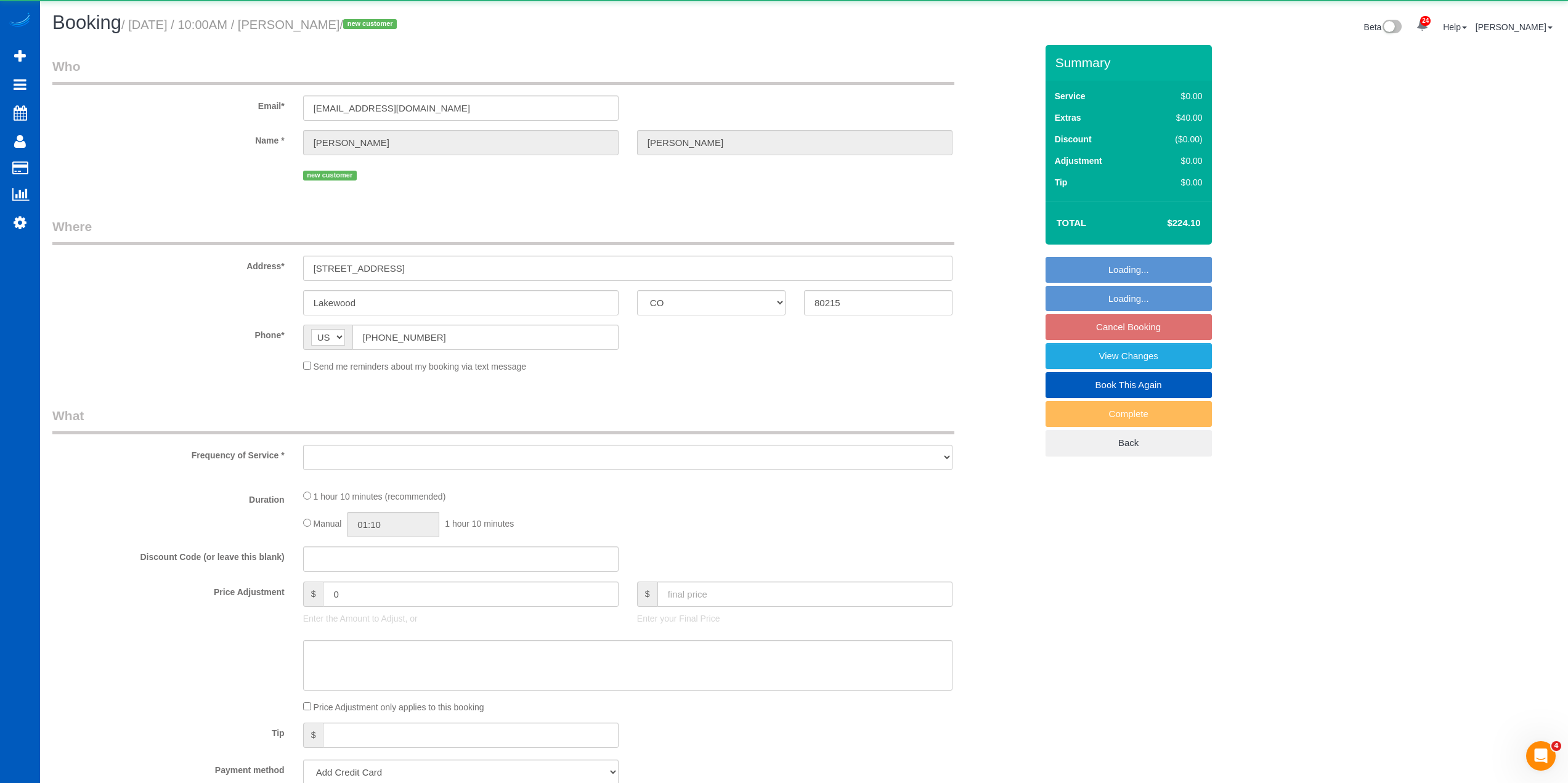
select select "object:11468"
select select "string:fspay-faf1f5bf-f392-4993-a54c-ea63b3ad7914"
select select "number:8"
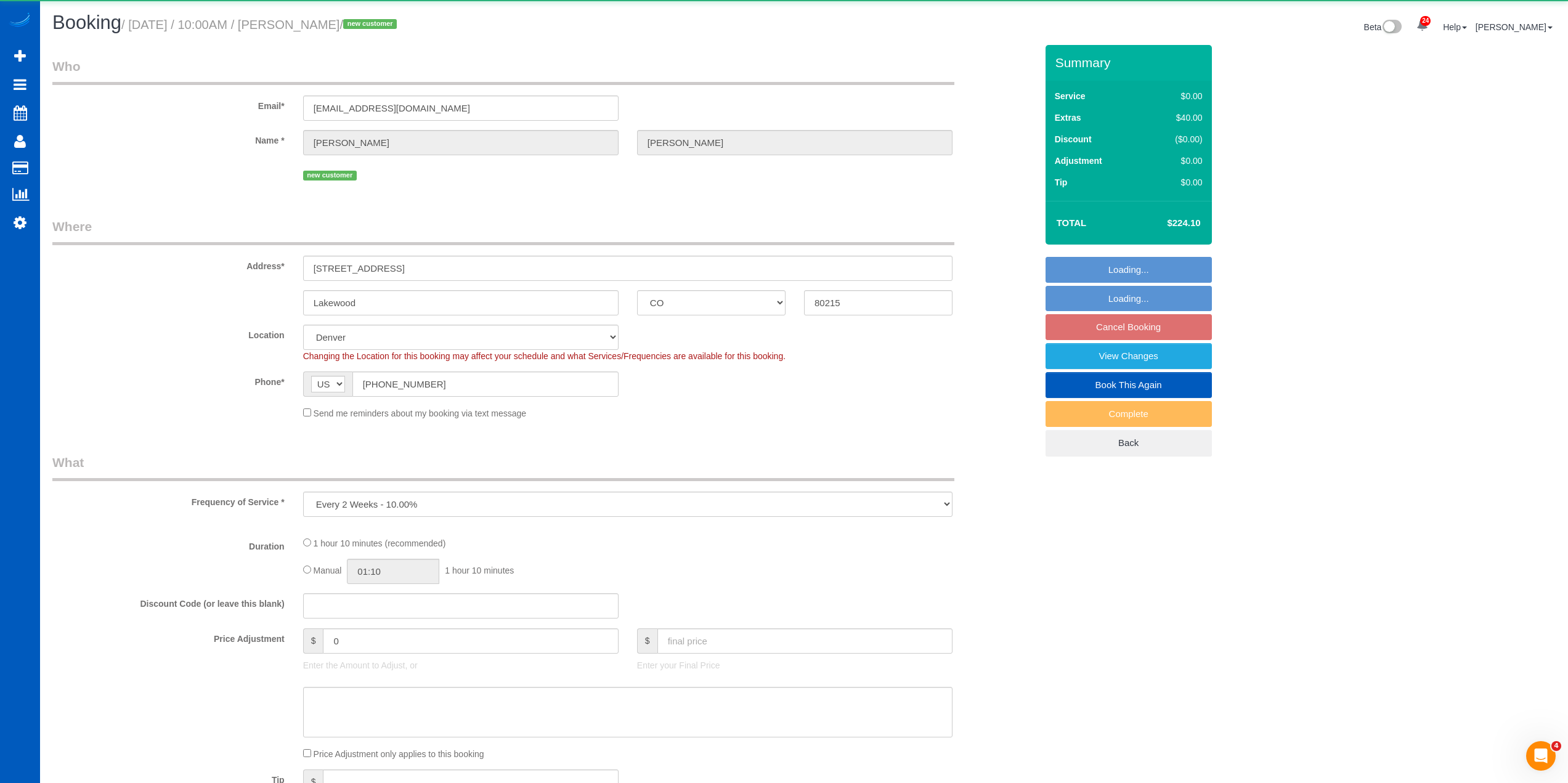
select select "object:11613"
select select "199"
select select "1501"
select select "spot66"
